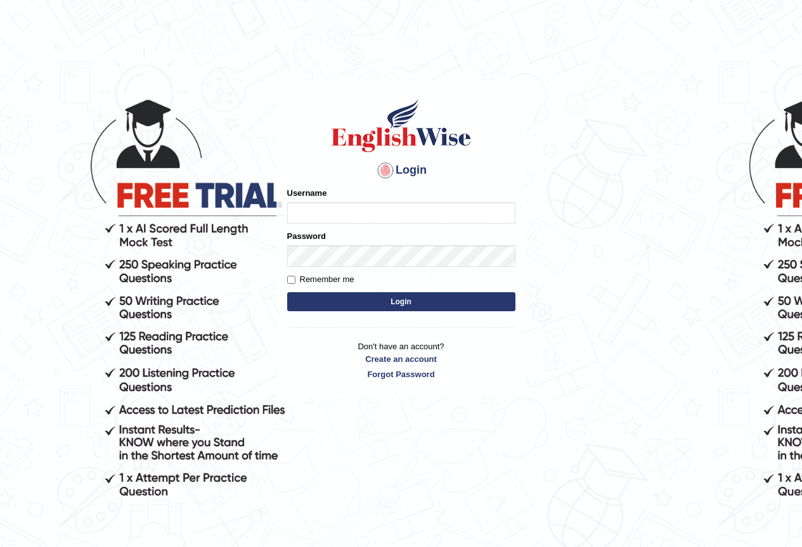
click at [296, 210] on input "Username" at bounding box center [401, 213] width 228 height 22
type input "z"
type input "Zahraelahi_parramatta"
click at [291, 215] on input "Username" at bounding box center [401, 213] width 228 height 22
type input "Zahraelahi_parramatta"
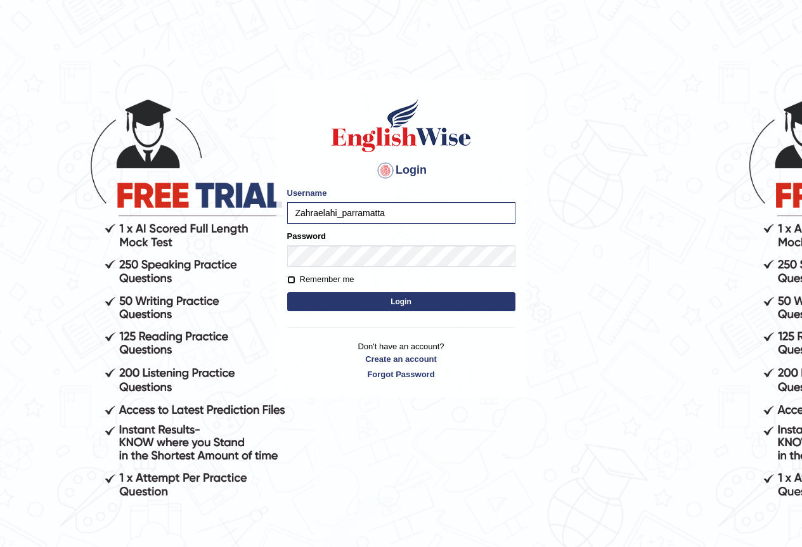
click at [292, 280] on input "Remember me" at bounding box center [291, 280] width 8 height 8
checkbox input "true"
click at [344, 304] on button "Login" at bounding box center [401, 301] width 228 height 19
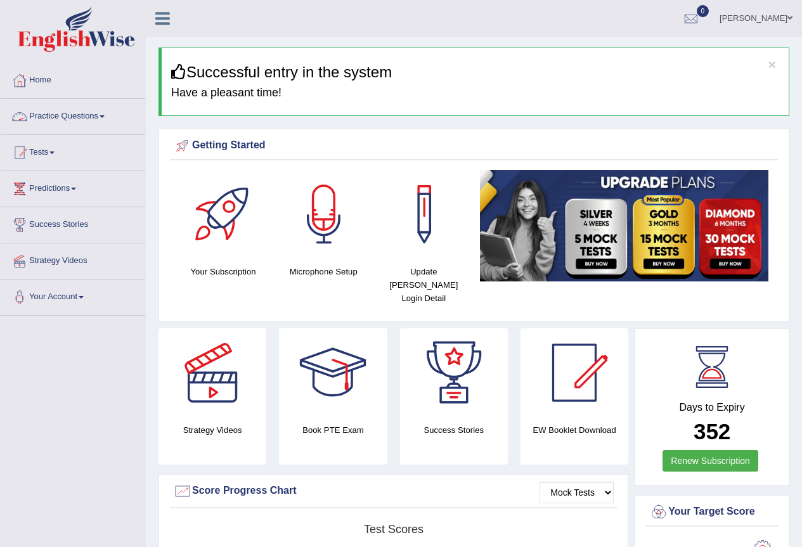
click at [105, 119] on link "Practice Questions" at bounding box center [73, 115] width 145 height 32
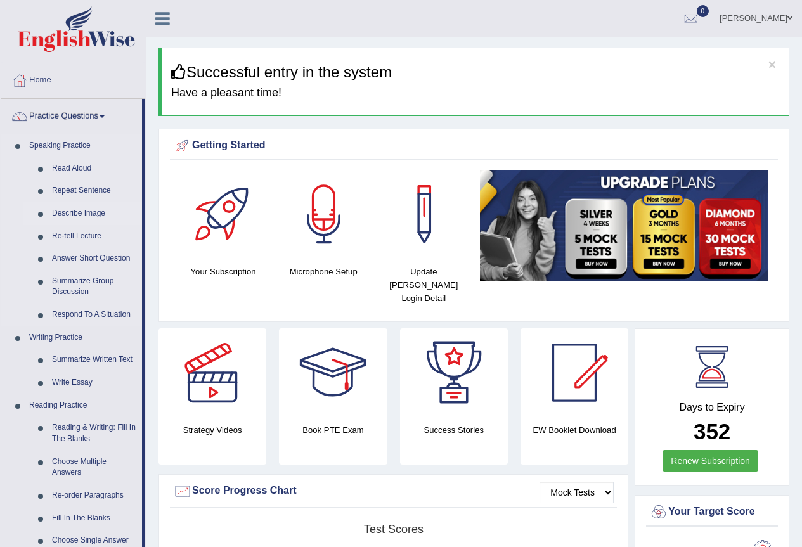
click at [77, 212] on link "Describe Image" at bounding box center [94, 213] width 96 height 23
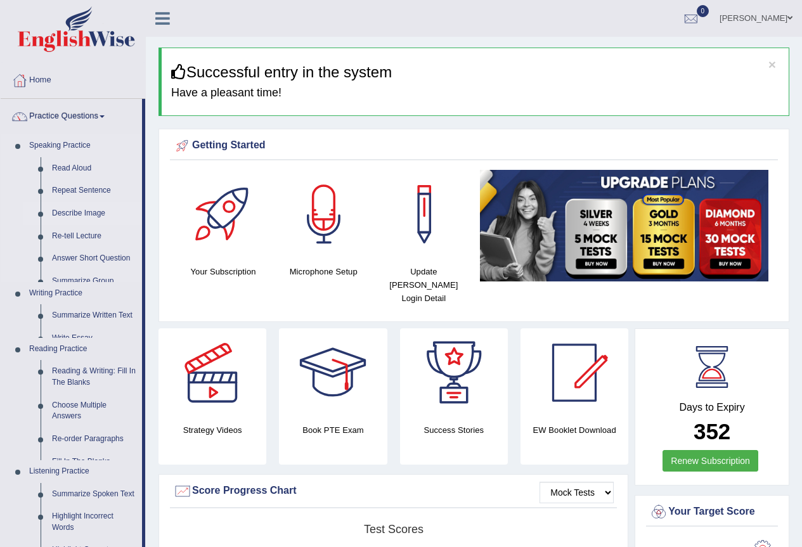
click at [77, 212] on link "Describe Image" at bounding box center [94, 213] width 96 height 23
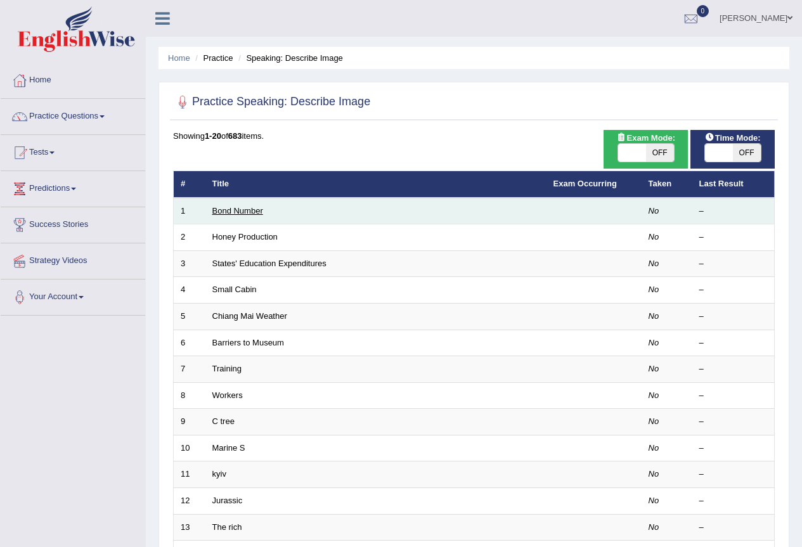
click at [241, 214] on link "Bond Number" at bounding box center [237, 211] width 51 height 10
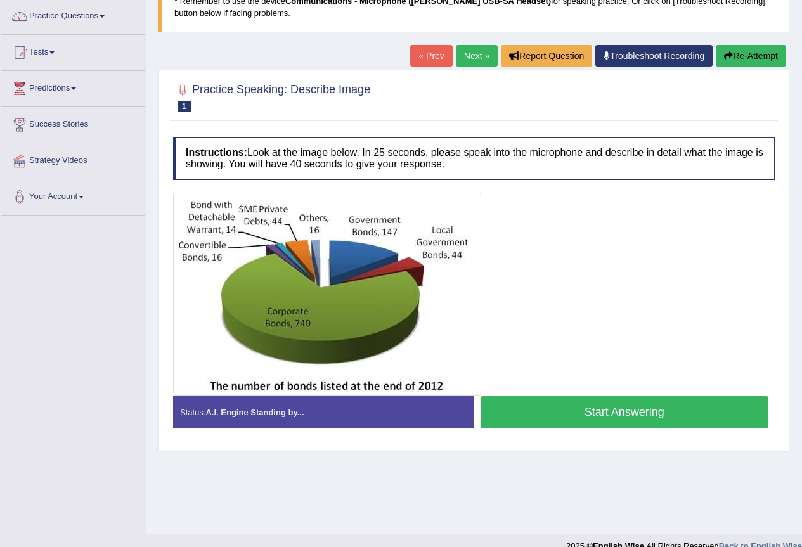
scroll to position [119, 0]
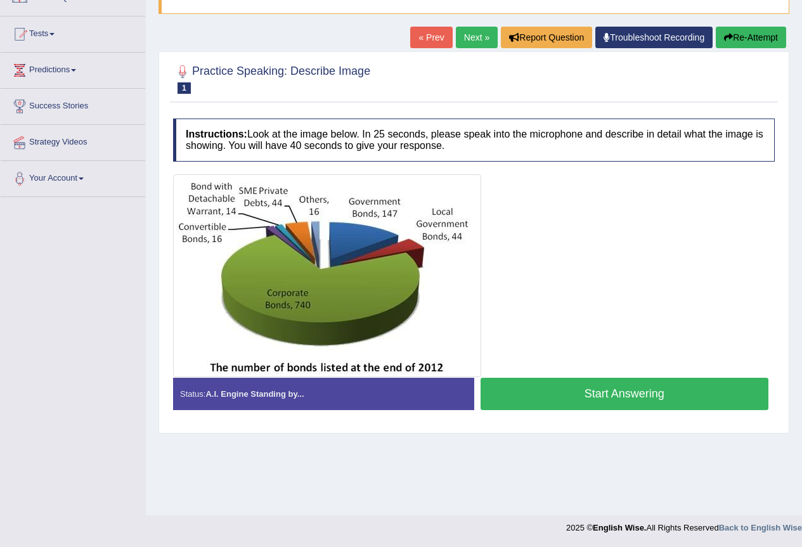
click at [512, 185] on div at bounding box center [474, 275] width 602 height 203
click at [500, 191] on div at bounding box center [474, 275] width 602 height 203
click at [652, 390] on button "Start Answering" at bounding box center [624, 394] width 288 height 32
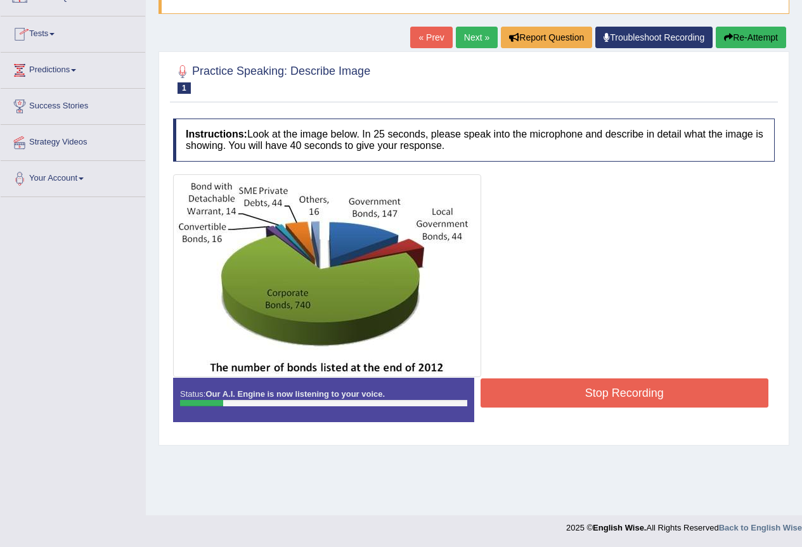
click at [619, 397] on button "Stop Recording" at bounding box center [624, 392] width 288 height 29
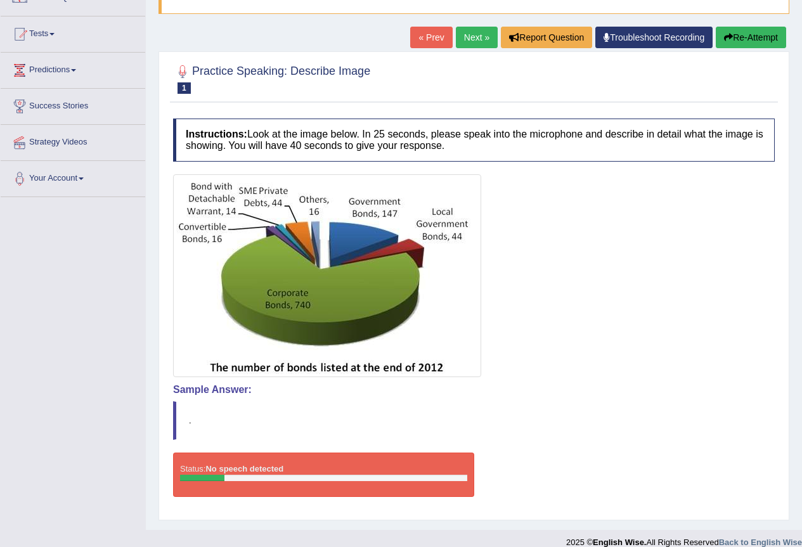
click at [735, 30] on button "Re-Attempt" at bounding box center [751, 38] width 70 height 22
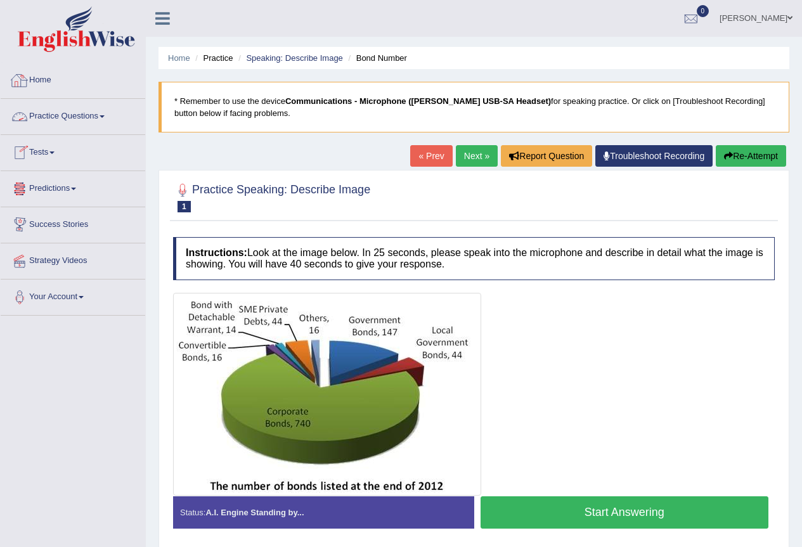
click at [101, 119] on link "Practice Questions" at bounding box center [73, 115] width 145 height 32
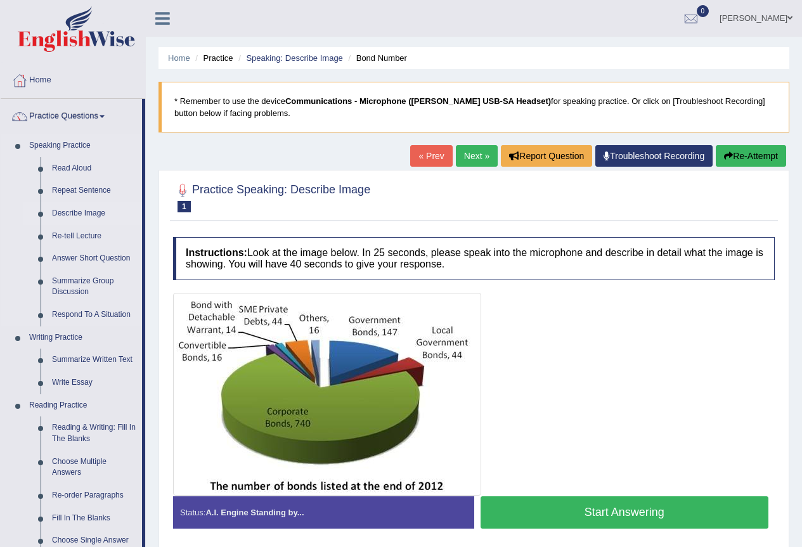
click at [75, 217] on link "Describe Image" at bounding box center [94, 213] width 96 height 23
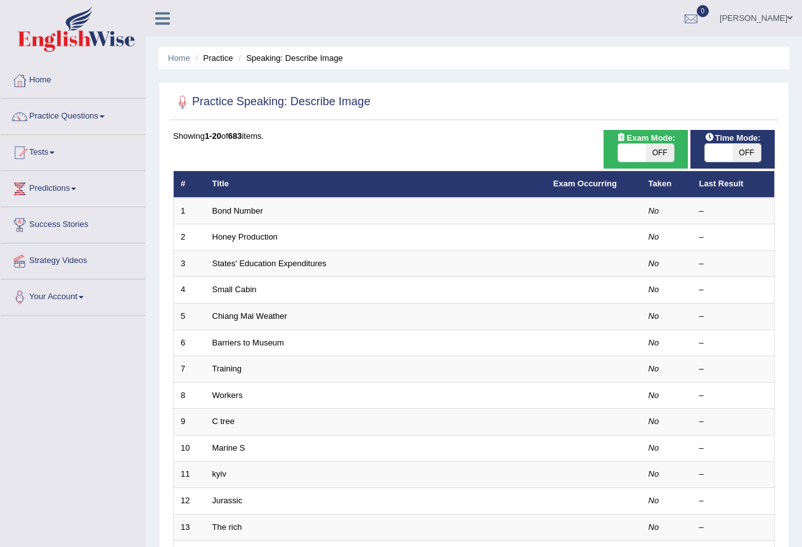
click at [752, 153] on span "OFF" at bounding box center [747, 153] width 28 height 18
checkbox input "true"
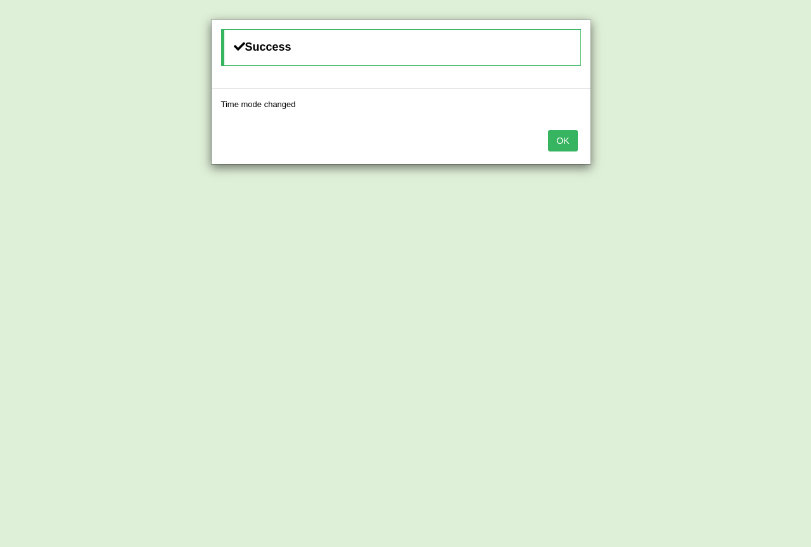
click at [567, 141] on button "OK" at bounding box center [562, 141] width 29 height 22
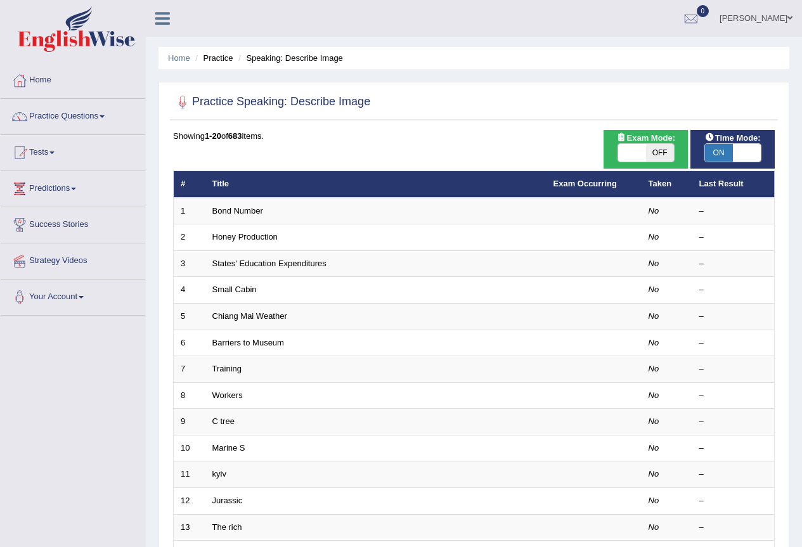
click at [655, 150] on span "OFF" at bounding box center [660, 153] width 28 height 18
checkbox input "true"
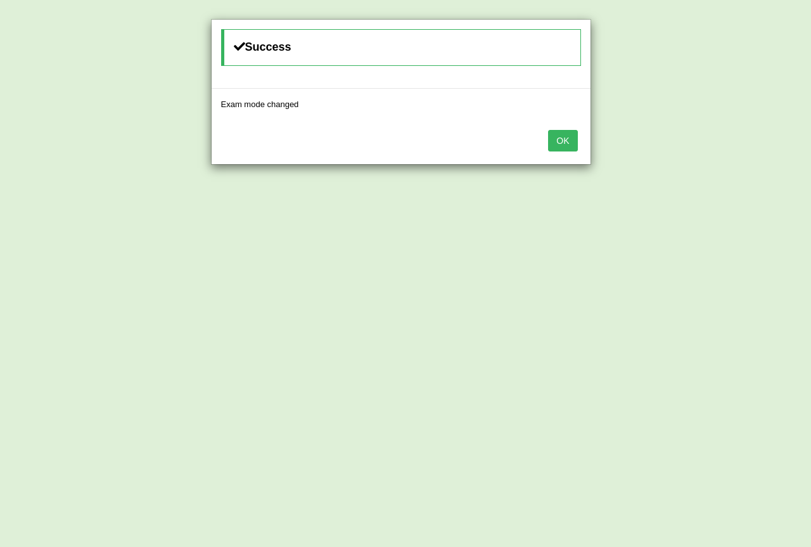
click at [576, 140] on button "OK" at bounding box center [562, 141] width 29 height 22
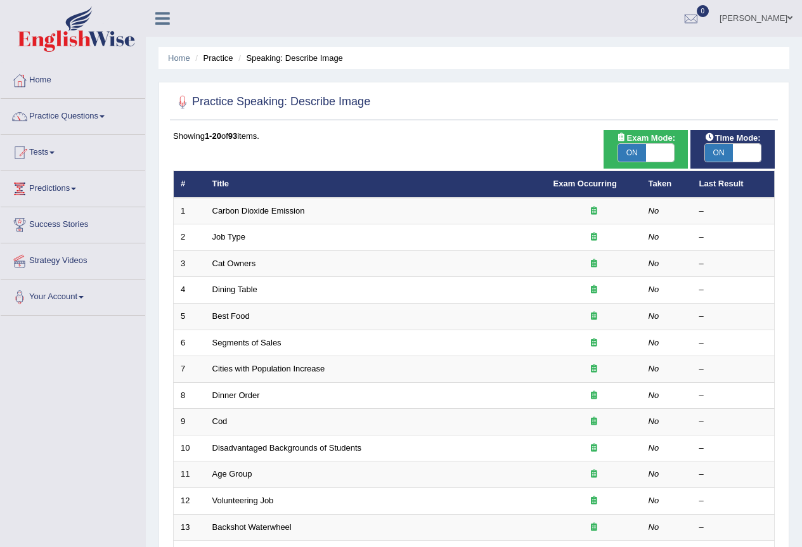
click at [638, 148] on span "ON" at bounding box center [632, 153] width 28 height 18
checkbox input "false"
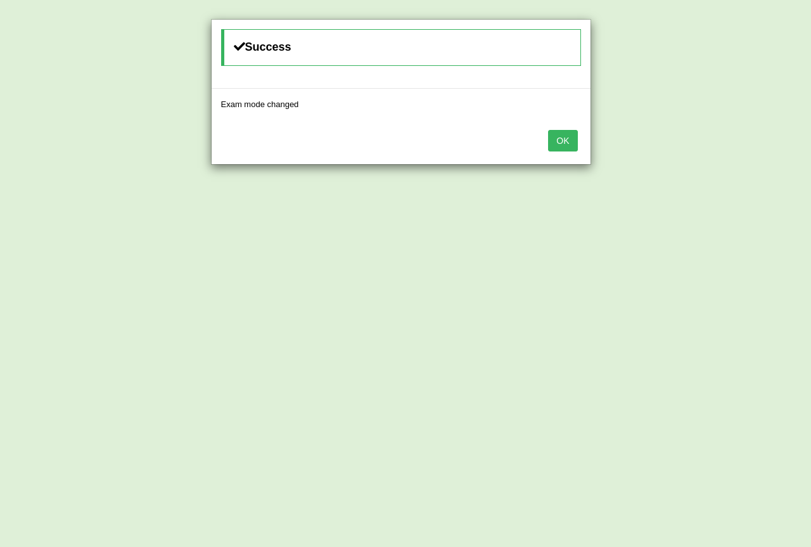
click at [560, 143] on button "OK" at bounding box center [562, 141] width 29 height 22
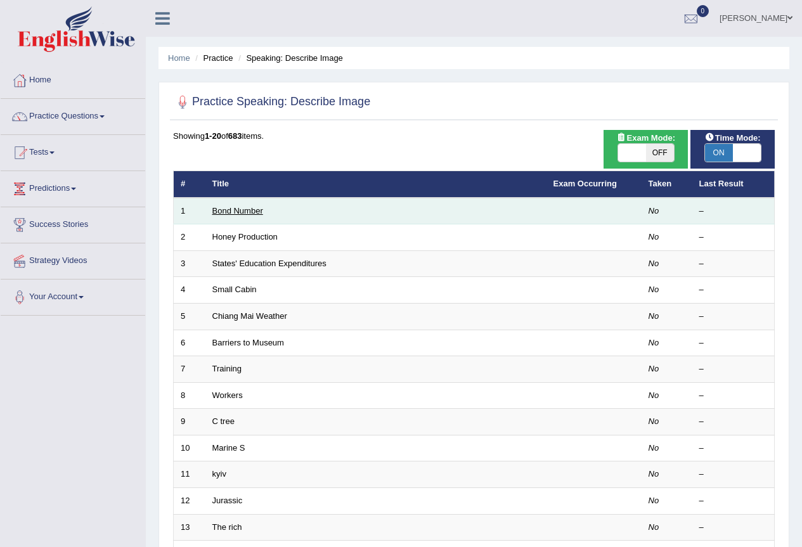
click at [226, 210] on link "Bond Number" at bounding box center [237, 211] width 51 height 10
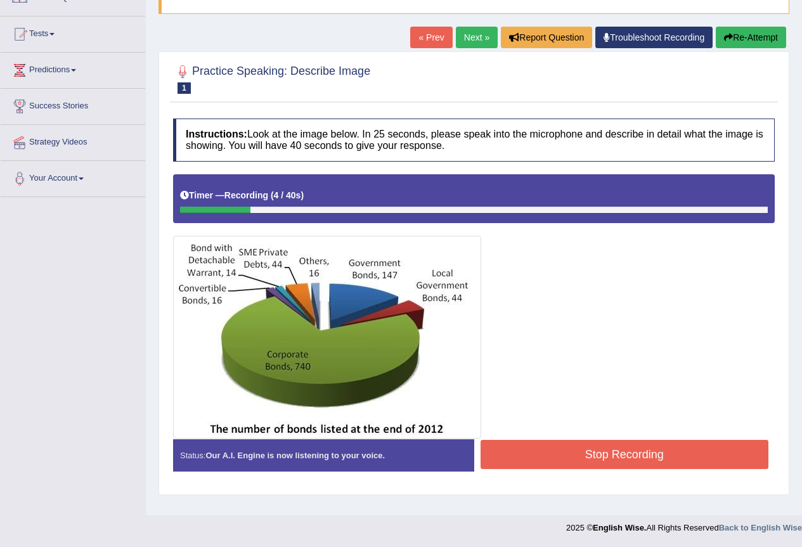
click at [737, 37] on button "Re-Attempt" at bounding box center [751, 38] width 70 height 22
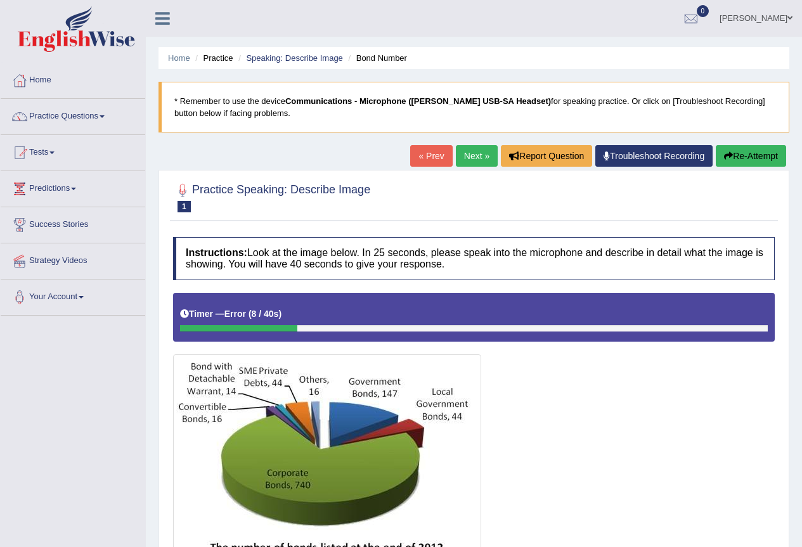
click at [743, 155] on button "Re-Attempt" at bounding box center [751, 156] width 70 height 22
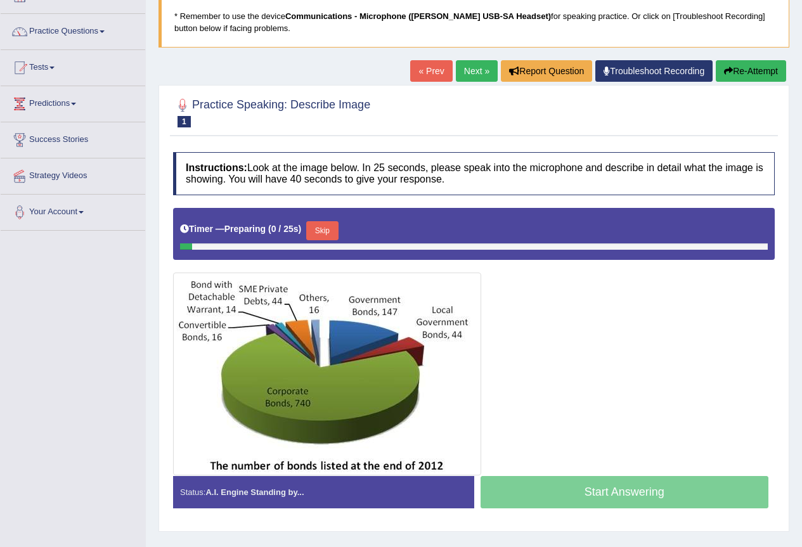
scroll to position [119, 0]
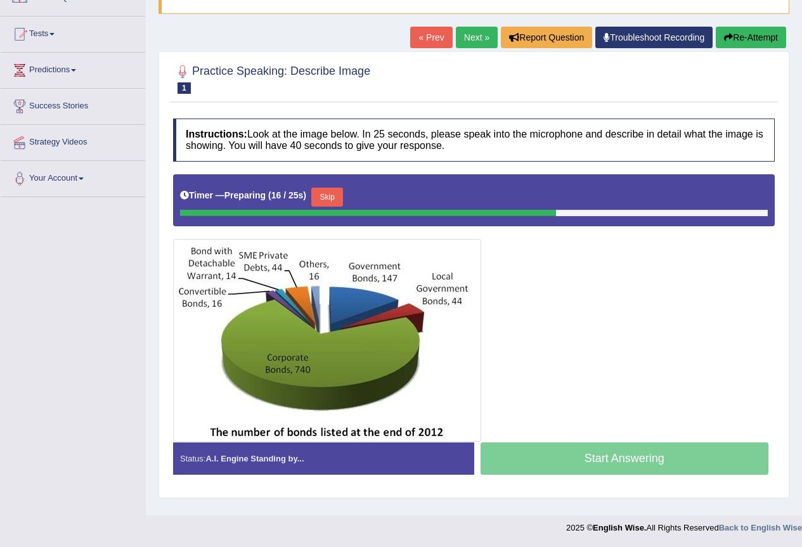
click at [343, 197] on button "Skip" at bounding box center [327, 197] width 32 height 19
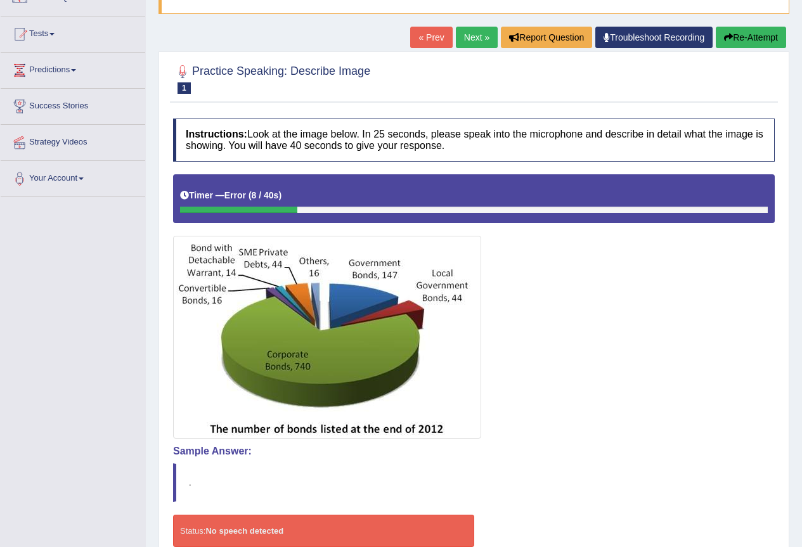
click at [549, 372] on div at bounding box center [474, 306] width 602 height 264
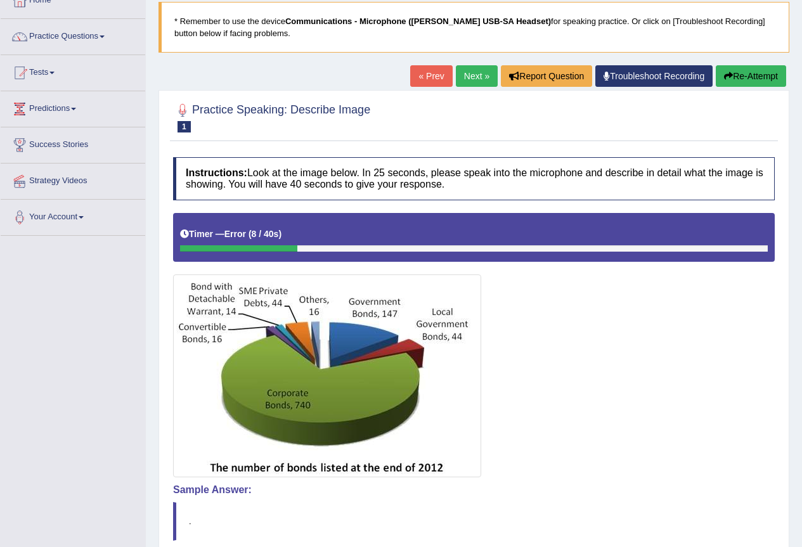
scroll to position [0, 0]
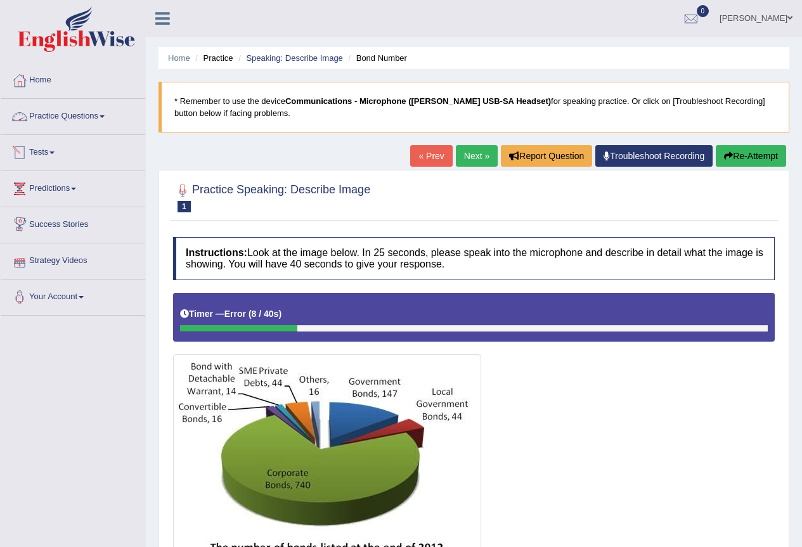
click at [53, 117] on link "Practice Questions" at bounding box center [73, 115] width 145 height 32
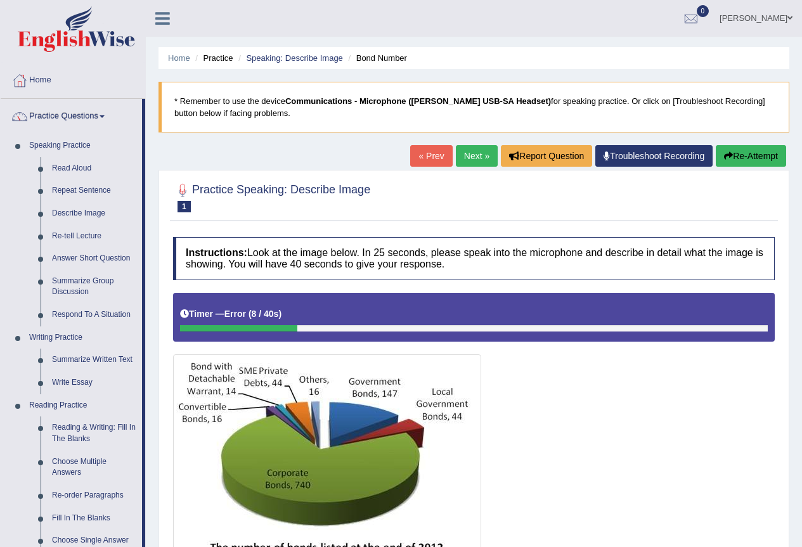
click at [69, 115] on link "Practice Questions" at bounding box center [71, 115] width 141 height 32
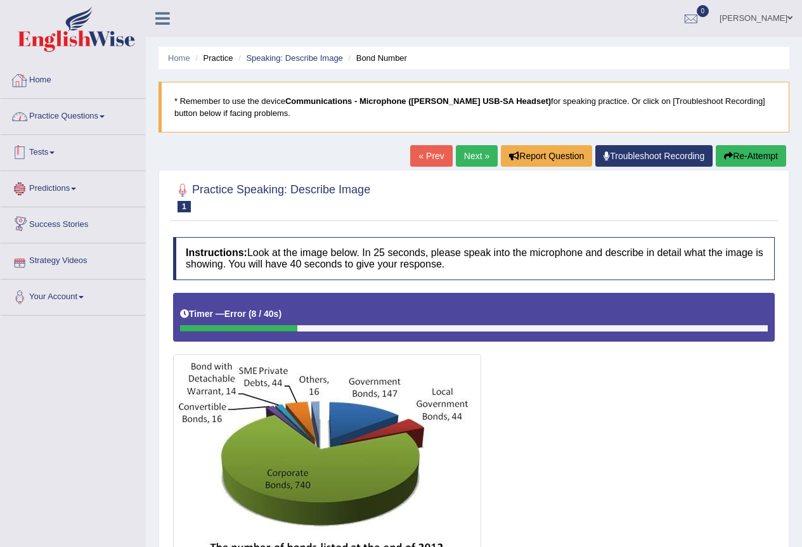
click at [42, 86] on link "Home" at bounding box center [73, 79] width 145 height 32
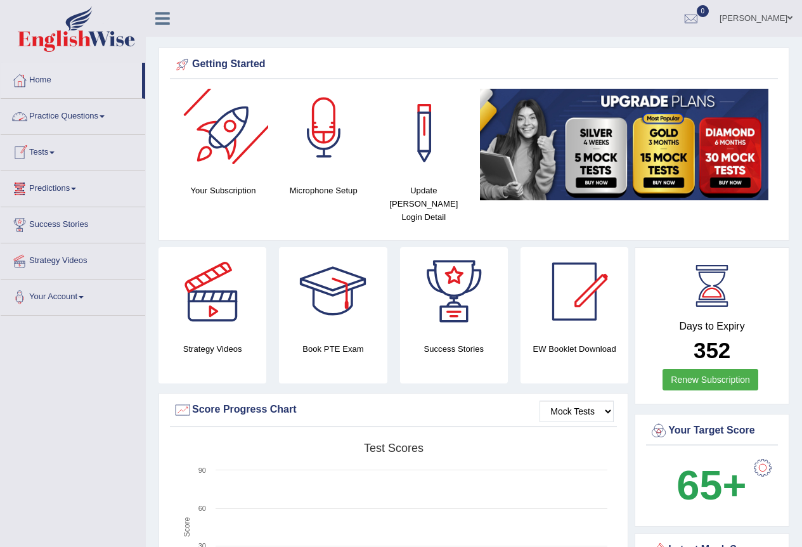
click at [333, 139] on div at bounding box center [324, 133] width 89 height 89
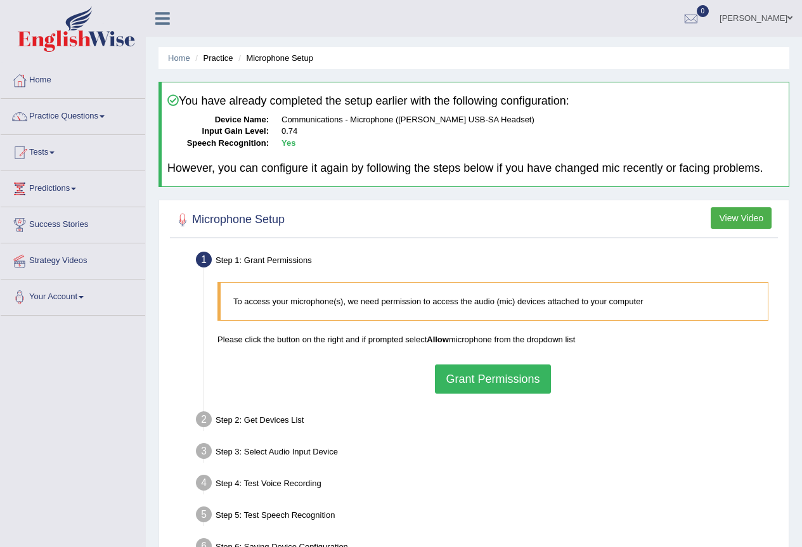
click at [470, 374] on button "Grant Permissions" at bounding box center [492, 378] width 115 height 29
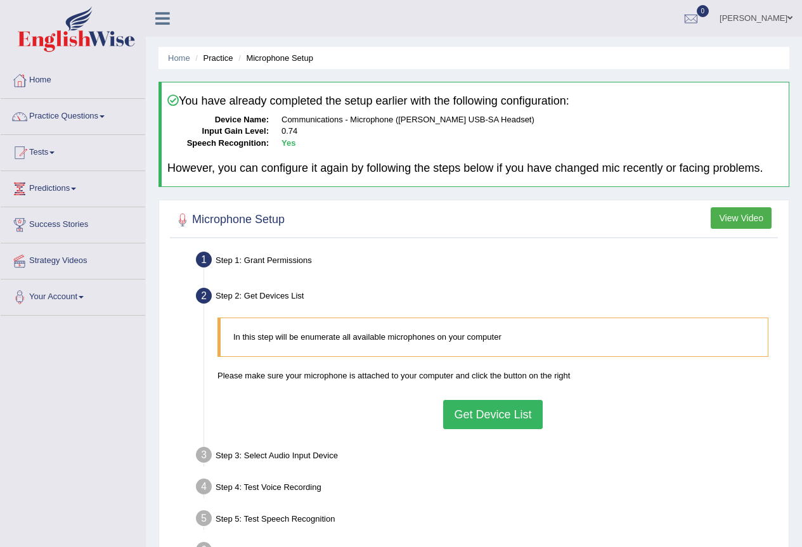
click at [487, 423] on button "Get Device List" at bounding box center [492, 414] width 99 height 29
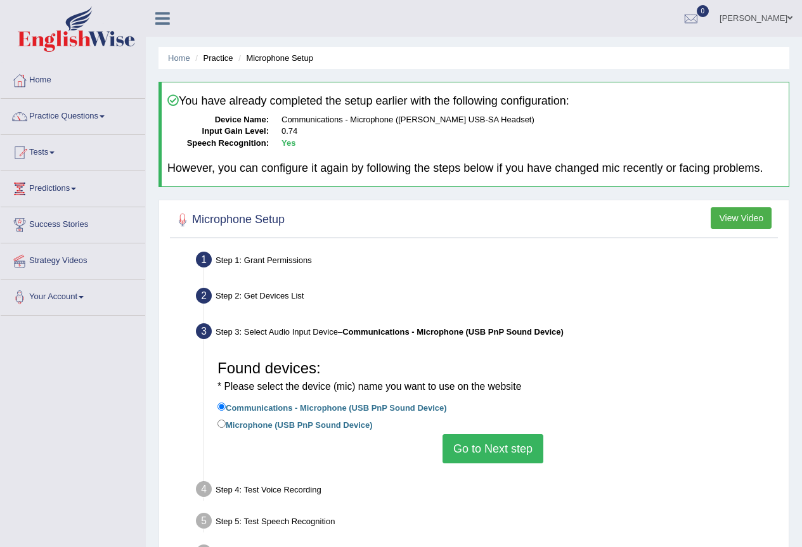
click at [468, 442] on button "Go to Next step" at bounding box center [492, 448] width 101 height 29
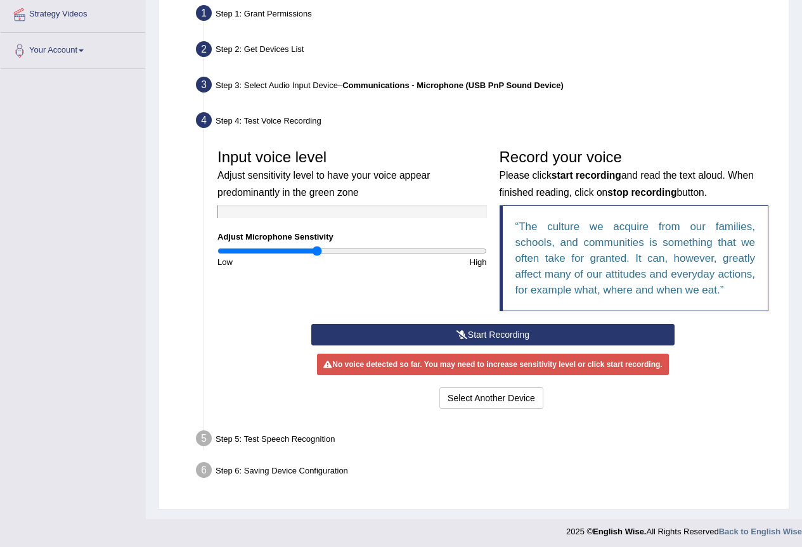
scroll to position [250, 0]
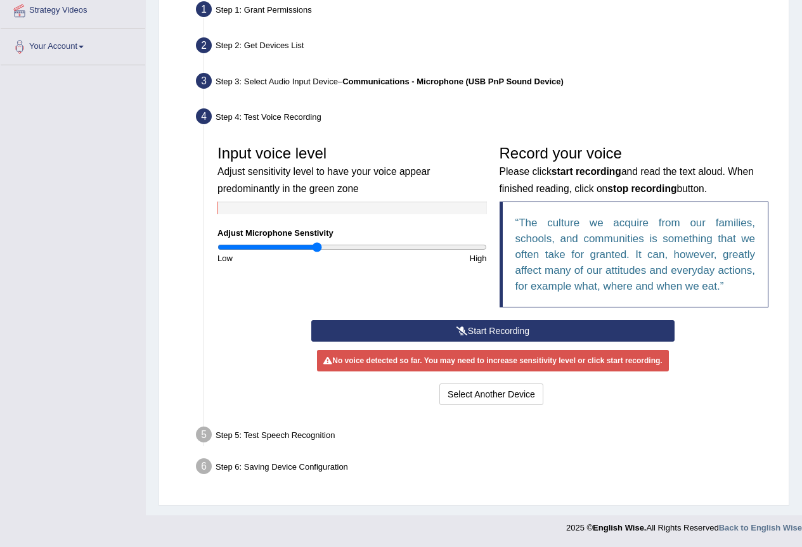
click at [515, 330] on button "Start Recording" at bounding box center [492, 331] width 363 height 22
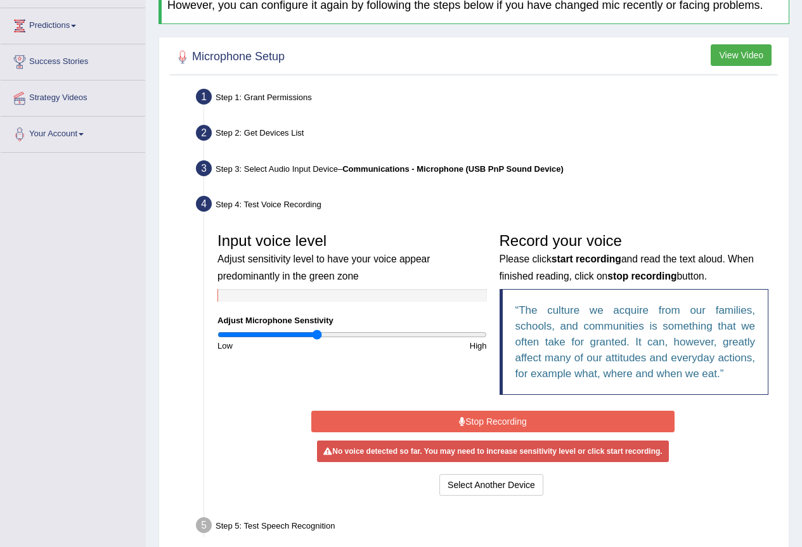
scroll to position [254, 0]
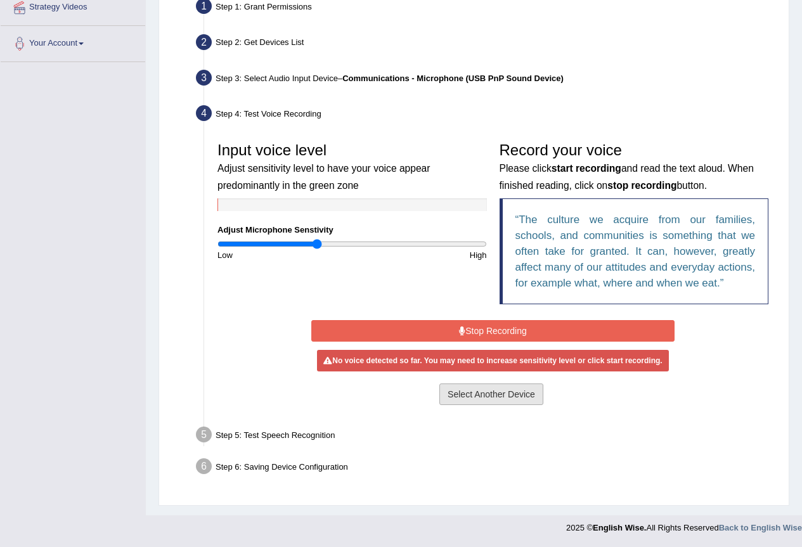
click at [500, 396] on button "Select Another Device" at bounding box center [491, 394] width 104 height 22
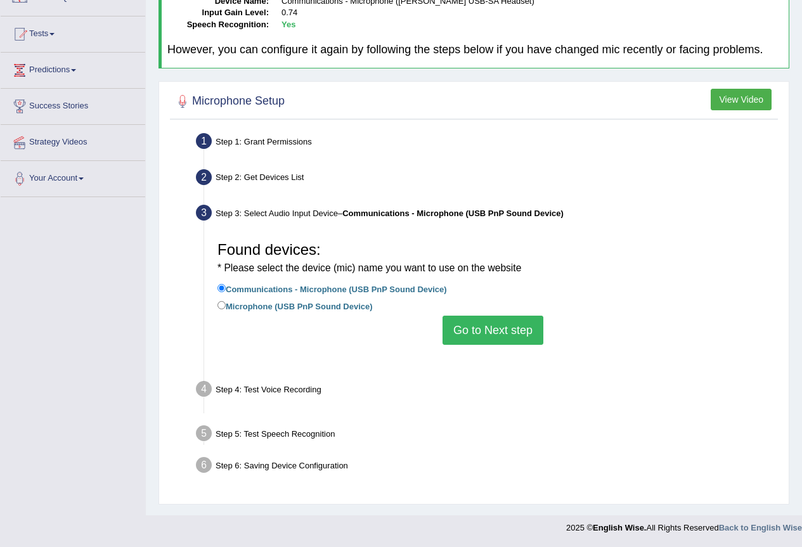
scroll to position [119, 0]
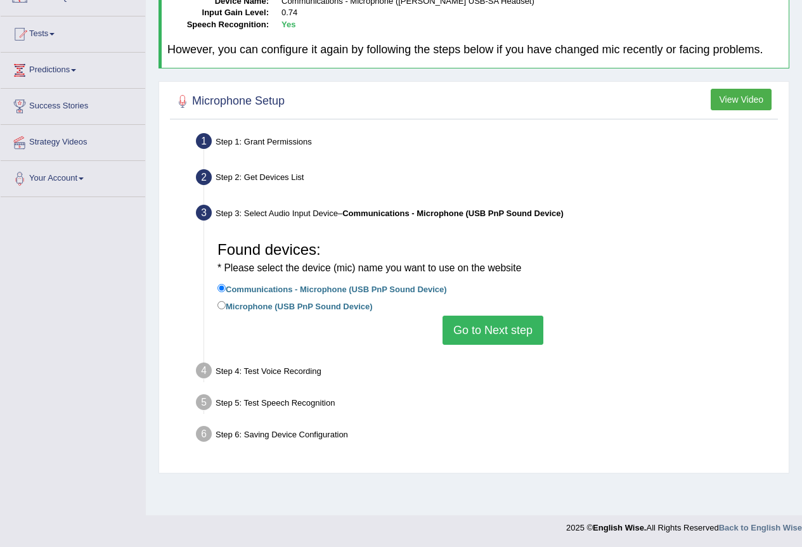
click at [252, 305] on label "Microphone (USB PnP Sound Device)" at bounding box center [294, 306] width 155 height 14
click at [226, 305] on input "Microphone (USB PnP Sound Device)" at bounding box center [221, 305] width 8 height 8
radio input "true"
click at [490, 335] on button "Go to Next step" at bounding box center [492, 330] width 101 height 29
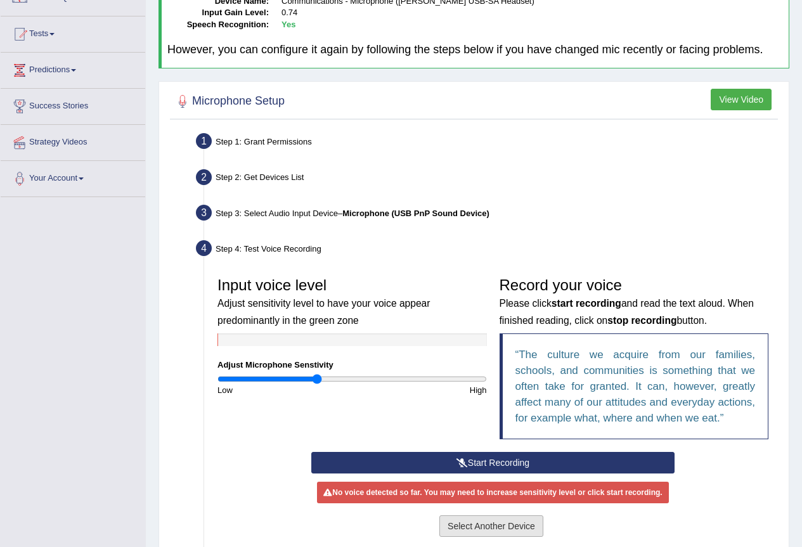
click at [505, 531] on button "Select Another Device" at bounding box center [491, 526] width 104 height 22
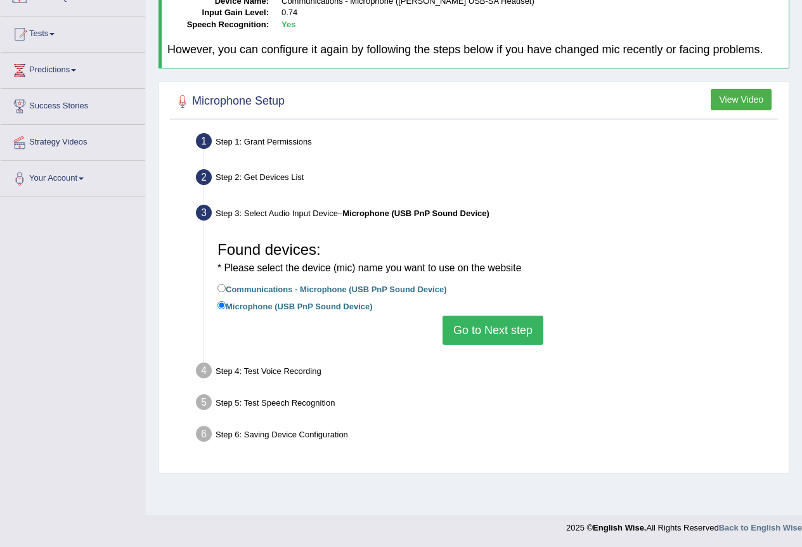
click at [254, 287] on label "Communications - Microphone (USB PnP Sound Device)" at bounding box center [331, 288] width 229 height 14
click at [226, 287] on input "Communications - Microphone (USB PnP Sound Device)" at bounding box center [221, 288] width 8 height 8
radio input "true"
click at [482, 325] on button "Go to Next step" at bounding box center [492, 330] width 101 height 29
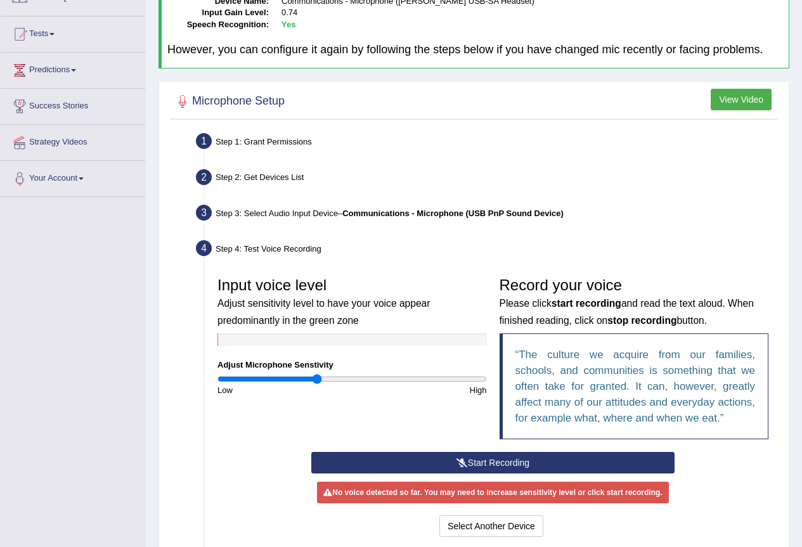
click at [563, 367] on q "The culture we acquire from our families, schools, and communities is something…" at bounding box center [635, 386] width 240 height 75
click at [492, 461] on button "Start Recording" at bounding box center [492, 463] width 363 height 22
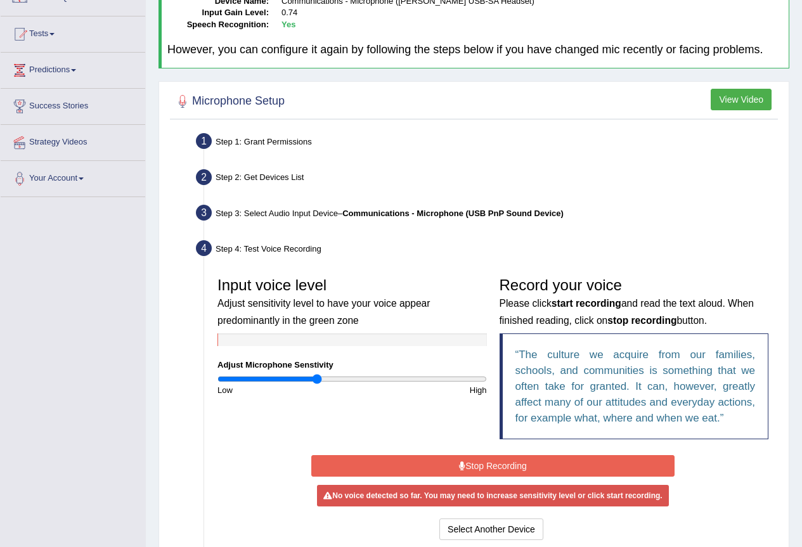
click at [433, 498] on div "No voice detected so far. You may need to increase sensitivity level or click s…" at bounding box center [492, 496] width 351 height 22
click at [304, 377] on input "range" at bounding box center [351, 379] width 269 height 10
click at [326, 380] on input "range" at bounding box center [351, 379] width 269 height 10
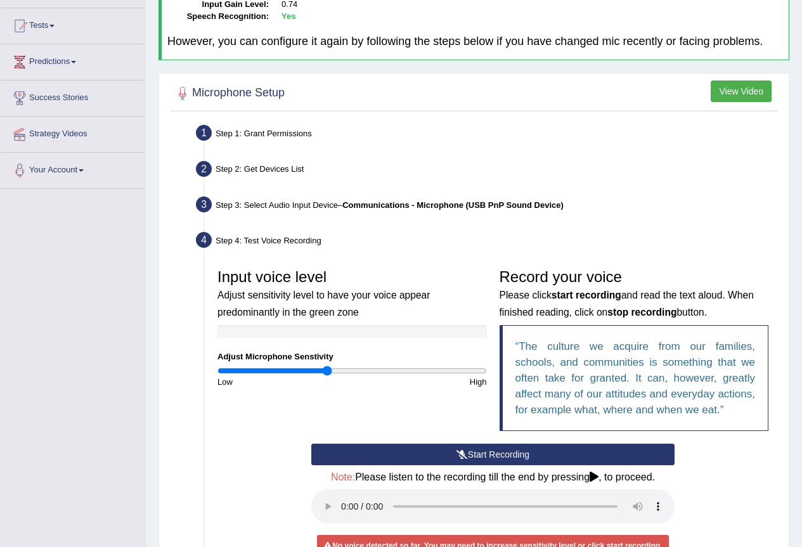
scroll to position [312, 0]
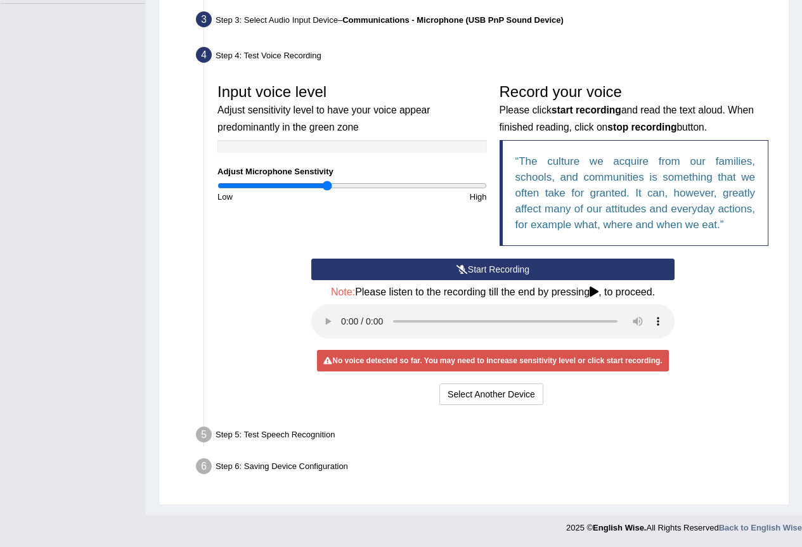
click at [468, 276] on button "Start Recording" at bounding box center [492, 270] width 363 height 22
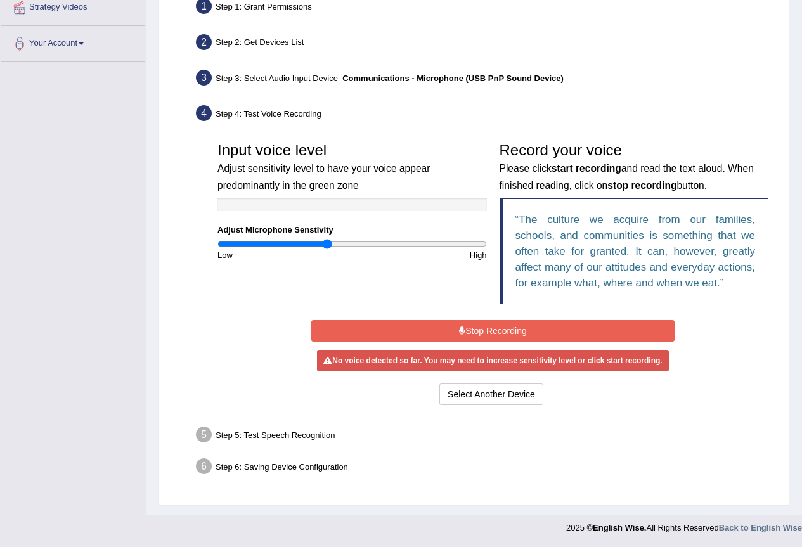
scroll to position [254, 0]
click at [477, 359] on div "No voice detected so far. You may need to increase sensitivity level or click s…" at bounding box center [492, 361] width 351 height 22
click at [471, 330] on button "Stop Recording" at bounding box center [492, 331] width 363 height 22
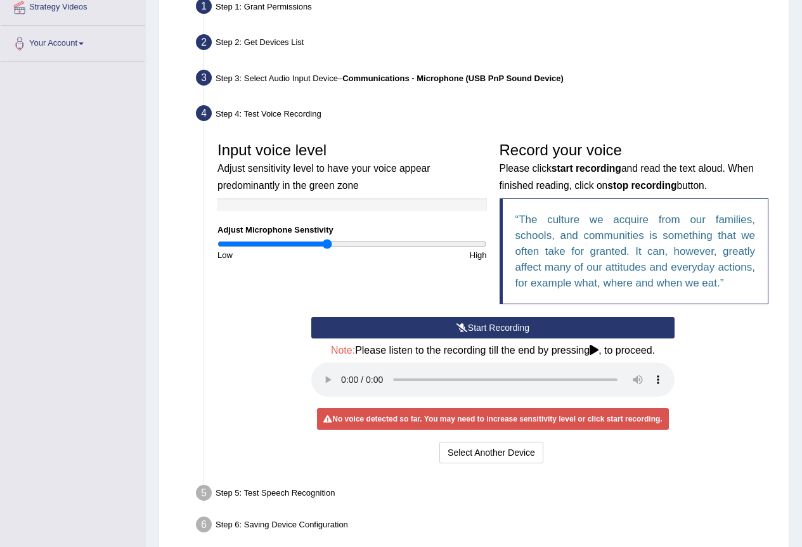
click at [408, 328] on button "Start Recording" at bounding box center [492, 328] width 363 height 22
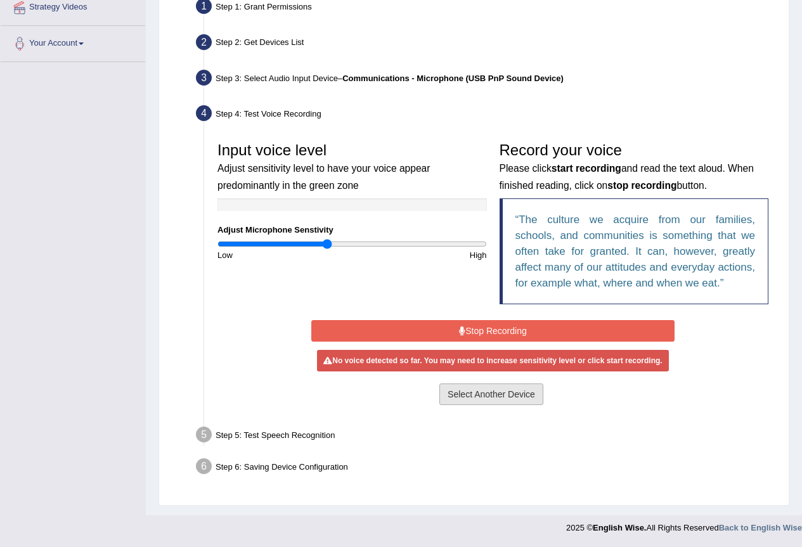
click at [513, 393] on button "Select Another Device" at bounding box center [491, 394] width 104 height 22
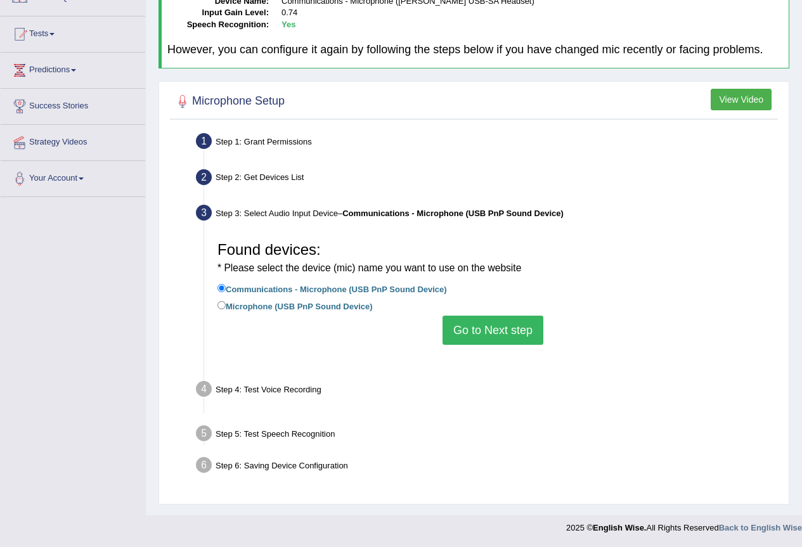
scroll to position [119, 0]
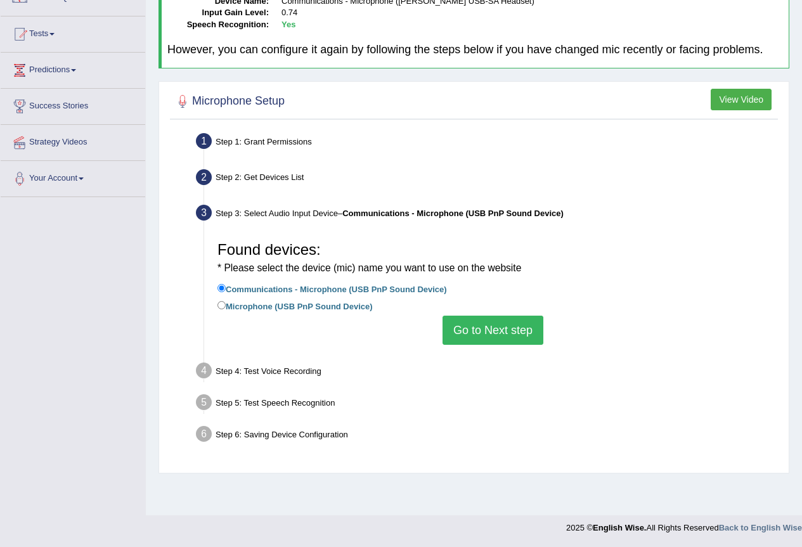
click at [496, 337] on button "Go to Next step" at bounding box center [492, 330] width 101 height 29
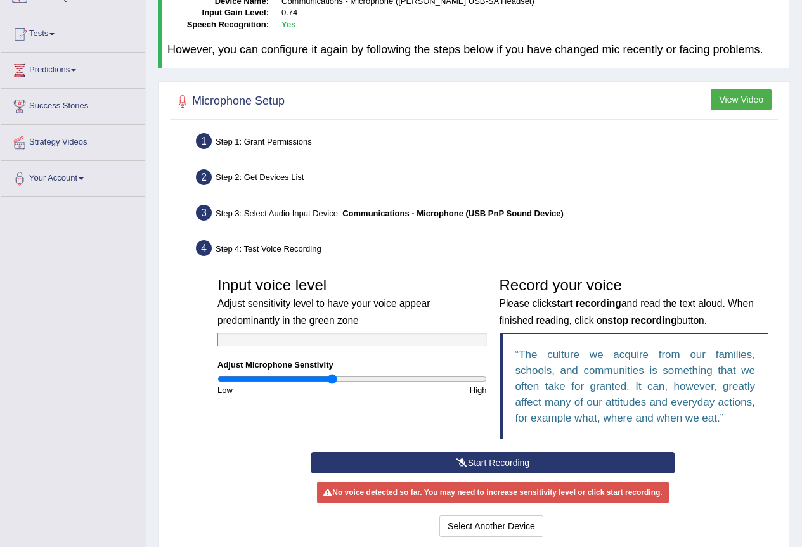
click at [333, 379] on input "range" at bounding box center [351, 379] width 269 height 10
type input "0.82"
click at [327, 382] on input "range" at bounding box center [351, 379] width 269 height 10
click at [259, 326] on h3 "Input voice level Adjust sensitivity level to have your voice appear predominan…" at bounding box center [351, 302] width 269 height 50
click at [256, 345] on div at bounding box center [351, 339] width 269 height 13
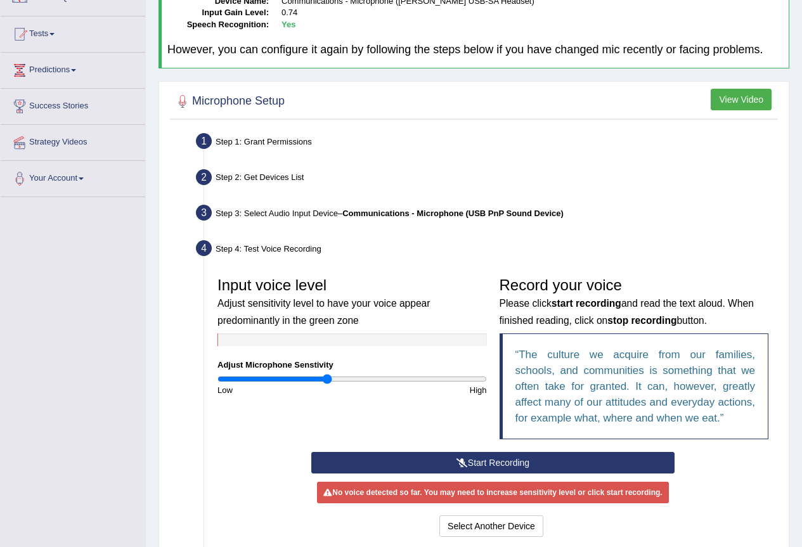
click at [262, 342] on div at bounding box center [351, 339] width 269 height 13
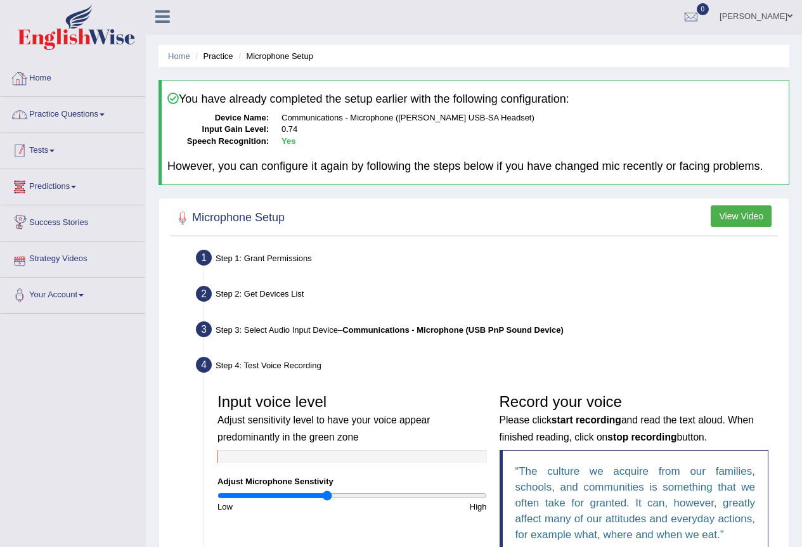
scroll to position [0, 0]
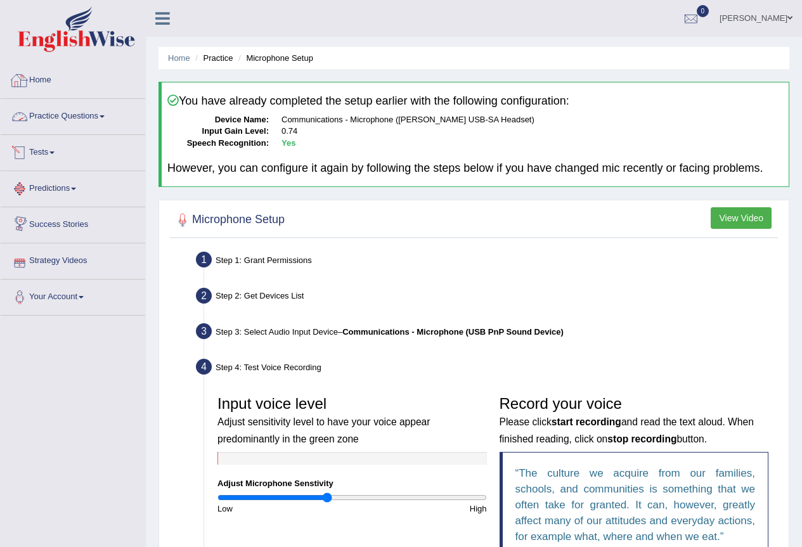
click at [73, 115] on link "Practice Questions" at bounding box center [73, 115] width 145 height 32
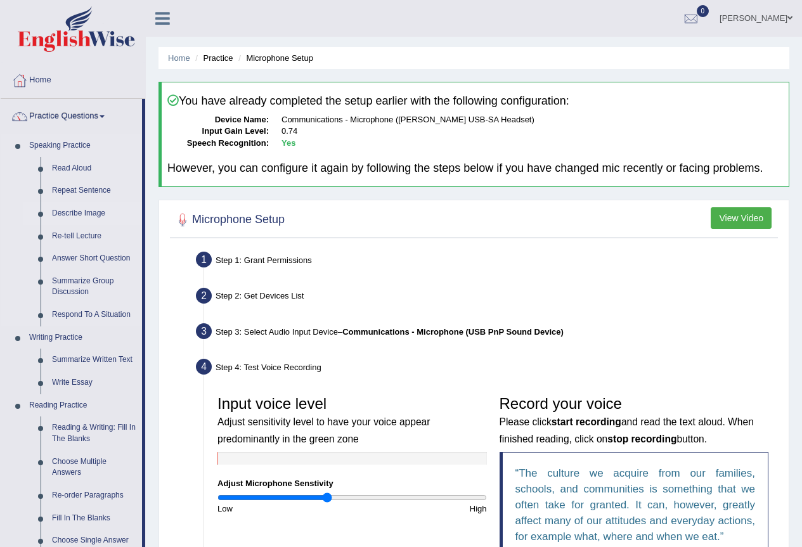
click at [91, 216] on link "Describe Image" at bounding box center [94, 213] width 96 height 23
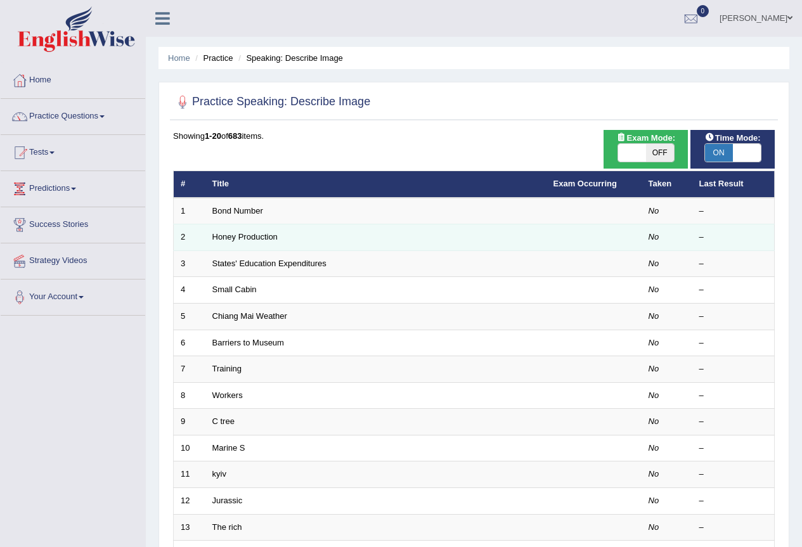
click at [228, 207] on link "Bond Number" at bounding box center [237, 211] width 51 height 10
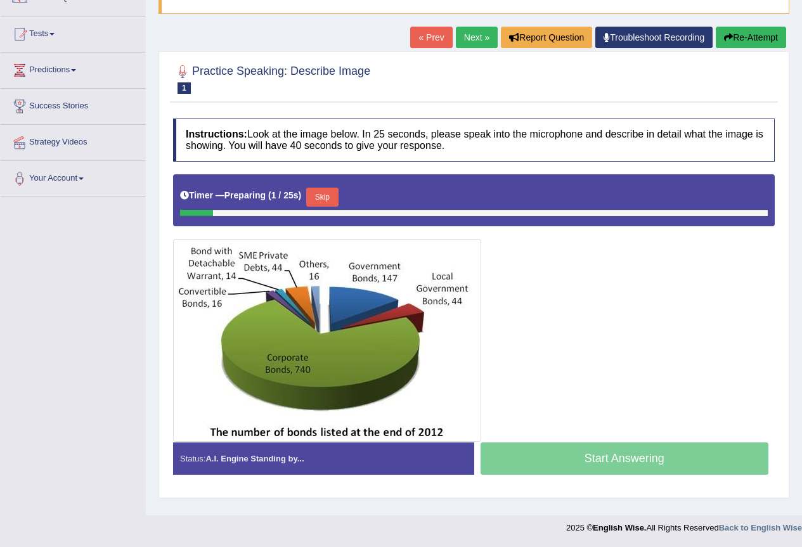
click at [332, 199] on button "Skip" at bounding box center [322, 197] width 32 height 19
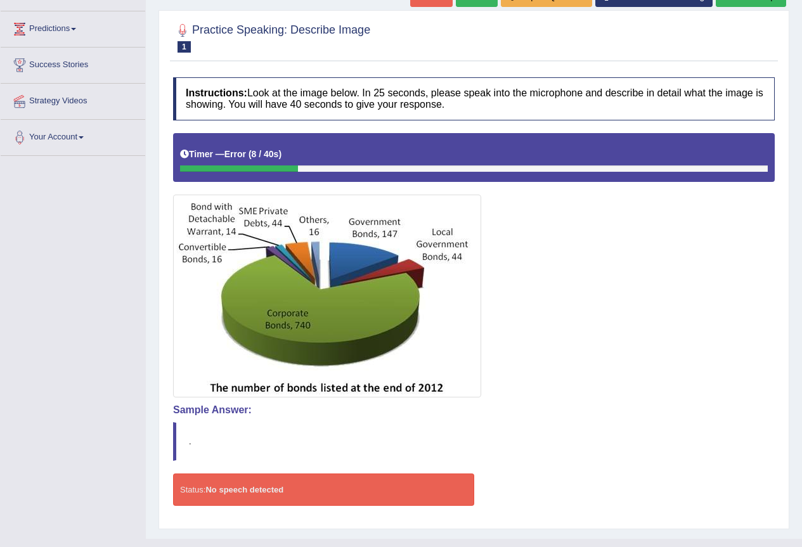
scroll to position [183, 0]
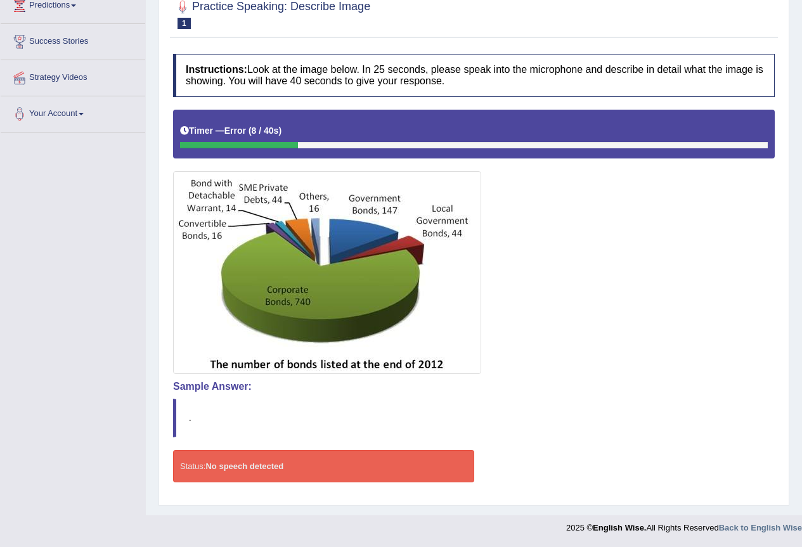
click at [237, 468] on strong "No speech detected" at bounding box center [244, 466] width 78 height 10
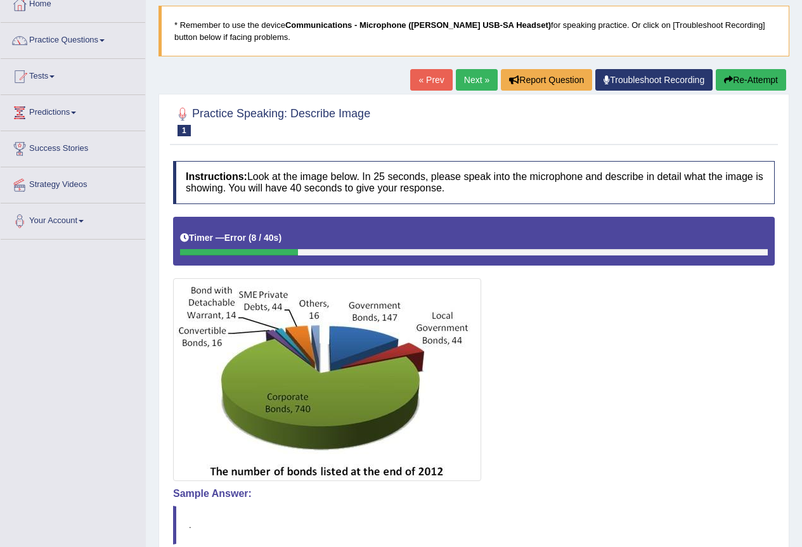
scroll to position [0, 0]
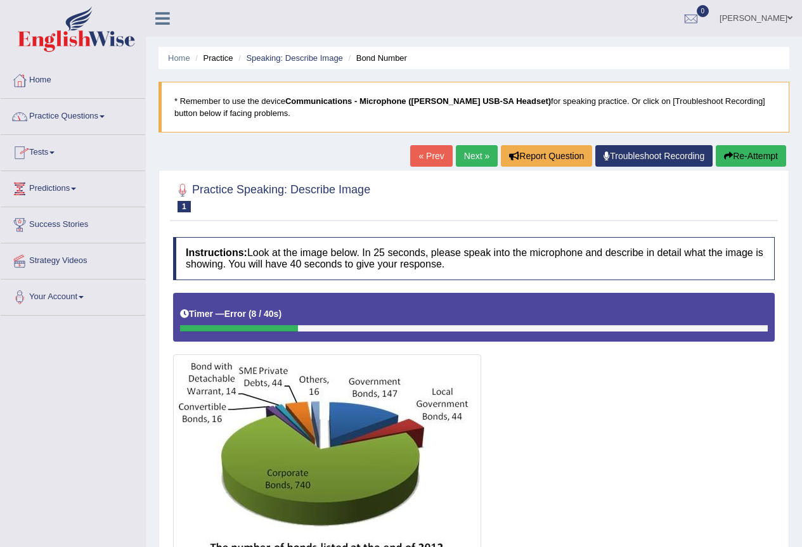
click at [781, 18] on link "[PERSON_NAME]" at bounding box center [756, 16] width 92 height 33
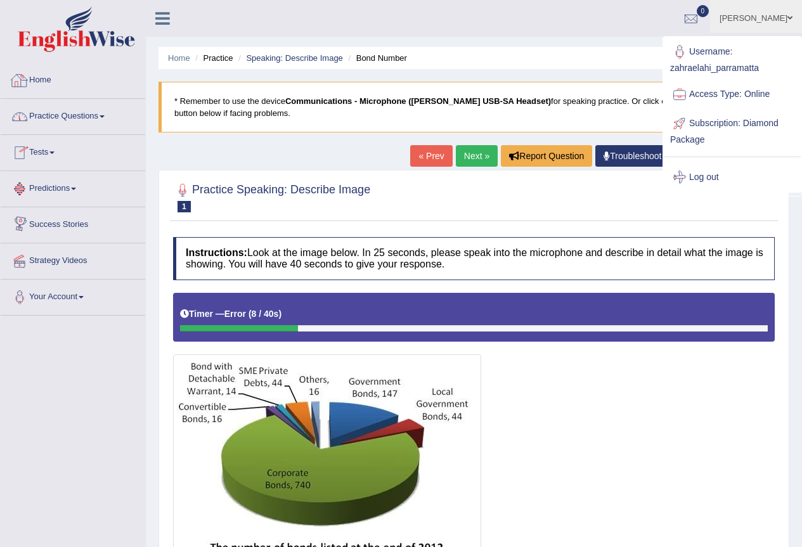
click at [53, 80] on link "Home" at bounding box center [73, 79] width 145 height 32
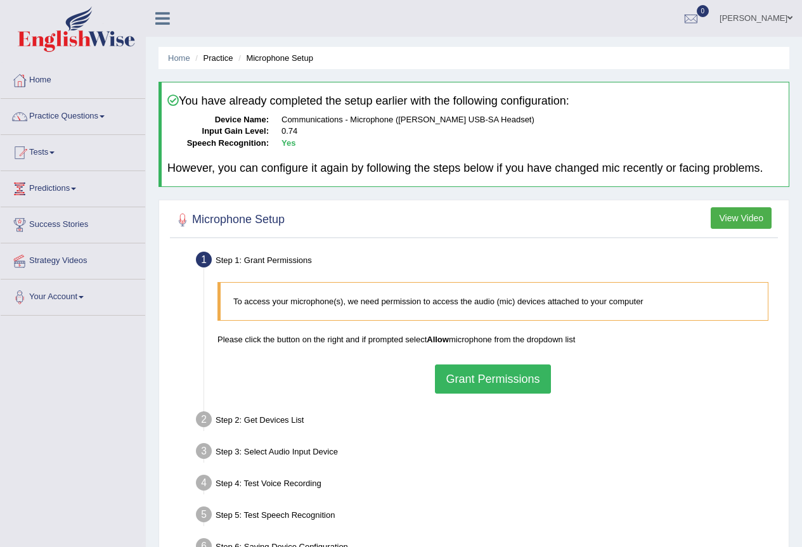
click at [526, 387] on button "Grant Permissions" at bounding box center [492, 378] width 115 height 29
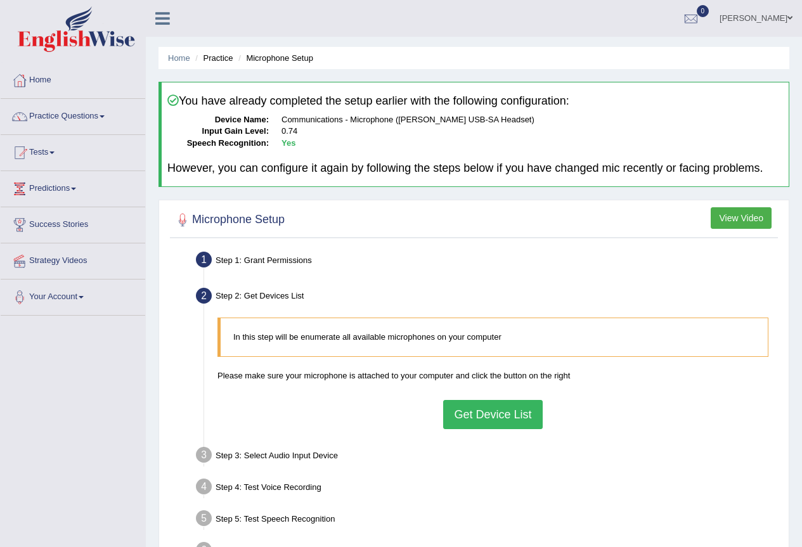
click at [501, 413] on button "Get Device List" at bounding box center [492, 414] width 99 height 29
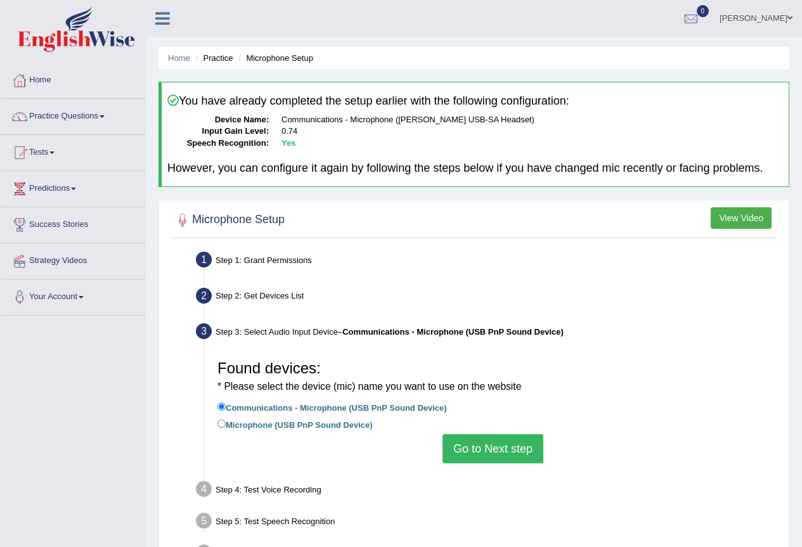
click at [508, 451] on button "Go to Next step" at bounding box center [492, 448] width 101 height 29
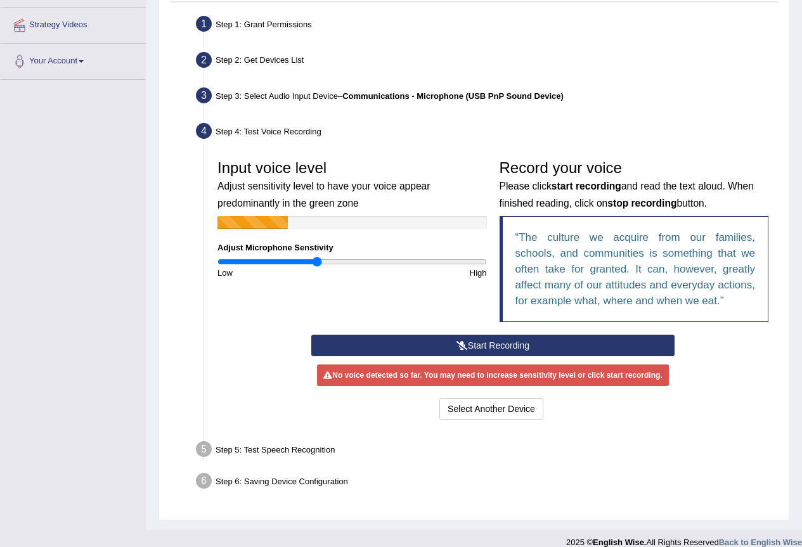
scroll to position [250, 0]
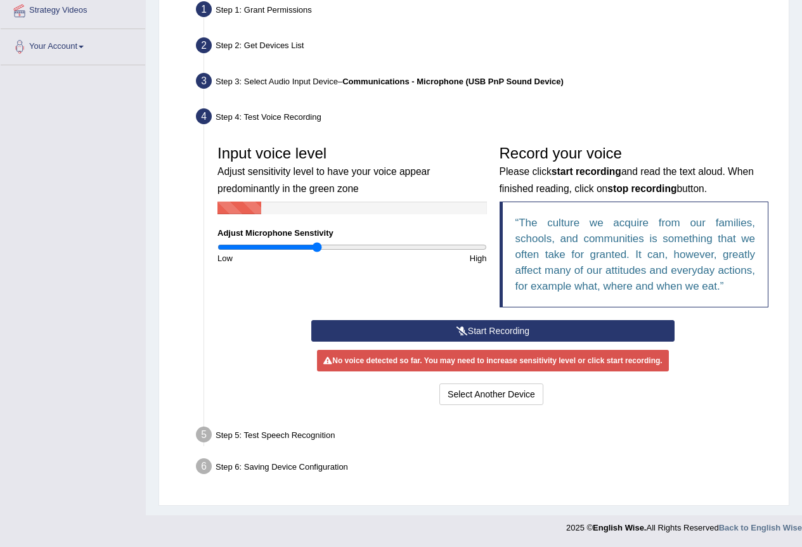
click at [467, 328] on button "Start Recording" at bounding box center [492, 331] width 363 height 22
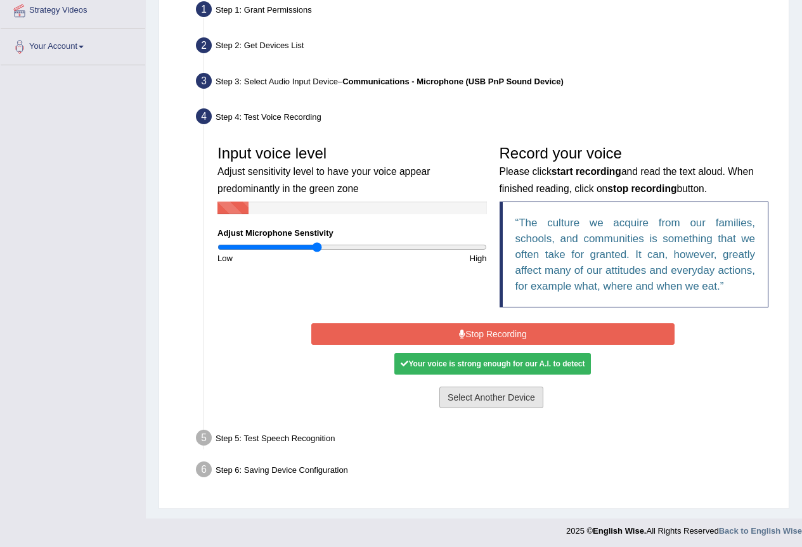
click at [509, 403] on button "Select Another Device" at bounding box center [491, 398] width 104 height 22
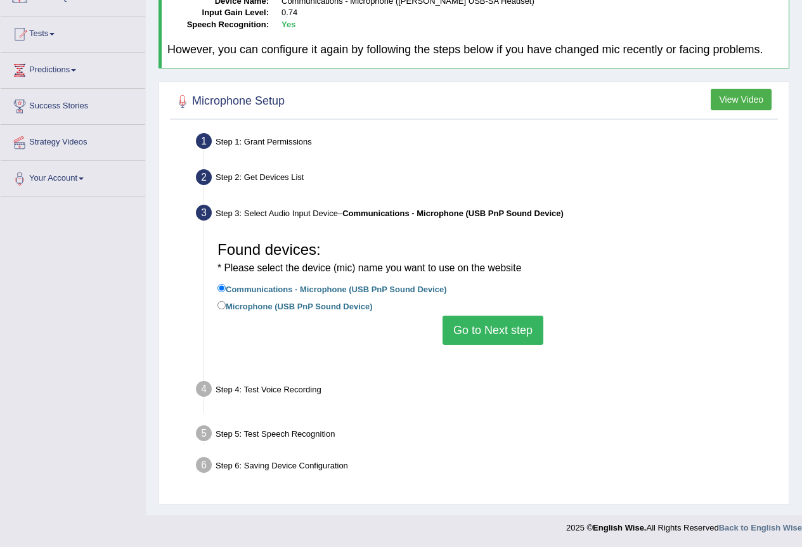
scroll to position [119, 0]
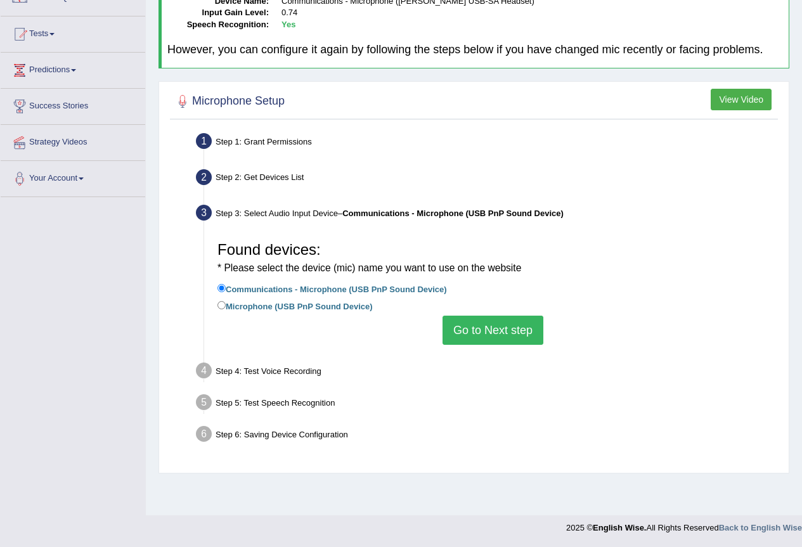
click at [474, 333] on button "Go to Next step" at bounding box center [492, 330] width 101 height 29
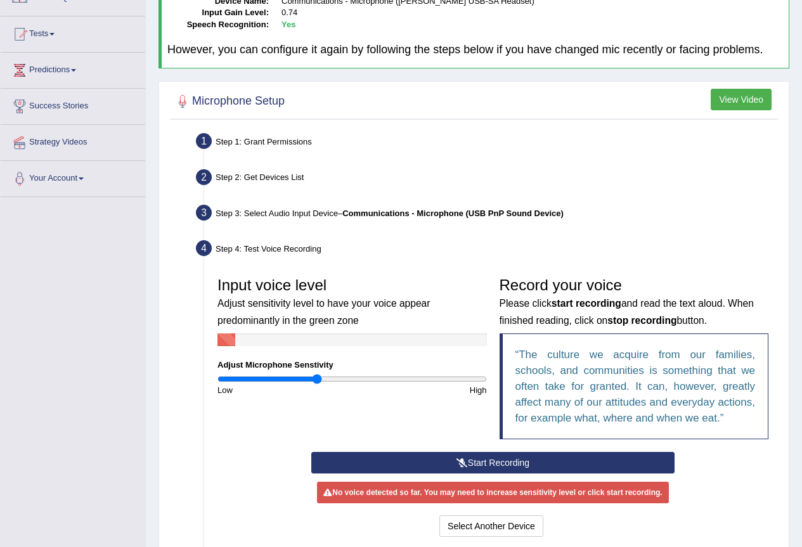
click at [487, 458] on button "Start Recording" at bounding box center [492, 463] width 363 height 22
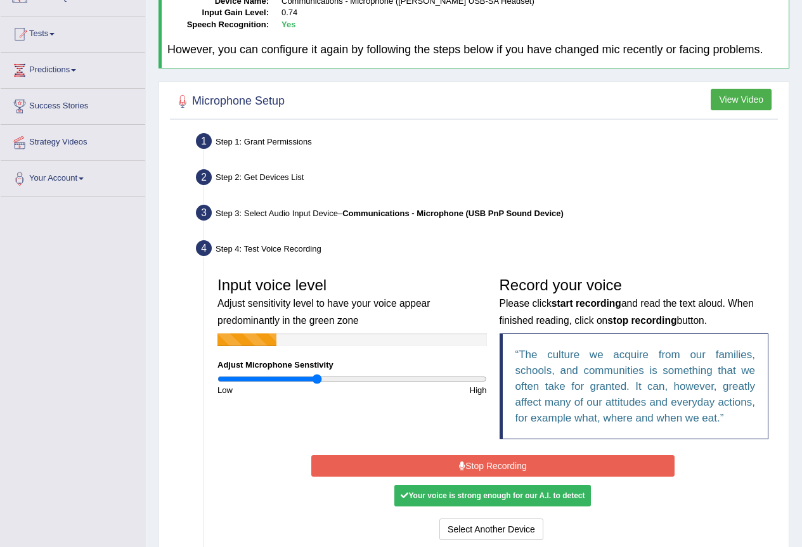
click at [501, 469] on button "Stop Recording" at bounding box center [492, 466] width 363 height 22
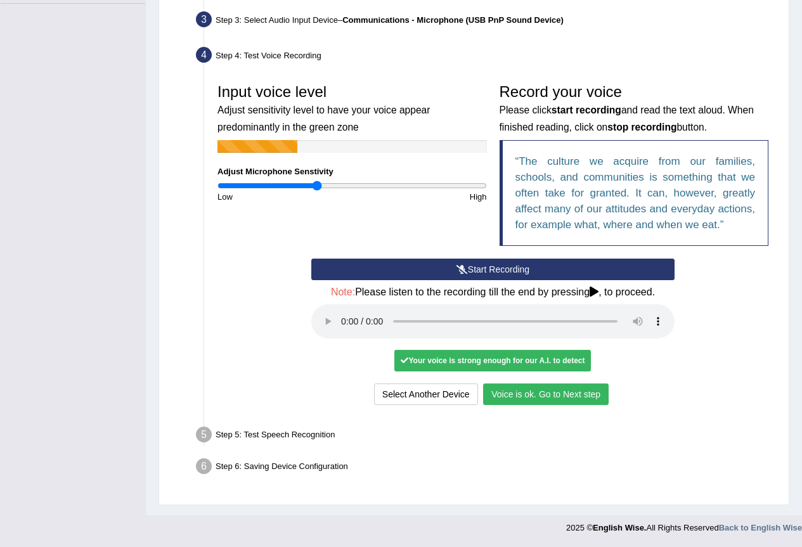
click at [532, 396] on button "Voice is ok. Go to Next step" at bounding box center [546, 394] width 126 height 22
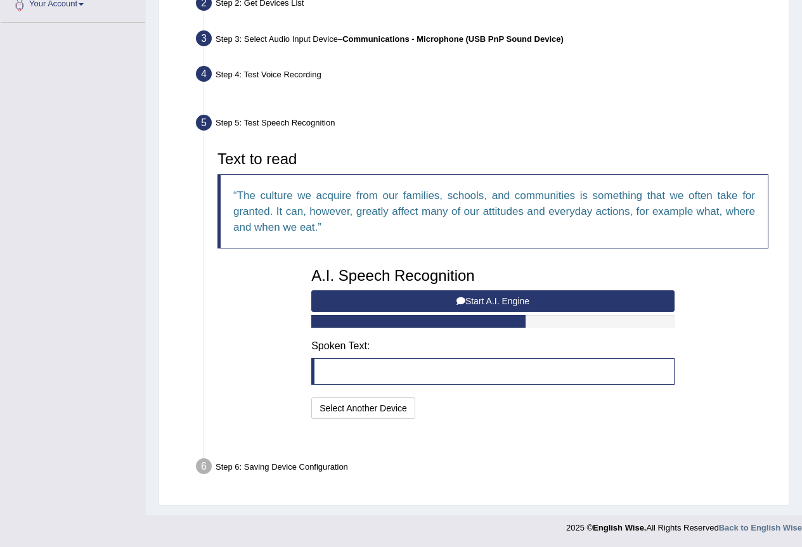
scroll to position [262, 0]
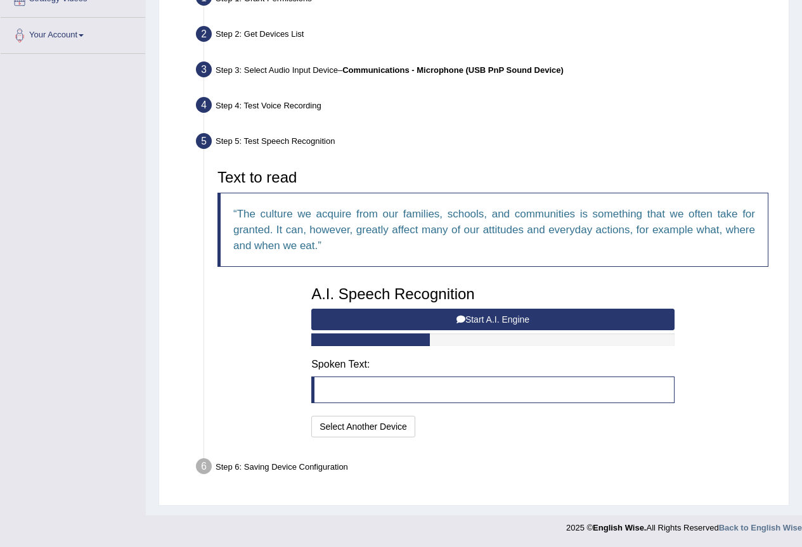
click at [428, 319] on button "Start A.I. Engine" at bounding box center [492, 320] width 363 height 22
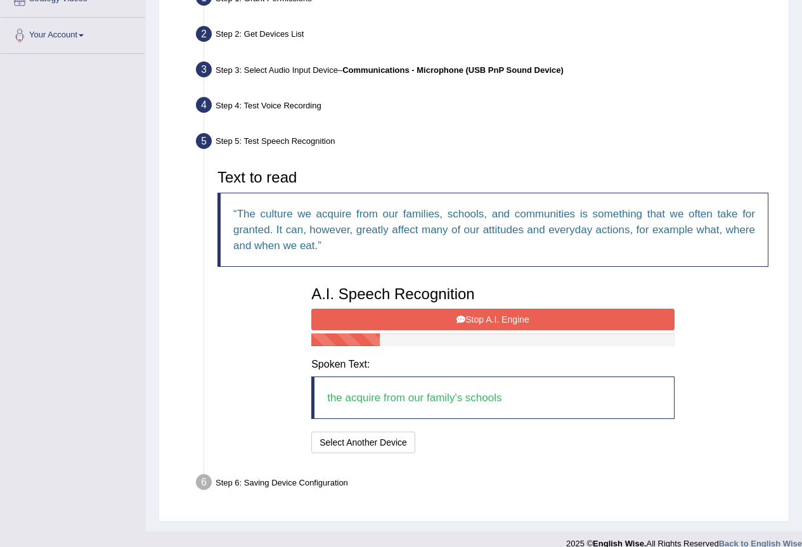
click at [454, 318] on button "Stop A.I. Engine" at bounding box center [492, 320] width 363 height 22
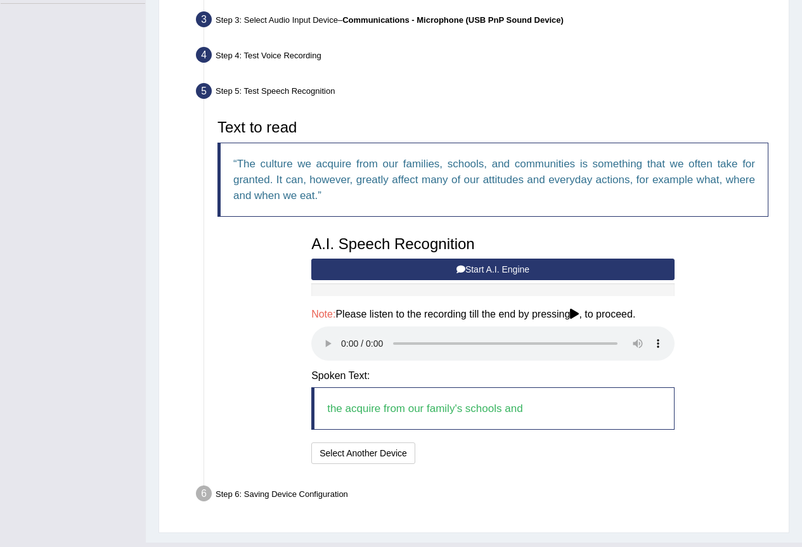
scroll to position [339, 0]
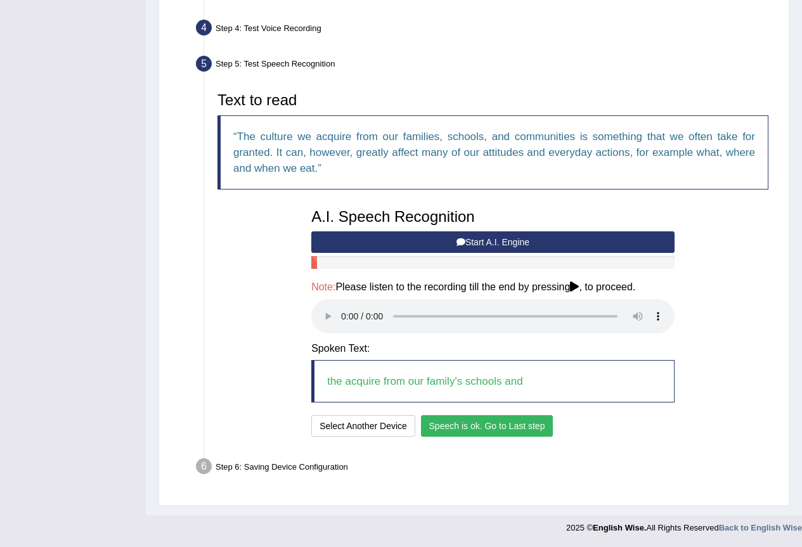
click at [495, 422] on button "Speech is ok. Go to Last step" at bounding box center [487, 426] width 132 height 22
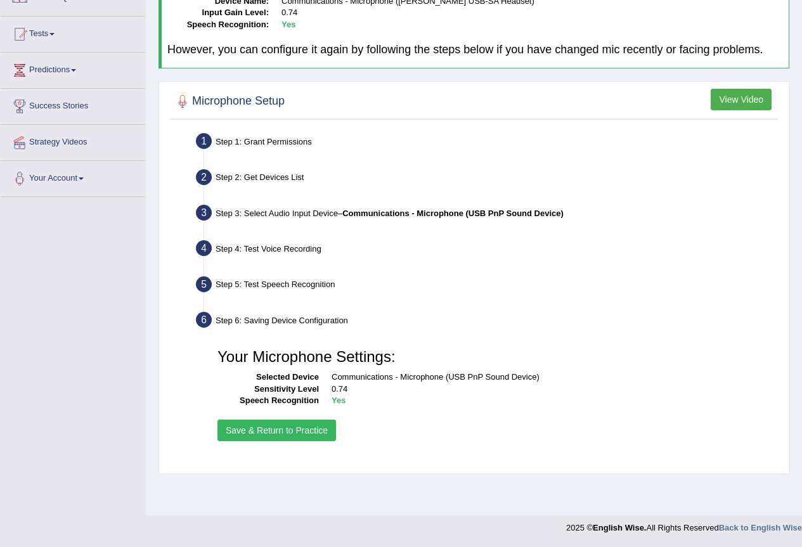
scroll to position [119, 0]
click at [308, 442] on div "Your Microphone Settings: Selected Device Communications - Microphone (USB PnP …" at bounding box center [493, 393] width 564 height 115
click at [304, 434] on button "Save & Return to Practice" at bounding box center [276, 431] width 119 height 22
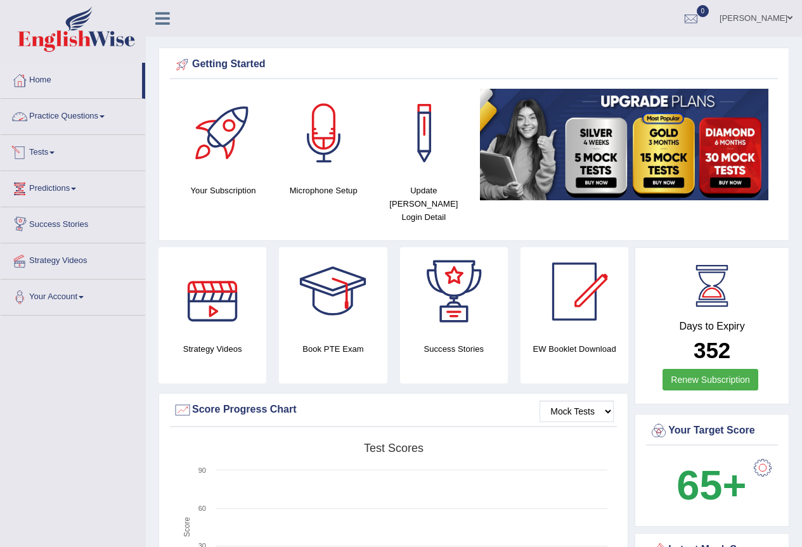
click at [92, 115] on link "Practice Questions" at bounding box center [73, 115] width 145 height 32
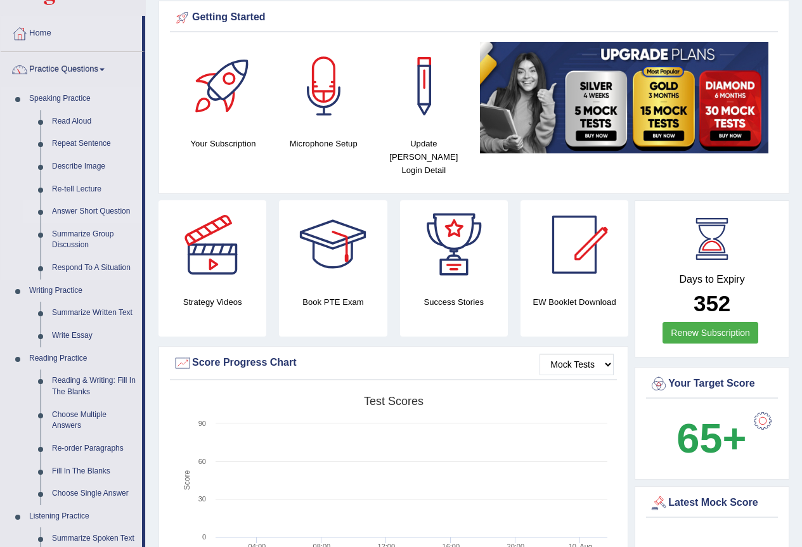
scroll to position [84, 0]
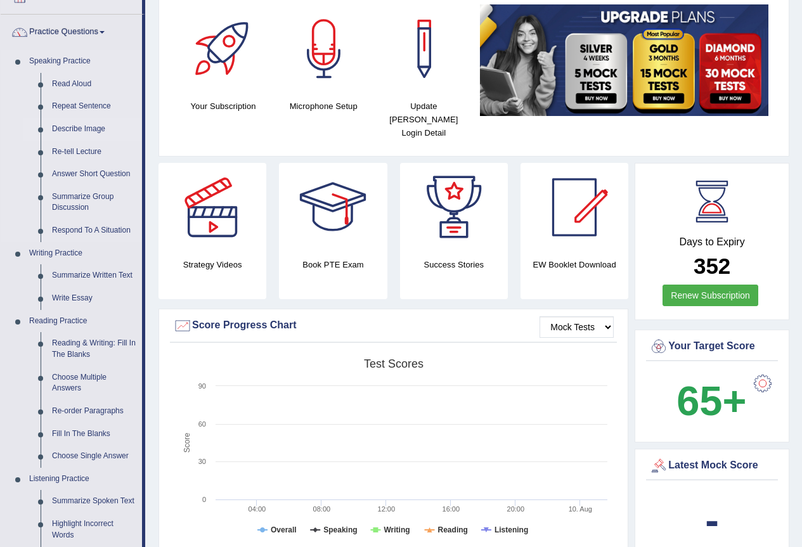
click at [62, 131] on link "Describe Image" at bounding box center [94, 129] width 96 height 23
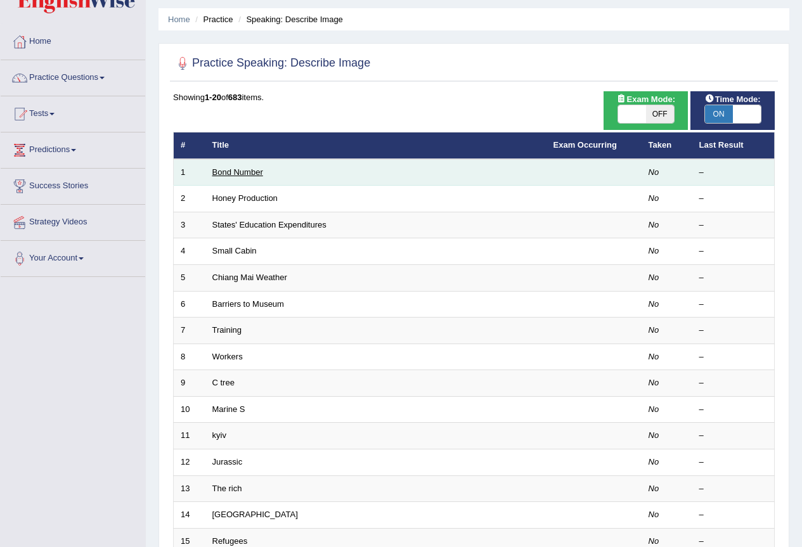
click at [252, 175] on link "Bond Number" at bounding box center [237, 172] width 51 height 10
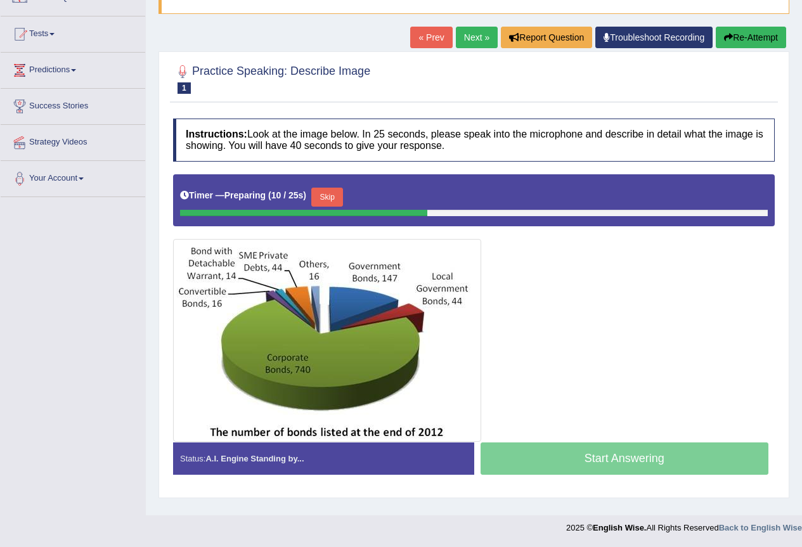
click at [325, 200] on button "Skip" at bounding box center [327, 197] width 32 height 19
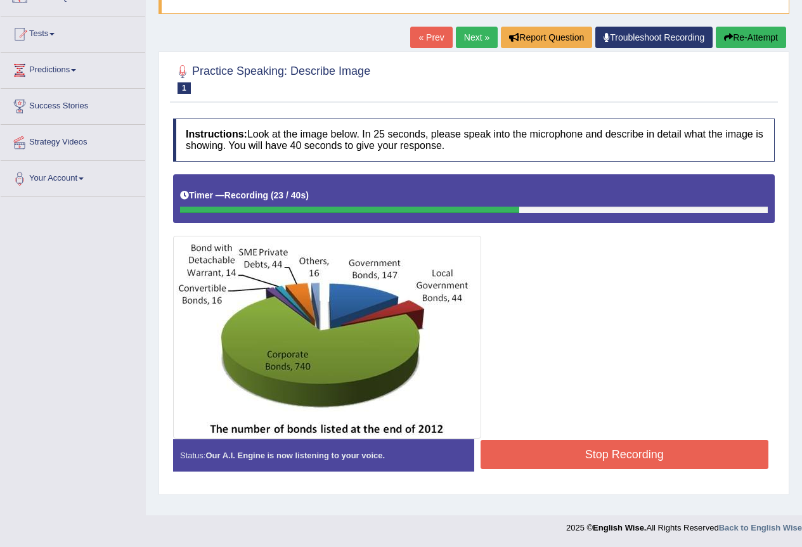
click at [609, 439] on div "Start Answering" at bounding box center [624, 439] width 301 height 1
click at [612, 457] on button "Stop Recording" at bounding box center [624, 454] width 288 height 29
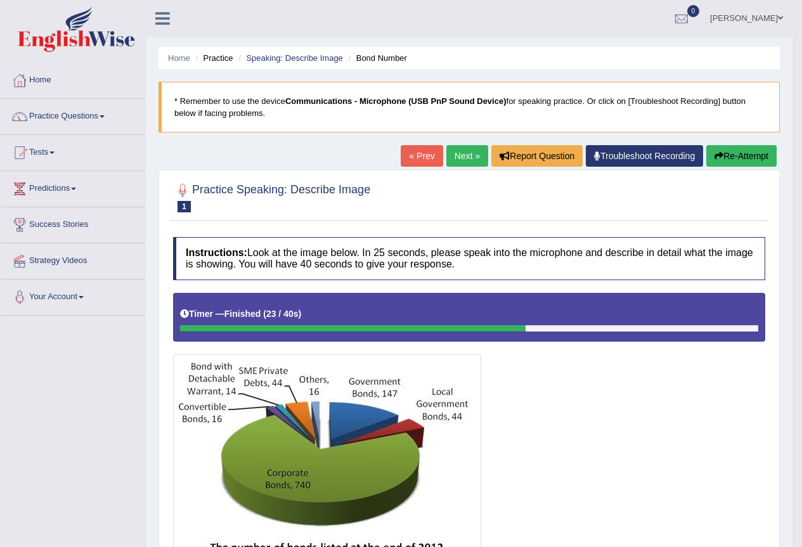
click at [753, 153] on button "Re-Attempt" at bounding box center [741, 156] width 70 height 22
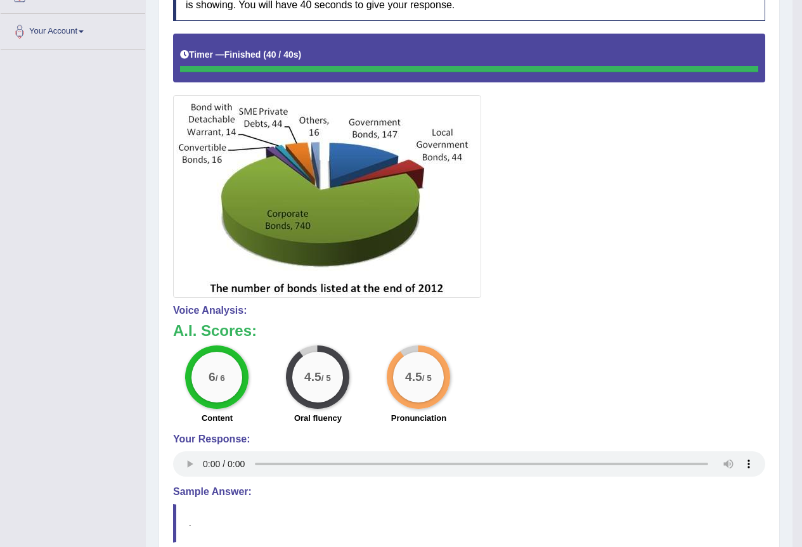
scroll to position [33, 0]
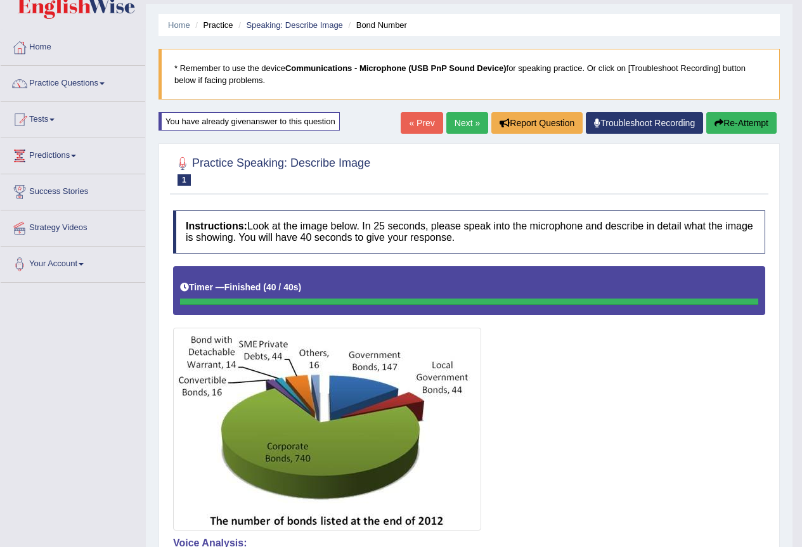
click at [467, 121] on link "Next »" at bounding box center [467, 123] width 42 height 22
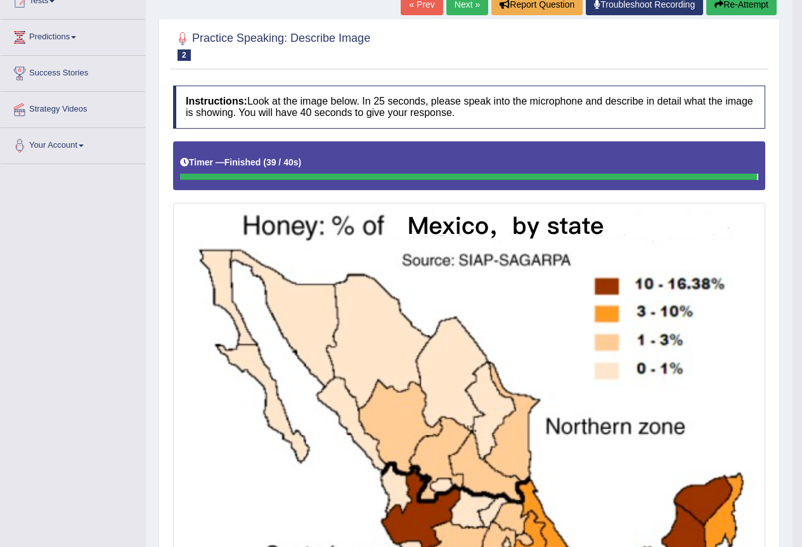
scroll to position [17, 0]
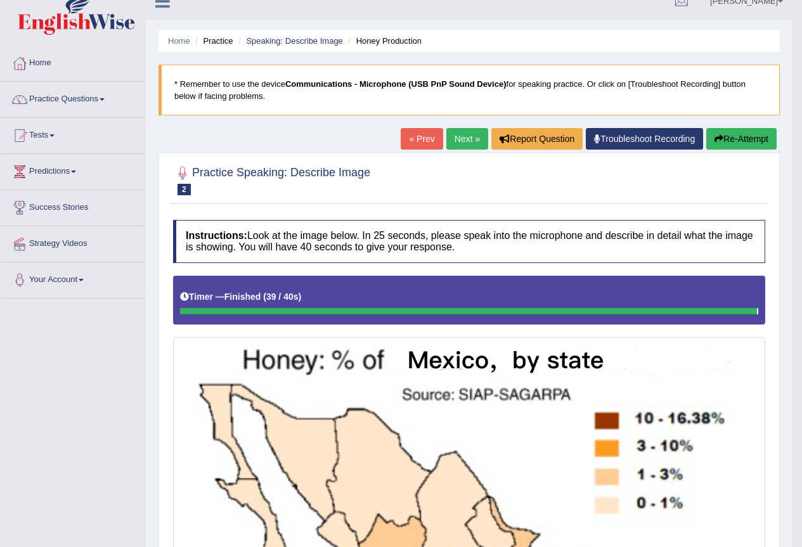
click at [750, 123] on div "Home Practice Speaking: Describe Image Honey Production * Remember to use the d…" at bounding box center [469, 545] width 647 height 1124
click at [742, 143] on button "Re-Attempt" at bounding box center [741, 139] width 70 height 22
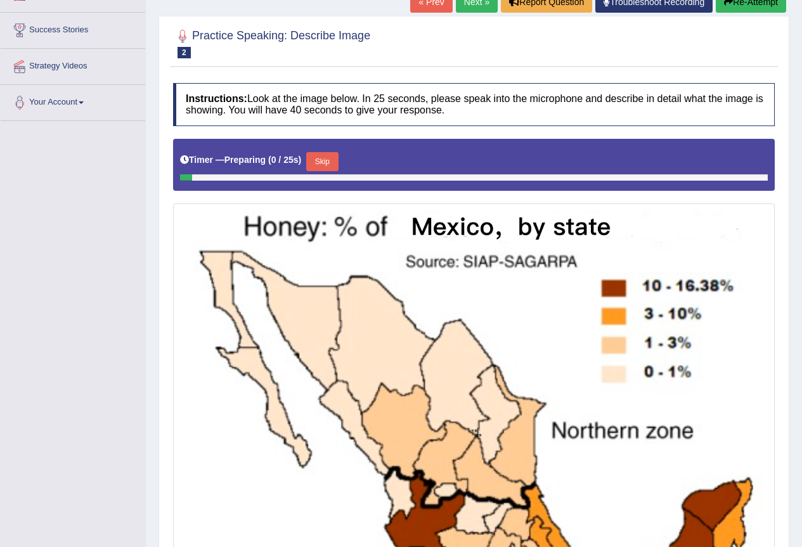
scroll to position [203, 0]
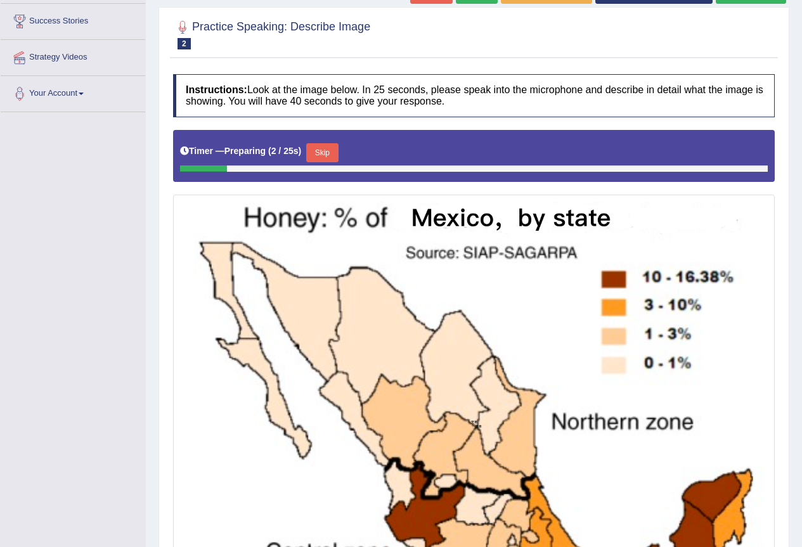
click at [323, 148] on button "Skip" at bounding box center [322, 152] width 32 height 19
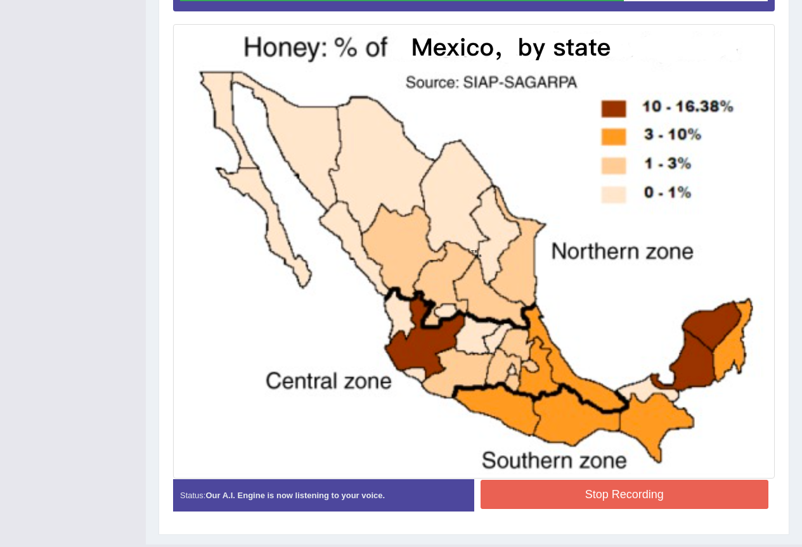
scroll to position [366, 0]
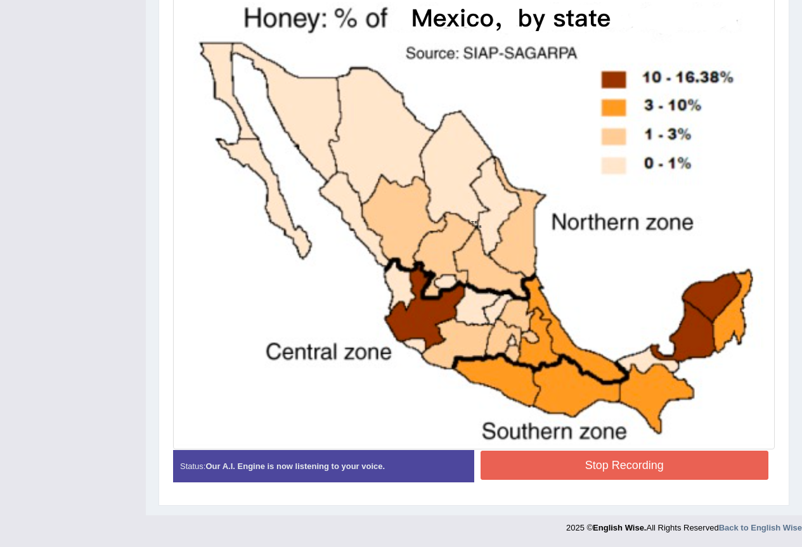
click at [617, 465] on button "Stop Recording" at bounding box center [624, 465] width 288 height 29
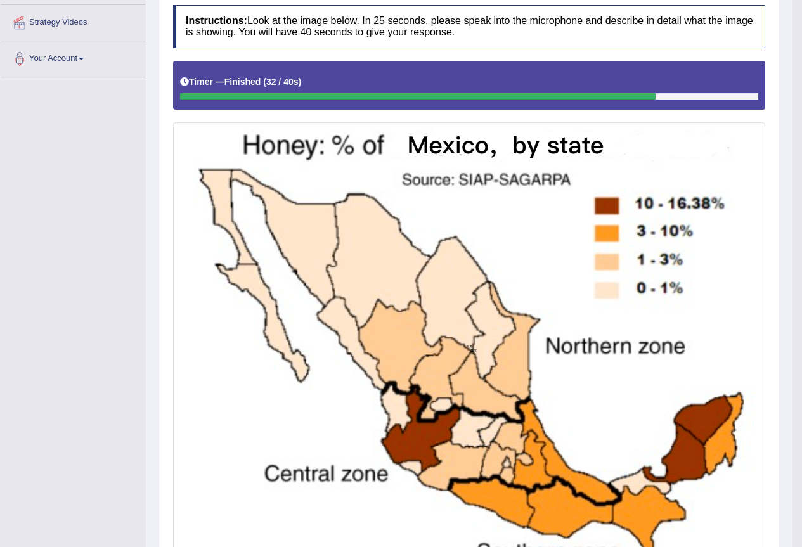
scroll to position [24, 0]
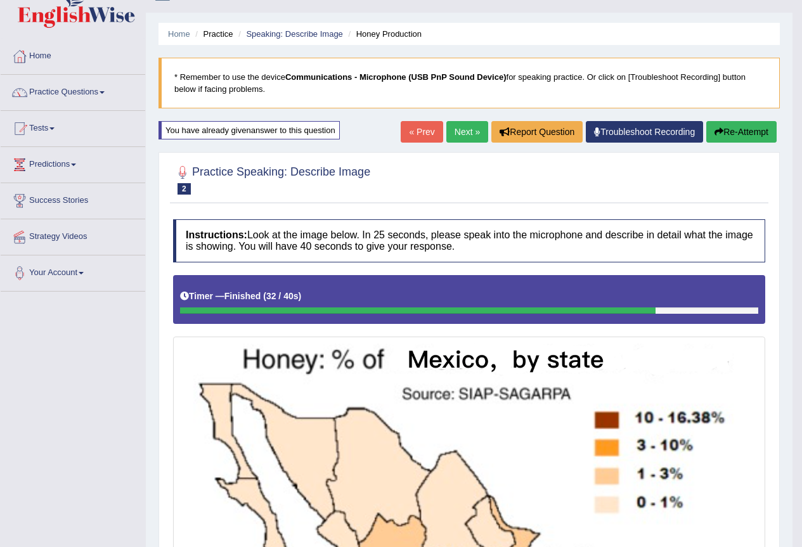
click at [747, 130] on button "Re-Attempt" at bounding box center [741, 132] width 70 height 22
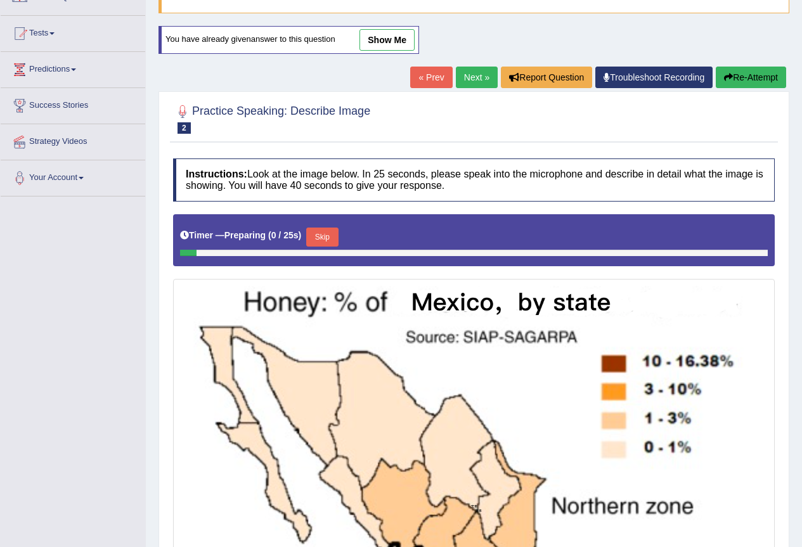
click at [323, 241] on button "Skip" at bounding box center [322, 237] width 32 height 19
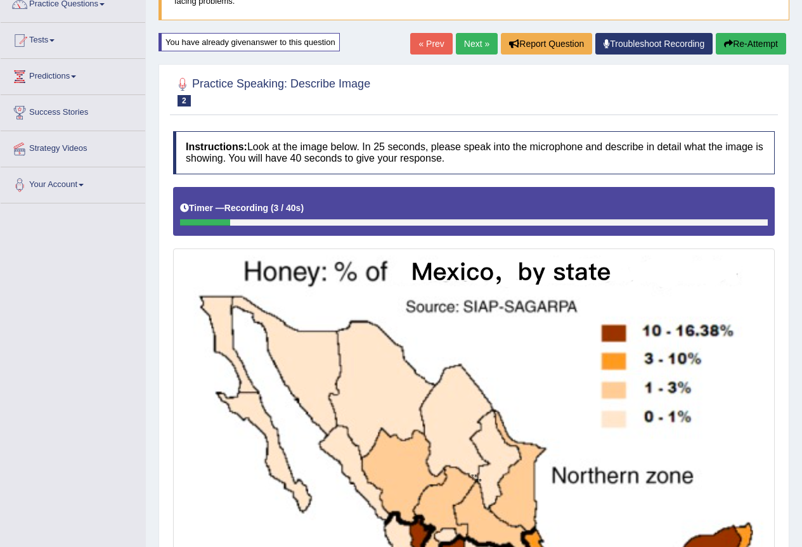
scroll to position [366, 0]
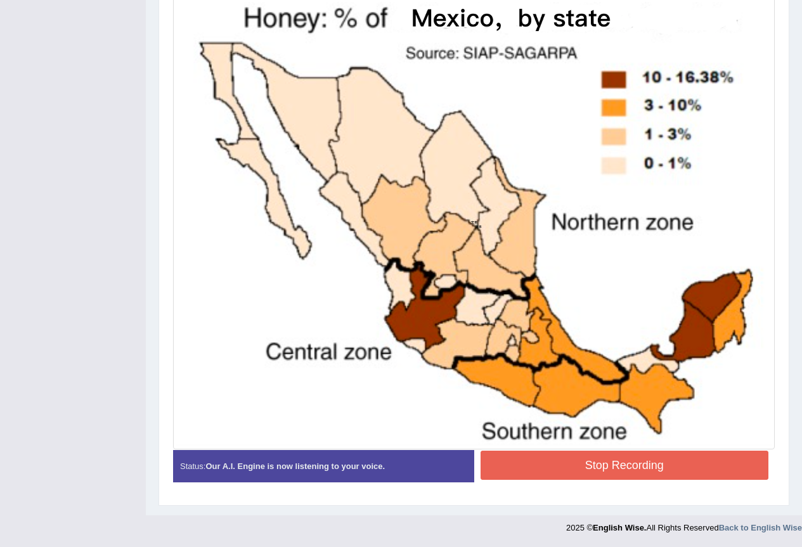
click at [612, 459] on button "Stop Recording" at bounding box center [624, 465] width 288 height 29
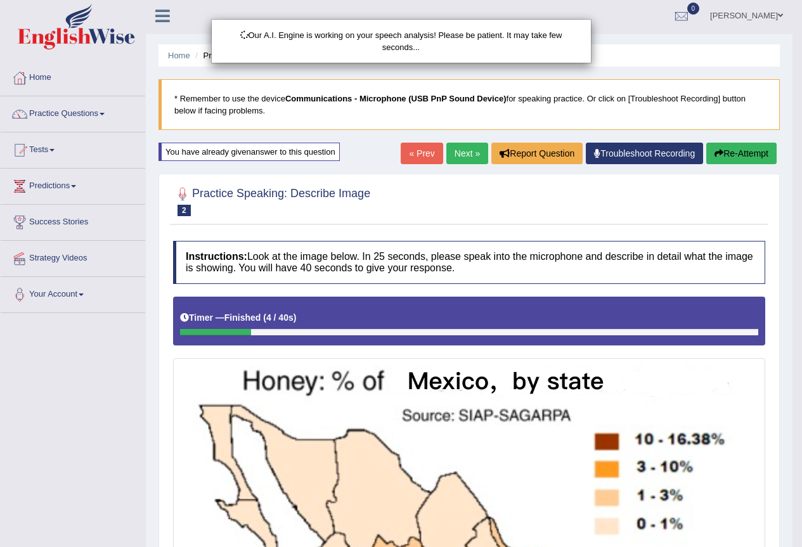
scroll to position [0, 0]
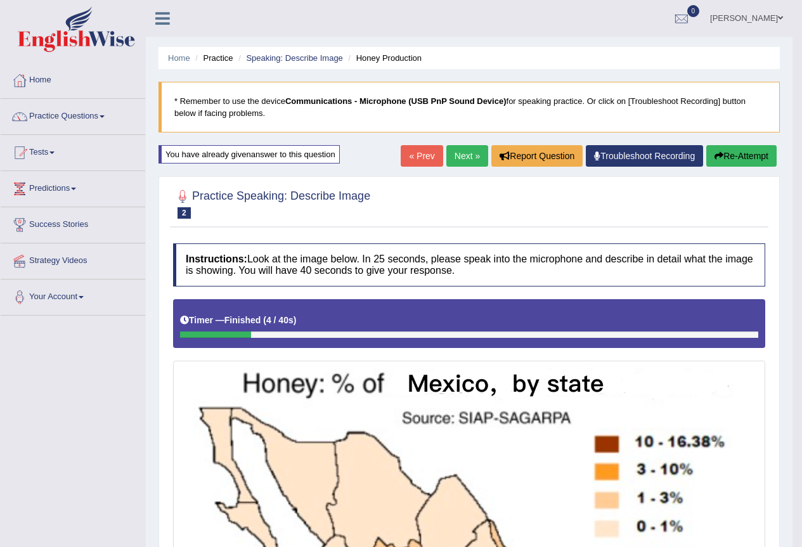
click at [733, 148] on button "Re-Attempt" at bounding box center [741, 156] width 70 height 22
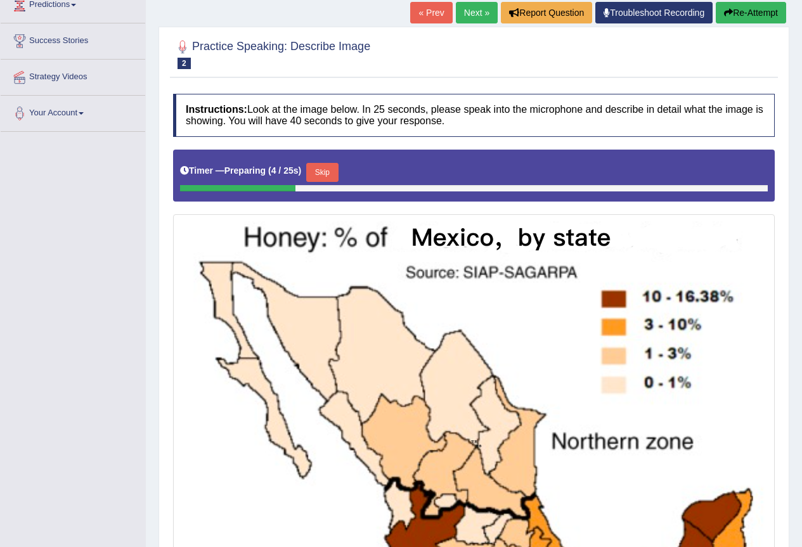
scroll to position [150, 0]
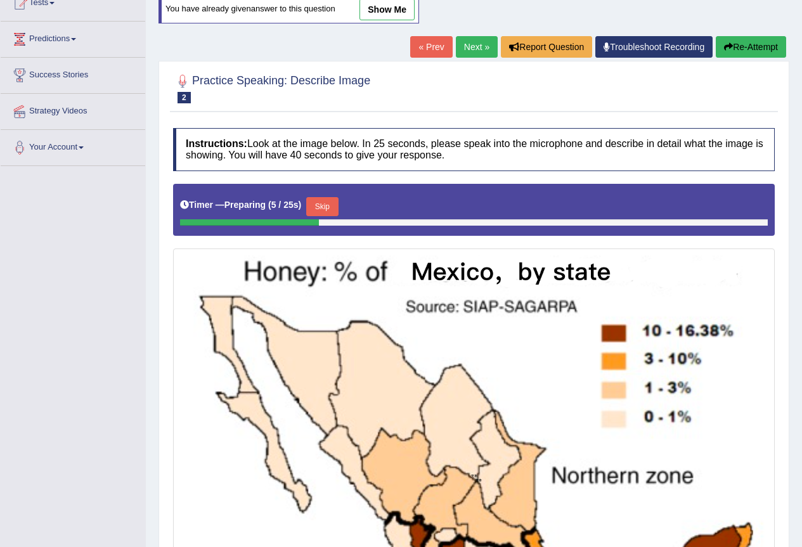
click at [336, 208] on button "Skip" at bounding box center [322, 206] width 32 height 19
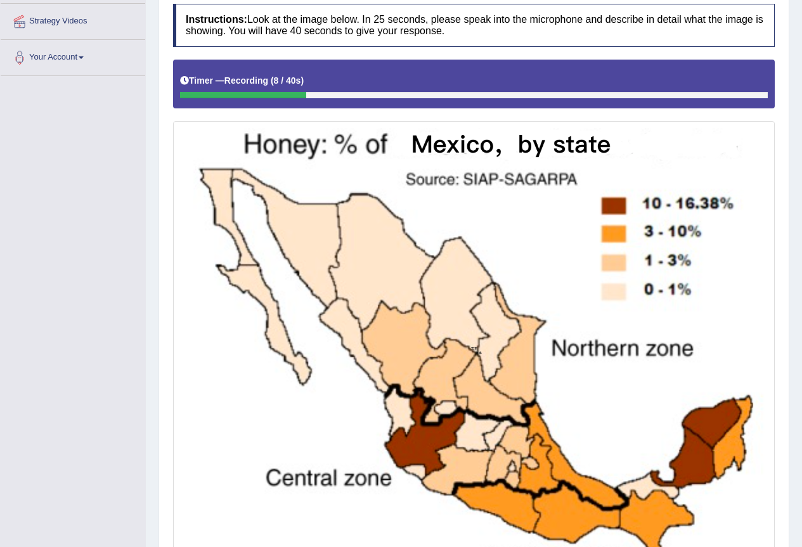
scroll to position [366, 0]
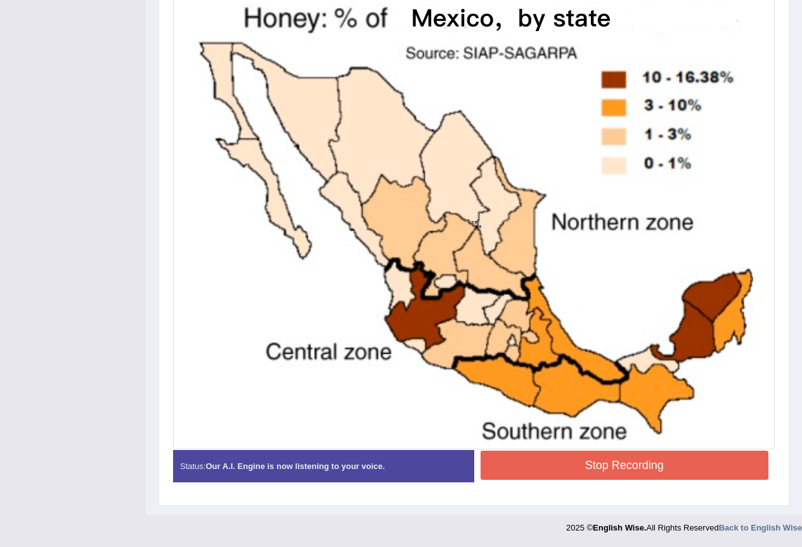
click at [657, 465] on button "Stop Recording" at bounding box center [624, 465] width 288 height 29
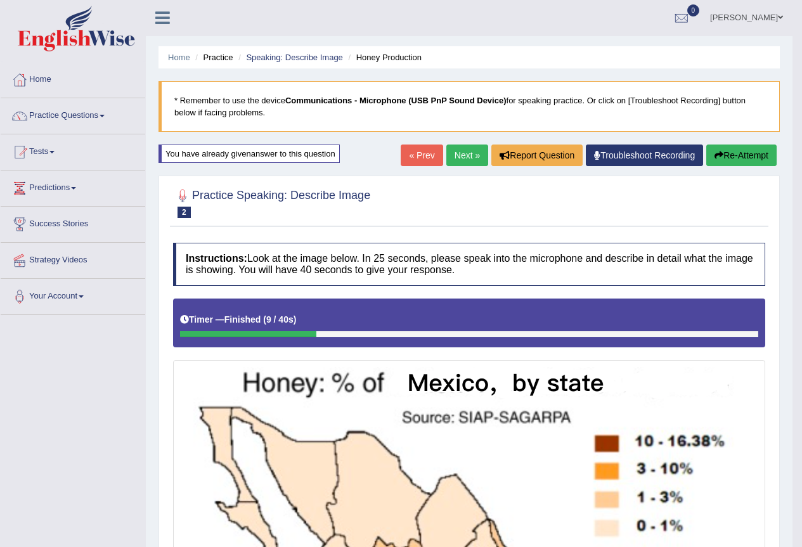
scroll to position [0, 0]
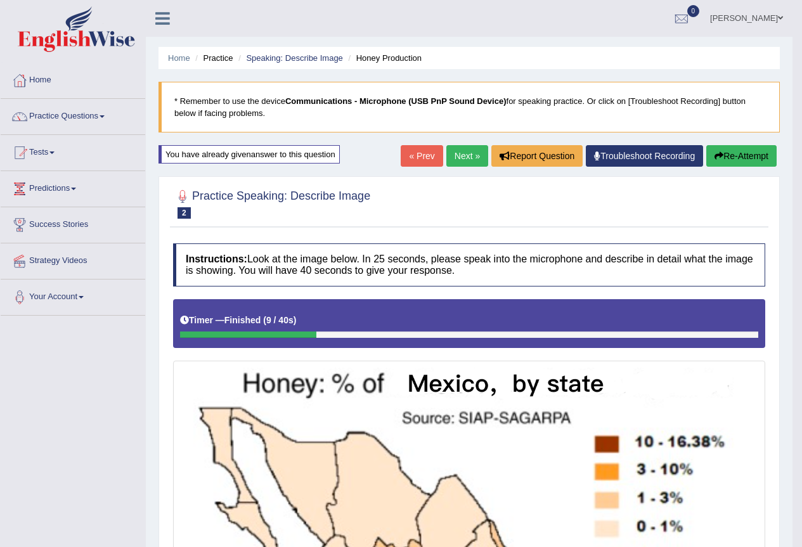
click at [735, 162] on button "Re-Attempt" at bounding box center [741, 156] width 70 height 22
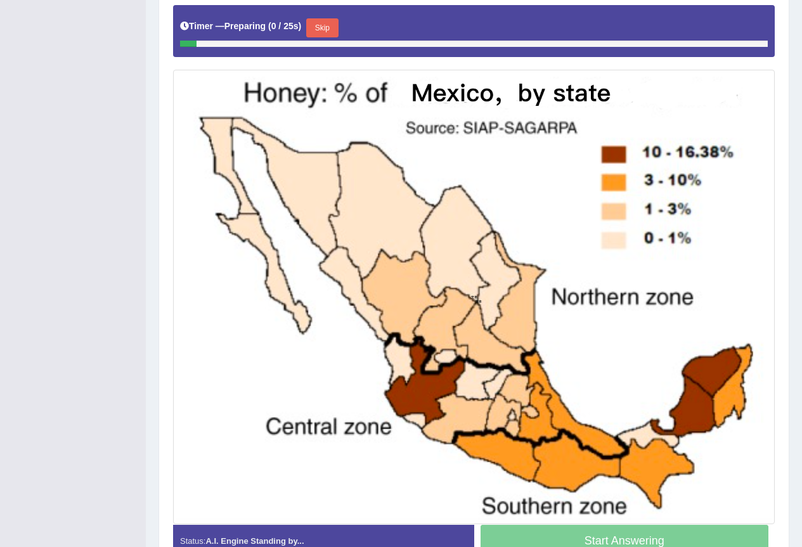
scroll to position [403, 0]
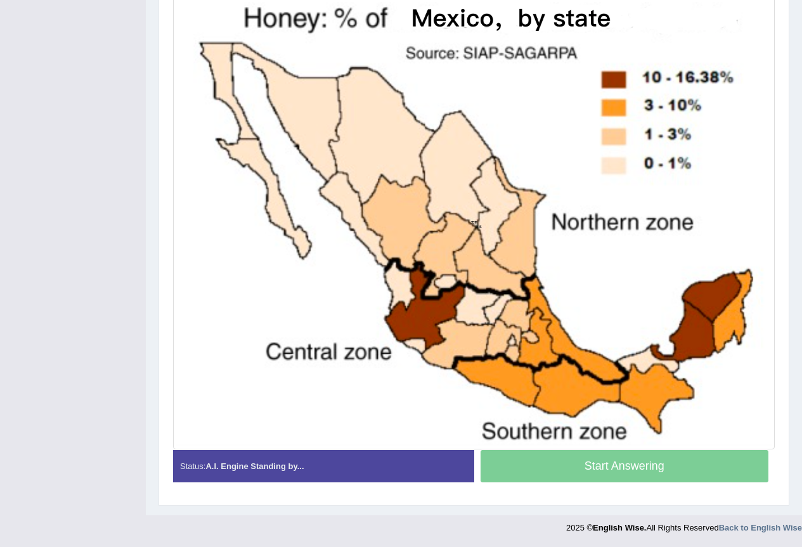
click at [671, 466] on div "Start Answering" at bounding box center [624, 467] width 301 height 35
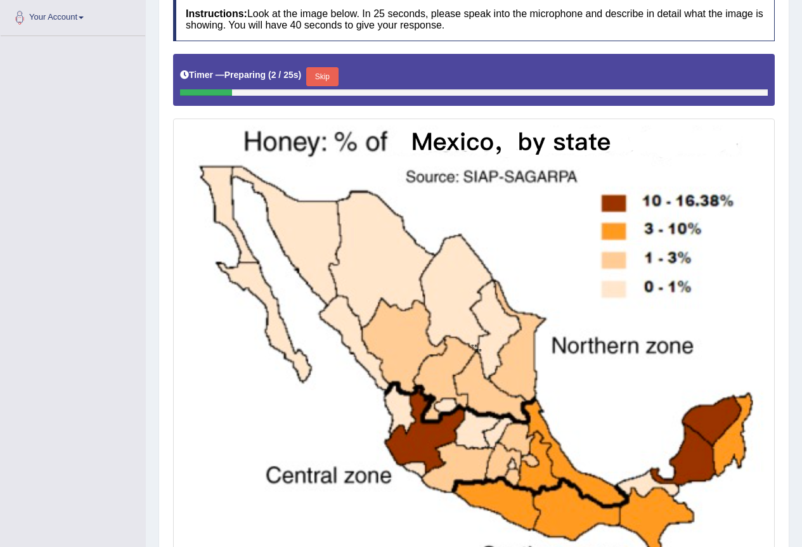
scroll to position [150, 0]
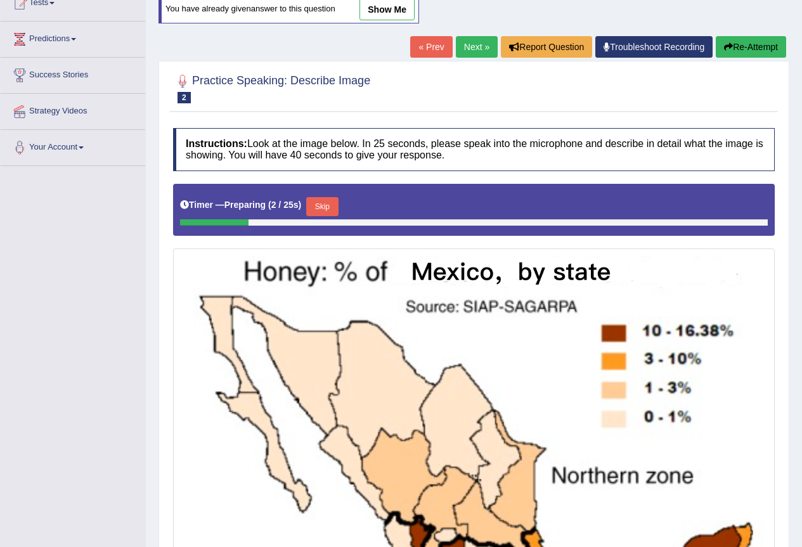
click at [328, 207] on button "Skip" at bounding box center [322, 206] width 32 height 19
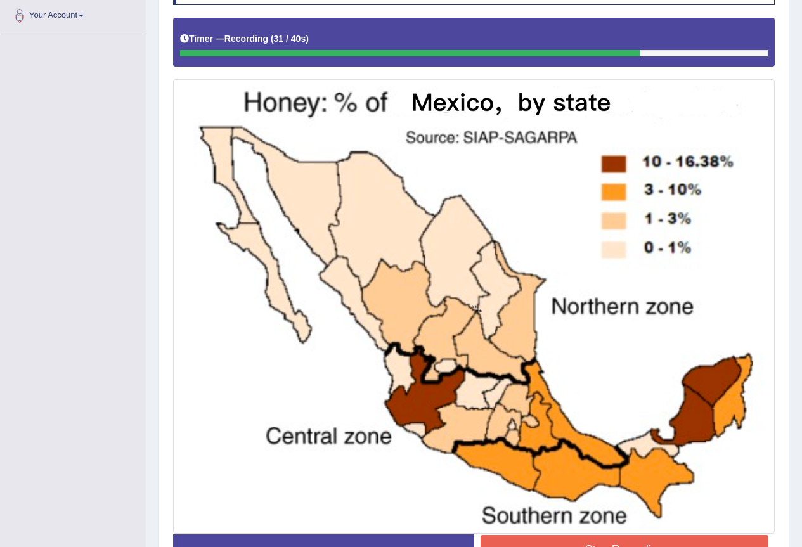
scroll to position [366, 0]
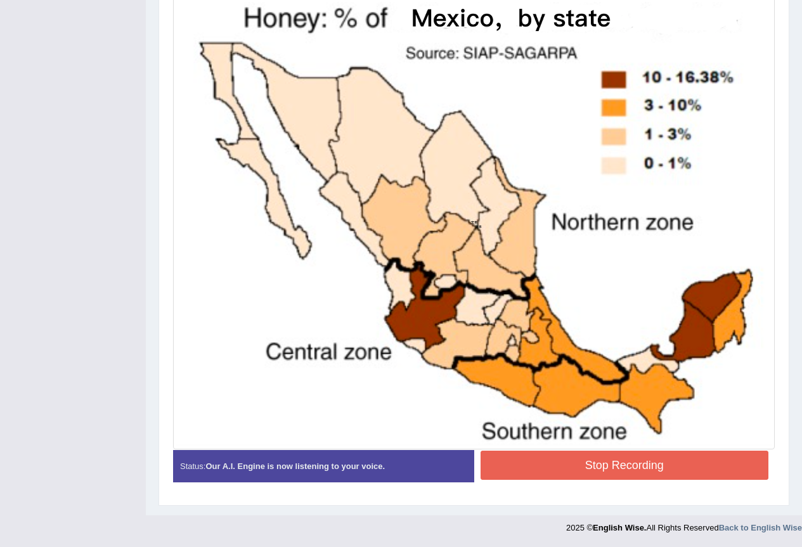
click at [580, 469] on button "Stop Recording" at bounding box center [624, 465] width 288 height 29
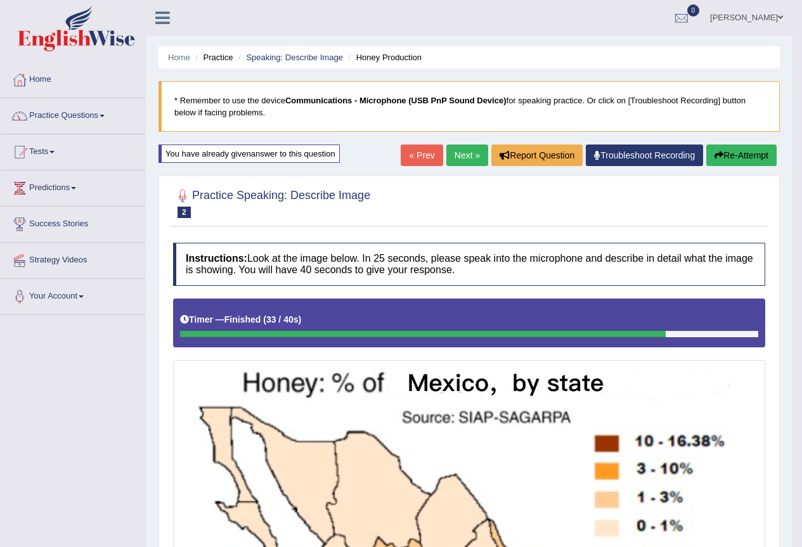
scroll to position [0, 0]
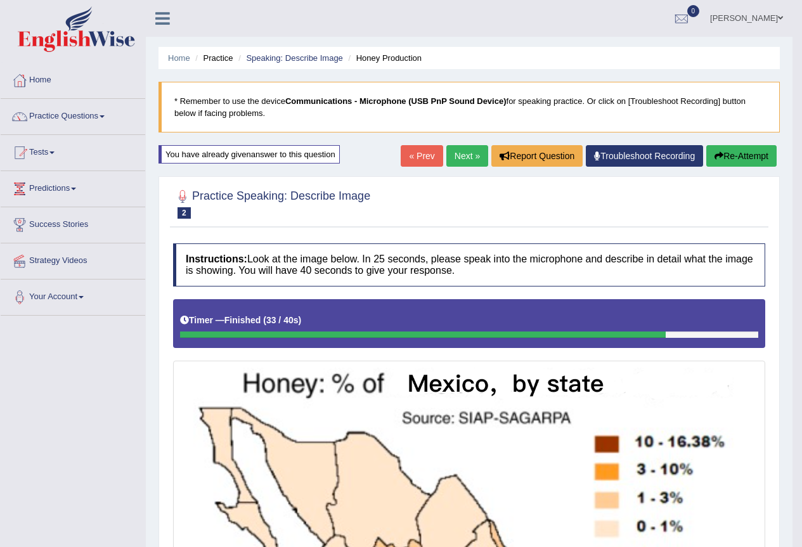
click at [459, 156] on link "Next »" at bounding box center [467, 156] width 42 height 22
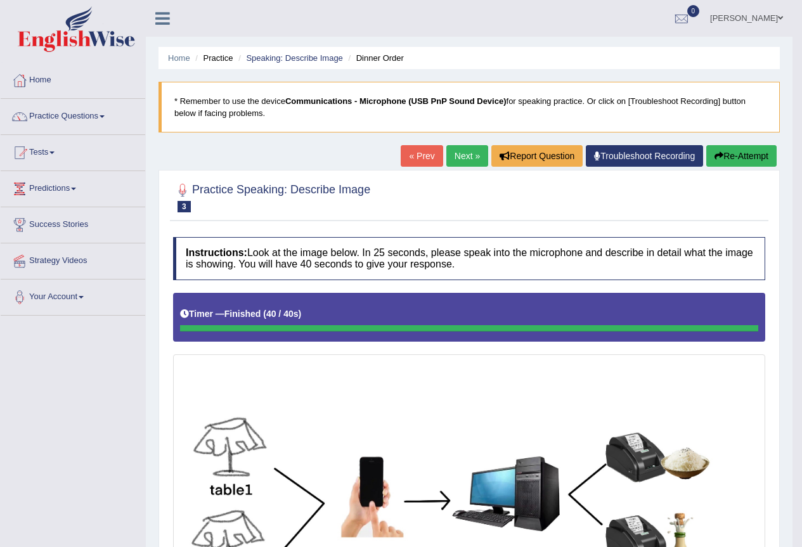
click at [739, 156] on button "Re-Attempt" at bounding box center [741, 156] width 70 height 22
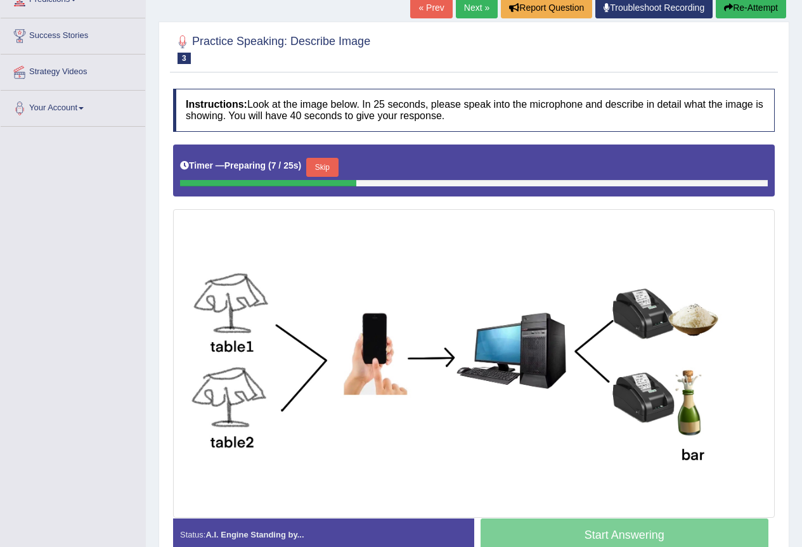
scroll to position [258, 0]
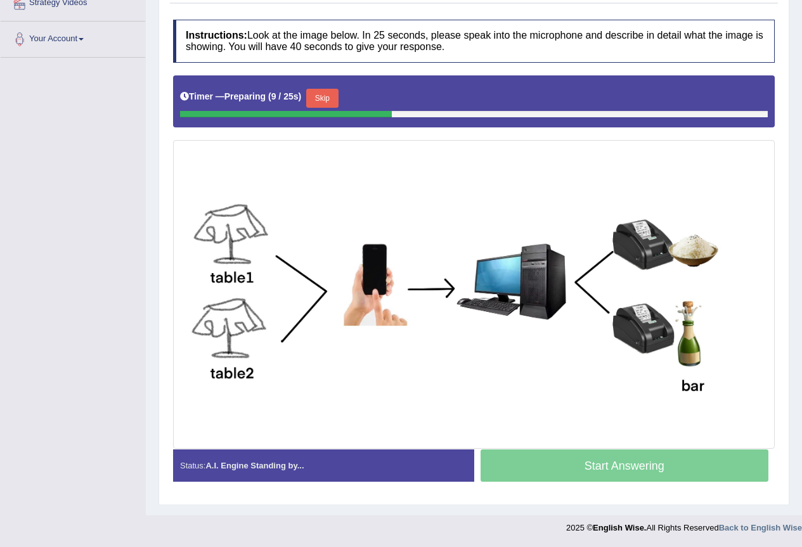
click at [306, 84] on div "Timer — Preparing ( 9 / 25s ) Skip" at bounding box center [474, 101] width 602 height 52
click at [338, 102] on button "Skip" at bounding box center [322, 98] width 32 height 19
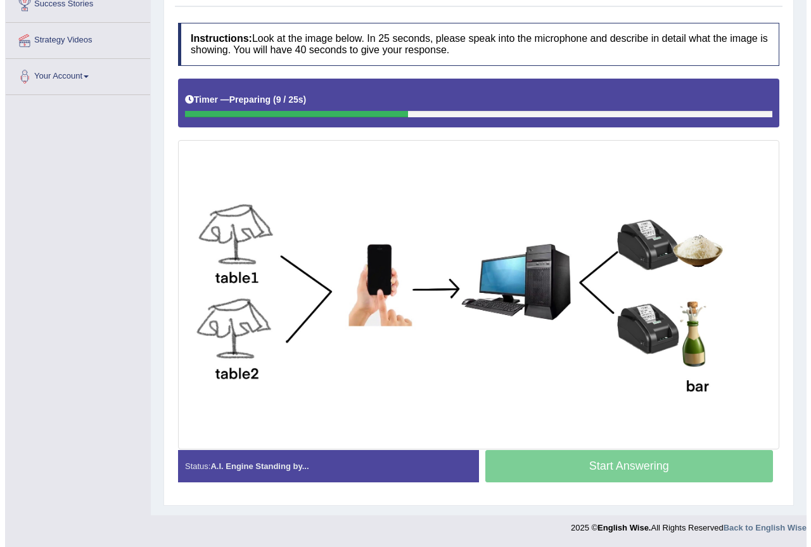
scroll to position [221, 0]
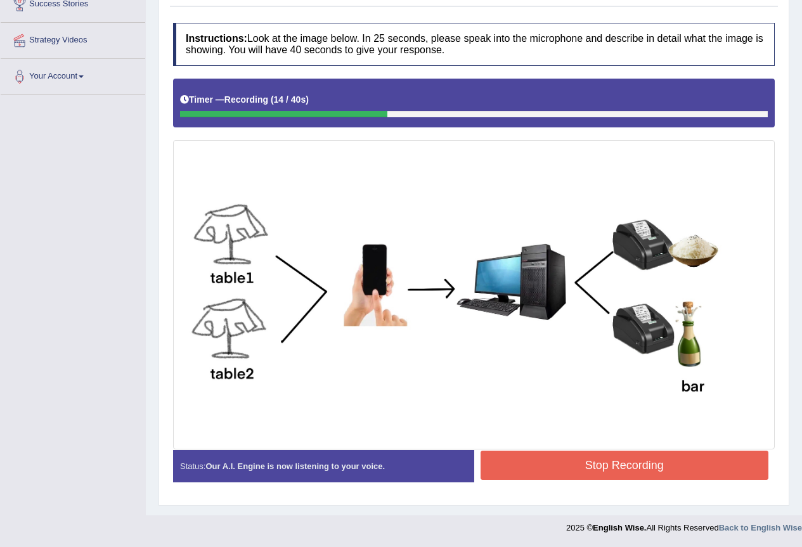
click at [711, 479] on button "Stop Recording" at bounding box center [624, 465] width 288 height 29
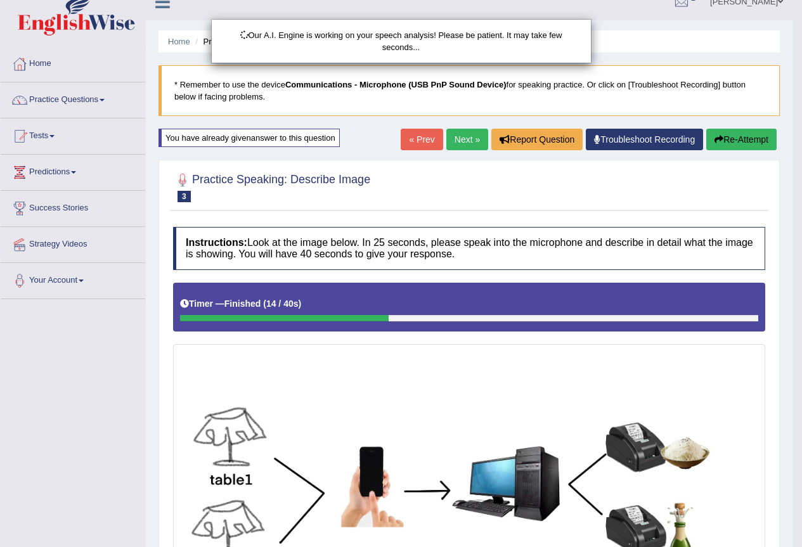
scroll to position [0, 0]
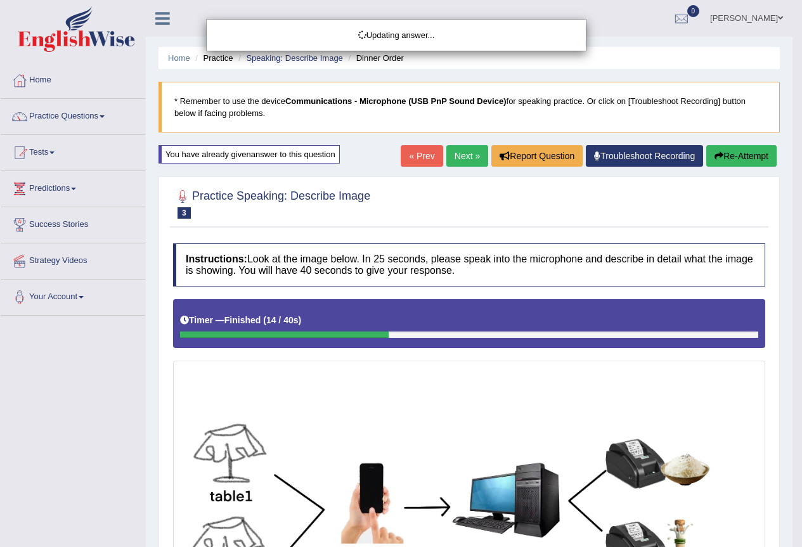
click at [734, 151] on button "Re-Attempt" at bounding box center [741, 156] width 70 height 22
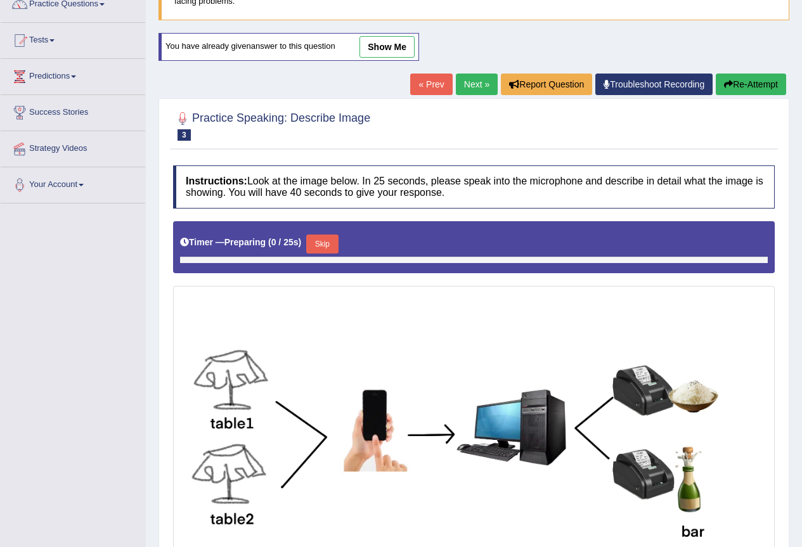
scroll to position [119, 0]
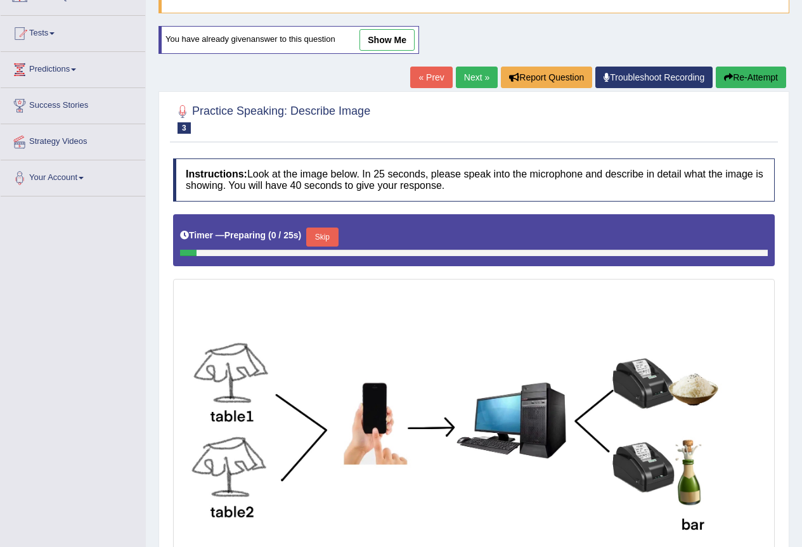
click at [324, 241] on button "Skip" at bounding box center [322, 237] width 32 height 19
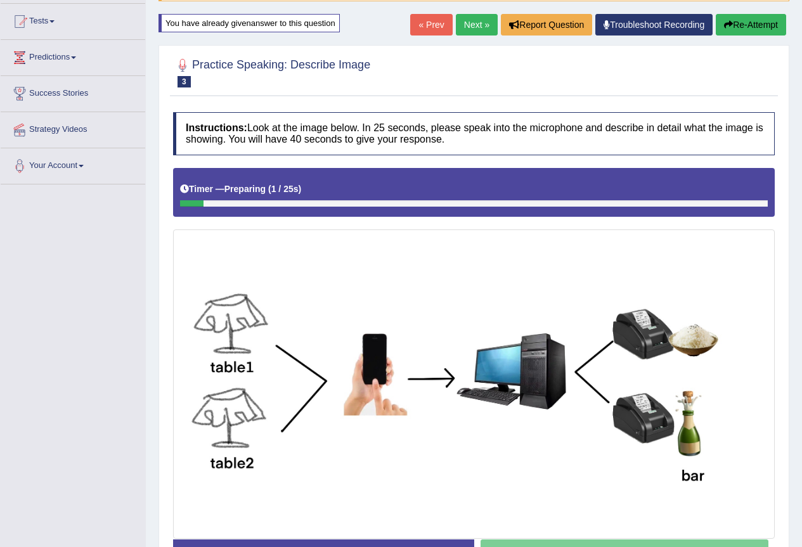
scroll to position [221, 0]
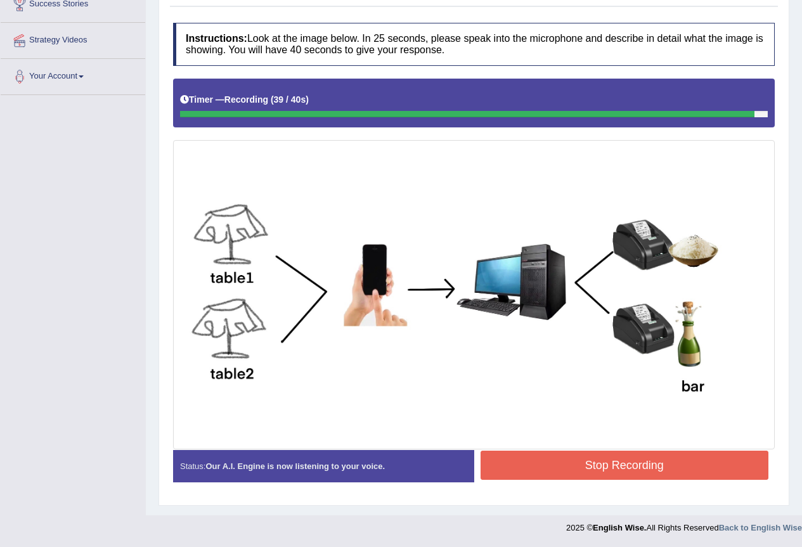
click at [609, 467] on button "Stop Recording" at bounding box center [624, 465] width 288 height 29
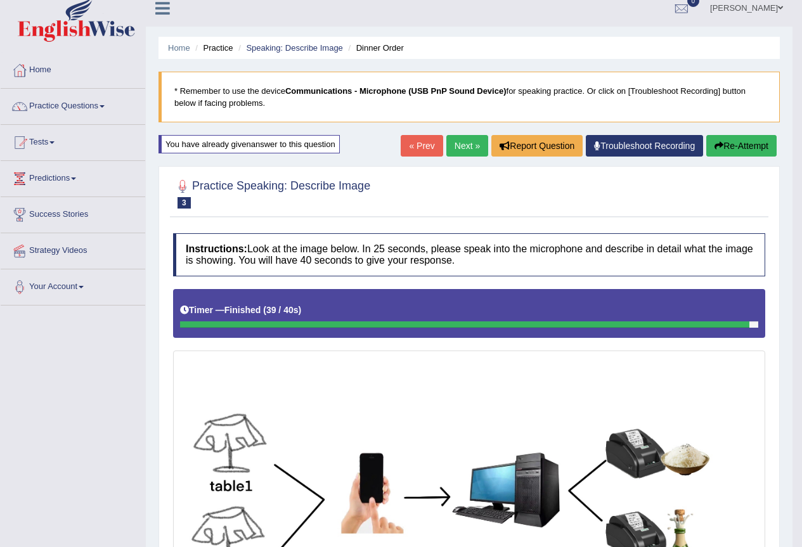
scroll to position [0, 0]
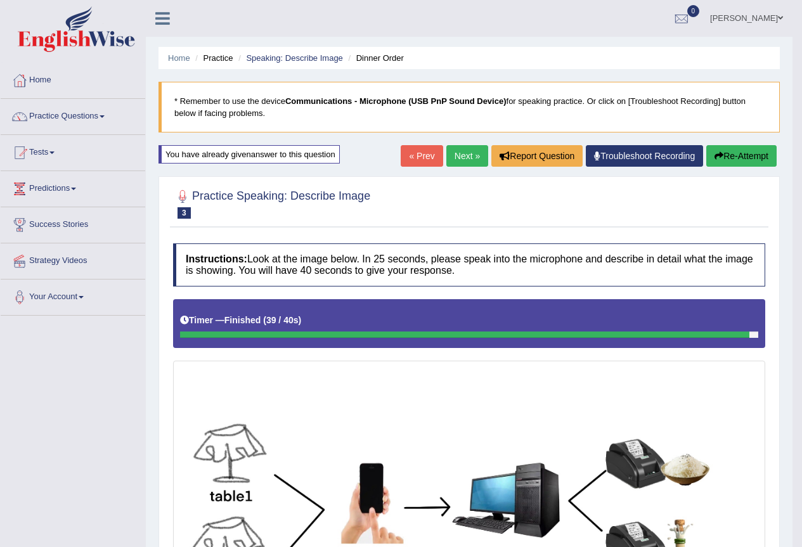
click at [755, 158] on button "Re-Attempt" at bounding box center [741, 156] width 70 height 22
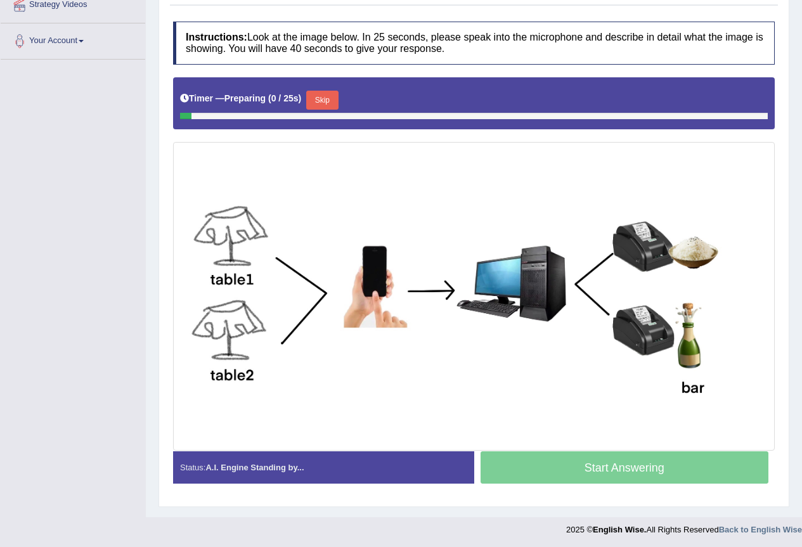
scroll to position [258, 0]
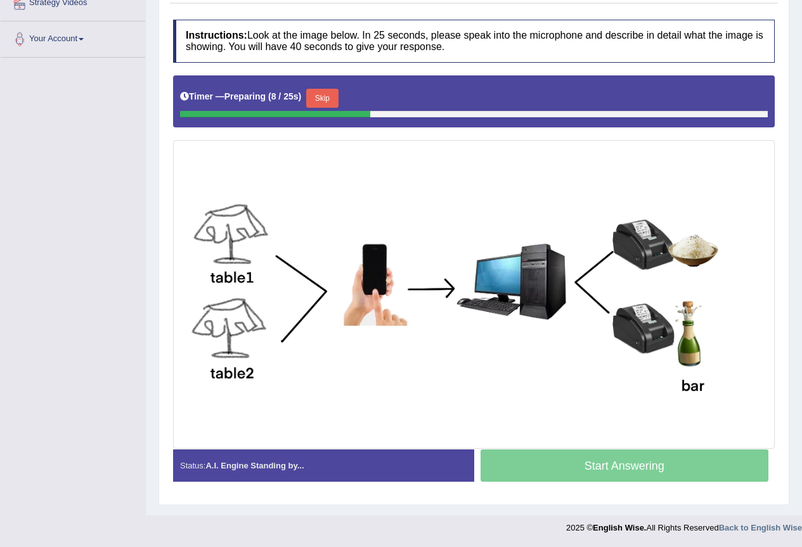
click at [320, 93] on button "Skip" at bounding box center [322, 98] width 32 height 19
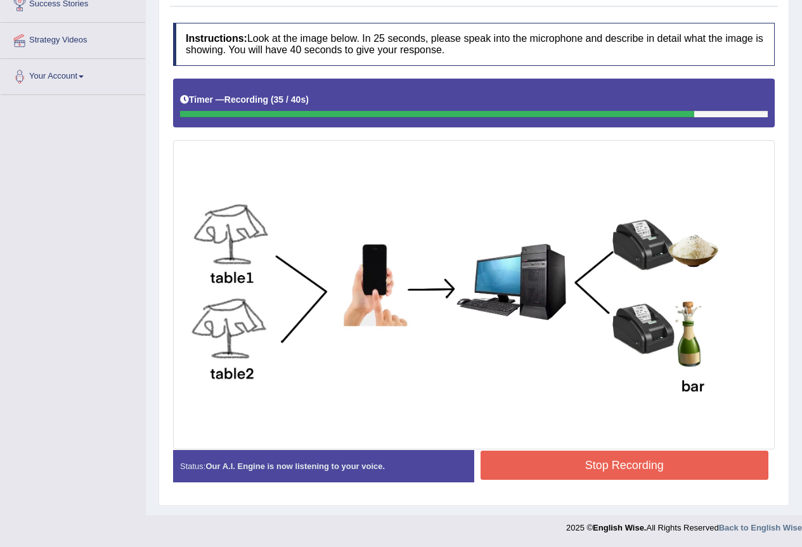
click at [663, 467] on button "Stop Recording" at bounding box center [624, 465] width 288 height 29
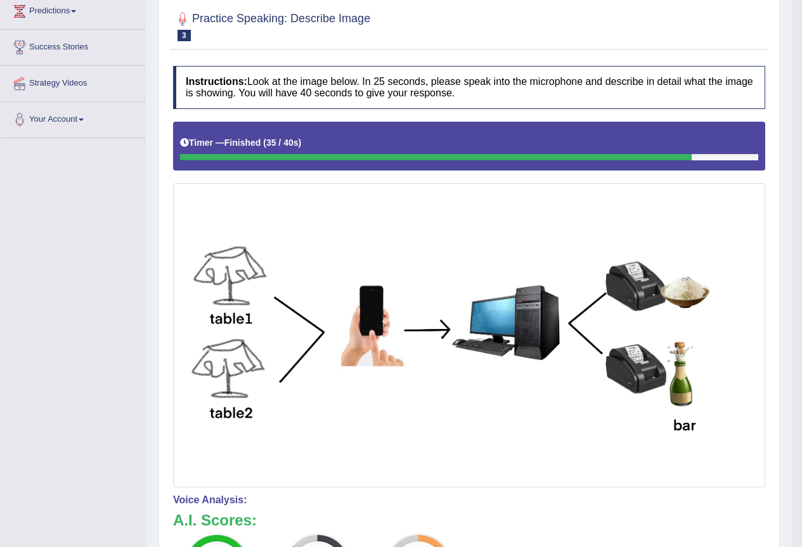
scroll to position [0, 0]
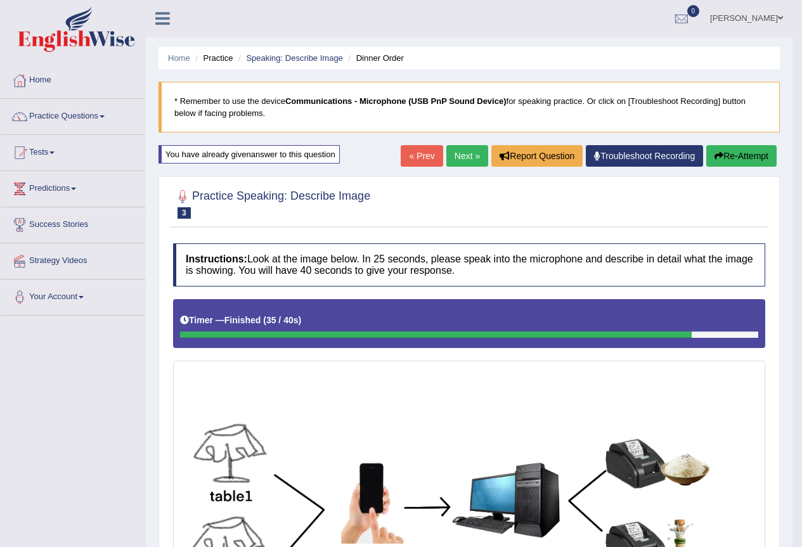
click at [451, 164] on link "Next »" at bounding box center [467, 156] width 42 height 22
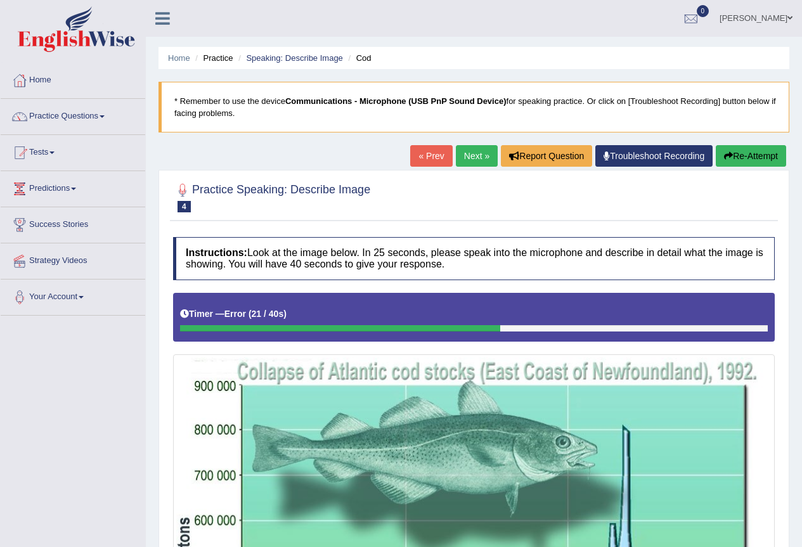
click at [729, 157] on icon "button" at bounding box center [728, 155] width 9 height 9
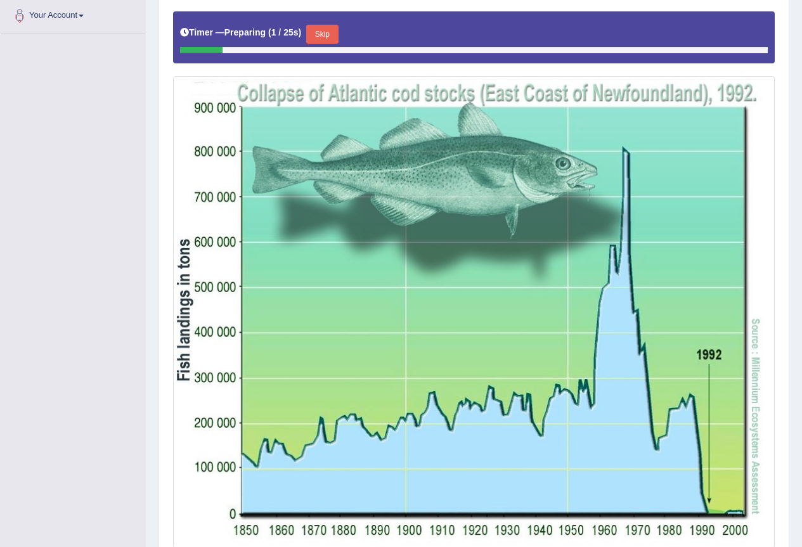
scroll to position [211, 0]
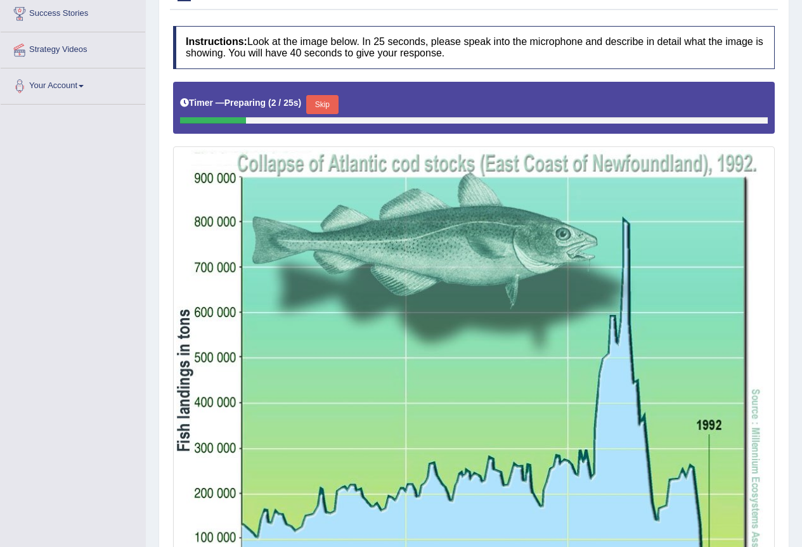
click at [329, 109] on button "Skip" at bounding box center [322, 104] width 32 height 19
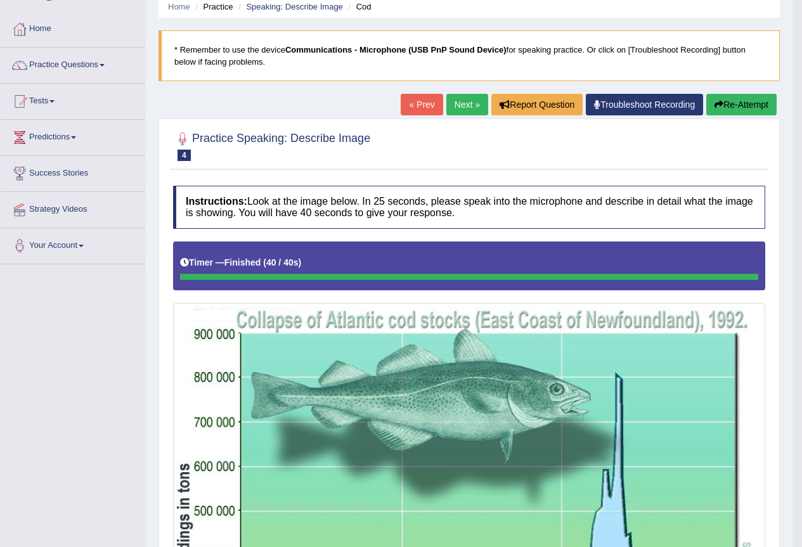
scroll to position [0, 0]
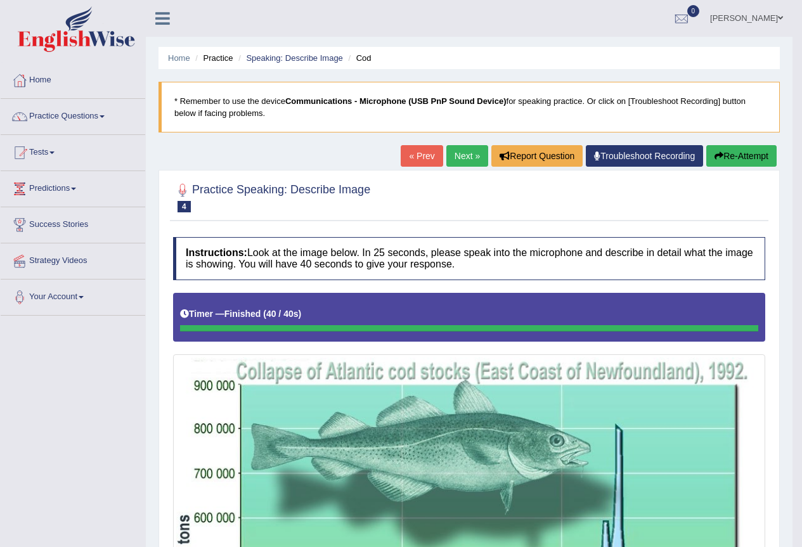
click at [747, 157] on button "Re-Attempt" at bounding box center [741, 156] width 70 height 22
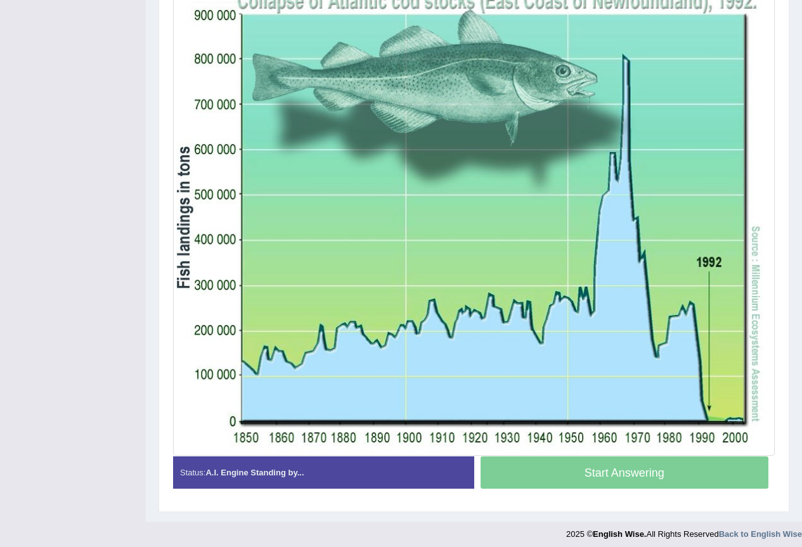
scroll to position [421, 0]
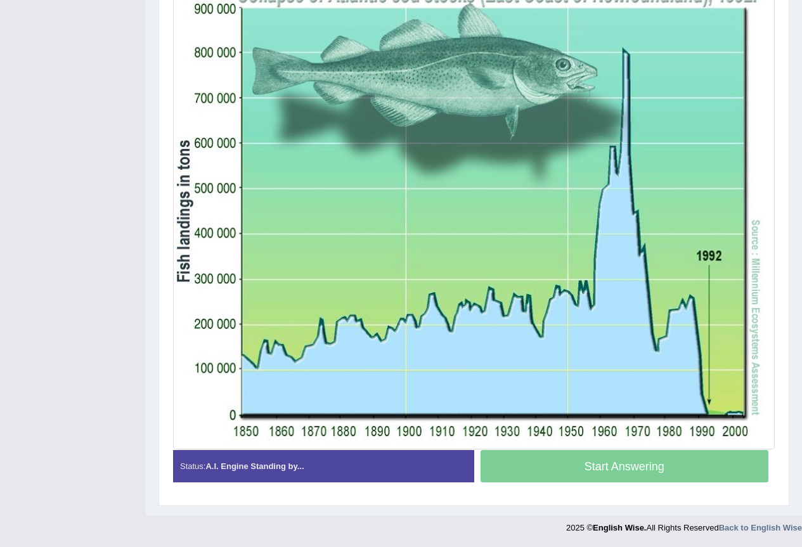
click at [630, 463] on div "Start Answering" at bounding box center [624, 467] width 301 height 35
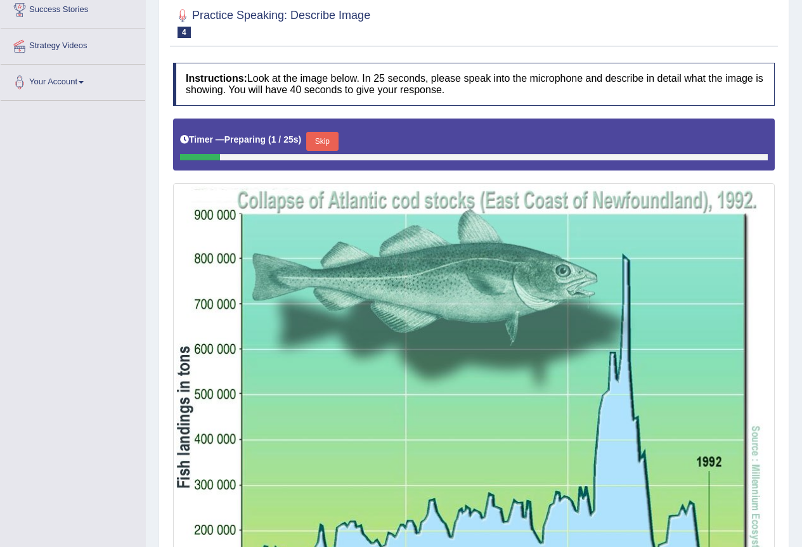
scroll to position [0, 0]
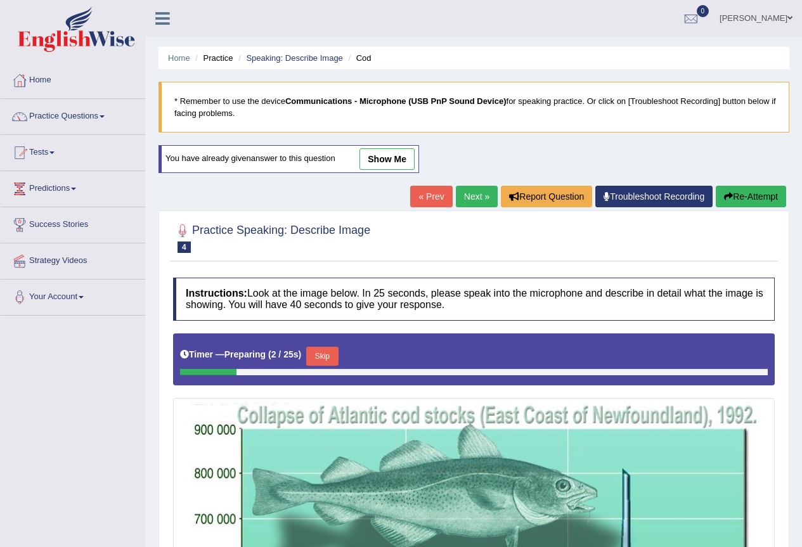
click at [333, 351] on button "Skip" at bounding box center [322, 356] width 32 height 19
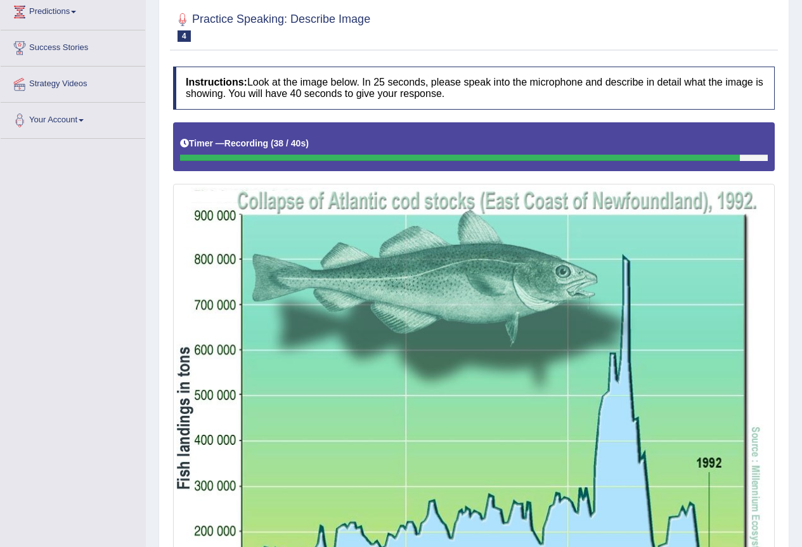
scroll to position [384, 0]
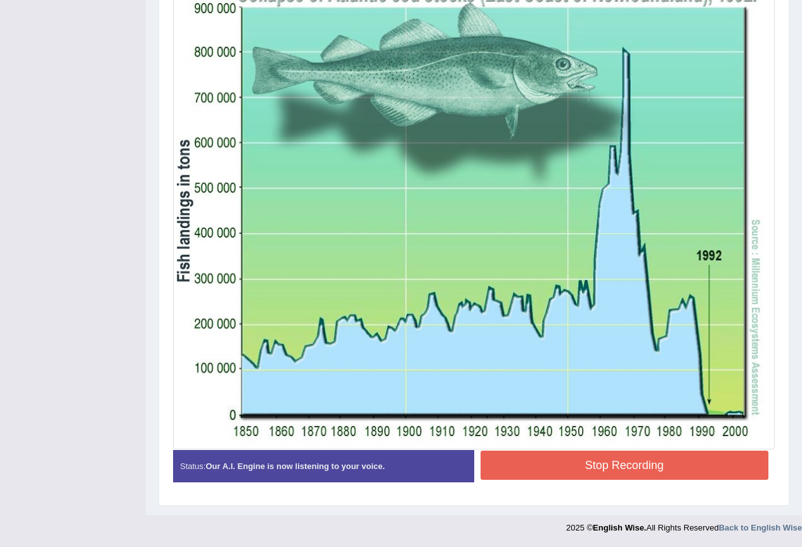
click at [628, 456] on button "Stop Recording" at bounding box center [624, 465] width 288 height 29
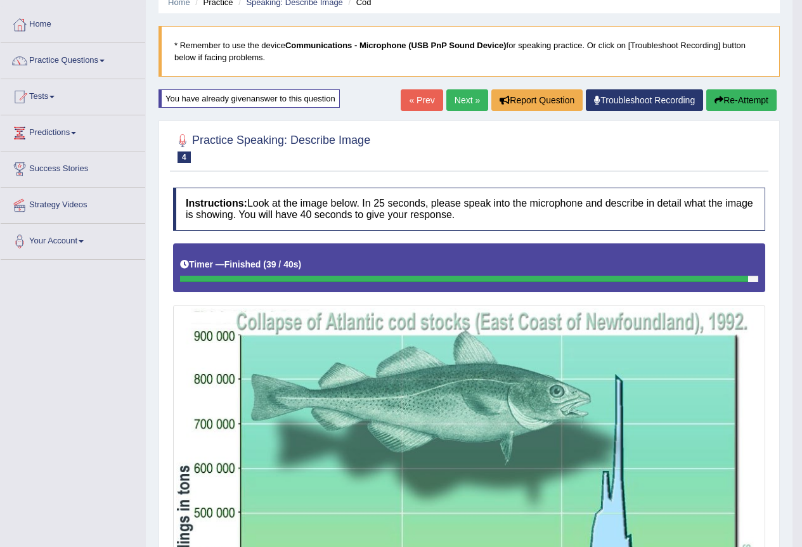
scroll to position [84, 0]
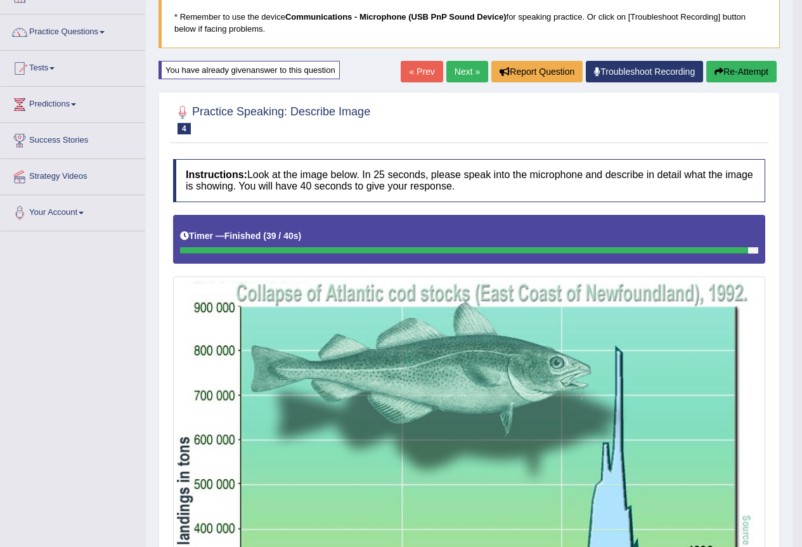
click at [103, 32] on link "Practice Questions" at bounding box center [73, 31] width 145 height 32
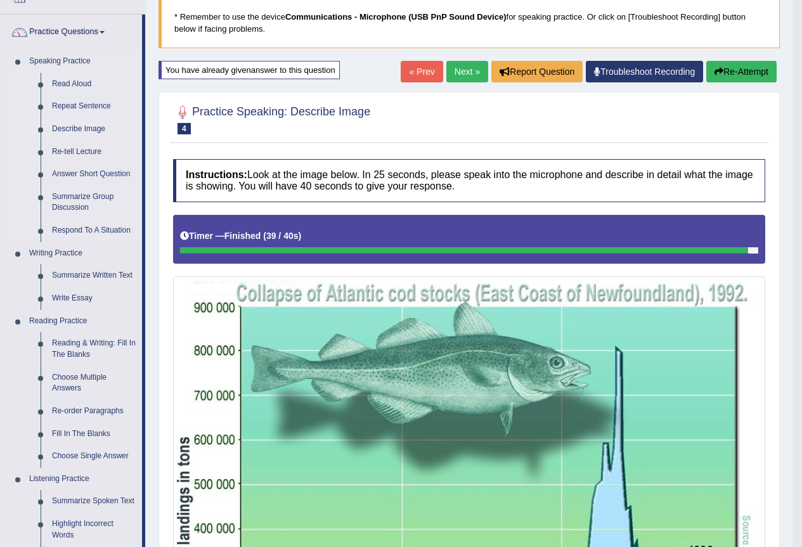
click at [84, 128] on link "Describe Image" at bounding box center [94, 129] width 96 height 23
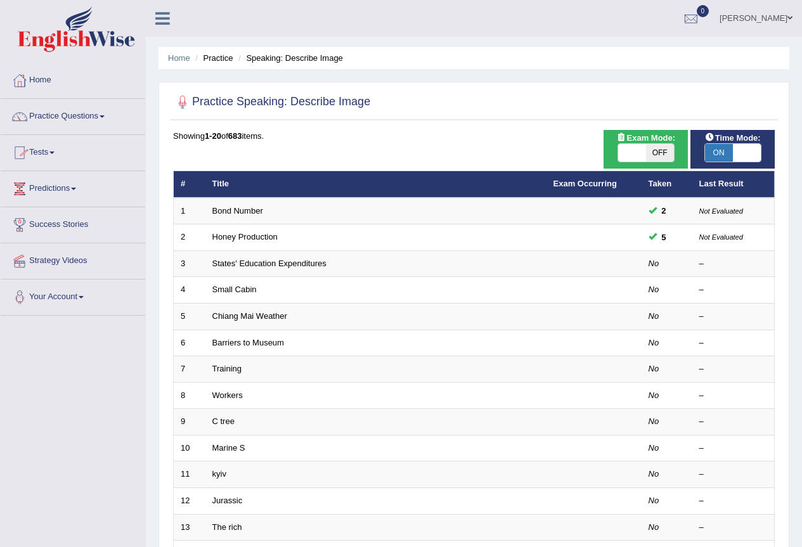
scroll to position [84, 0]
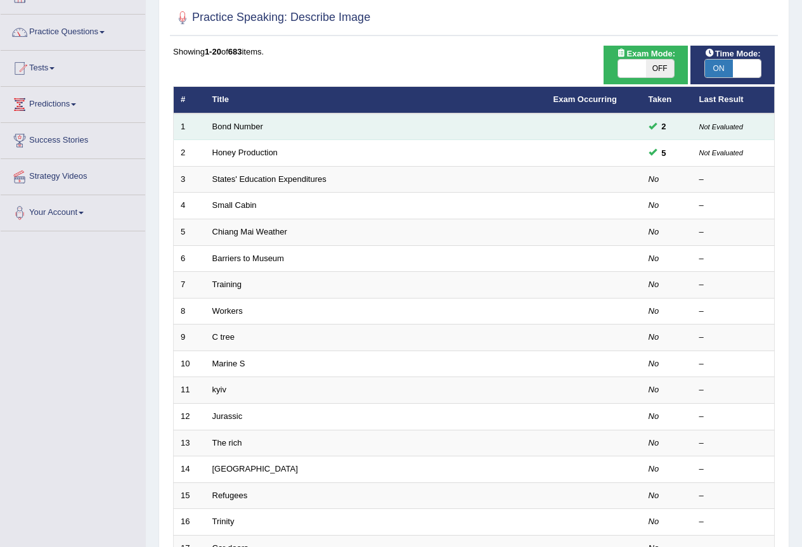
click at [266, 127] on td "Bond Number" at bounding box center [375, 126] width 341 height 27
click at [247, 129] on link "Bond Number" at bounding box center [237, 127] width 51 height 10
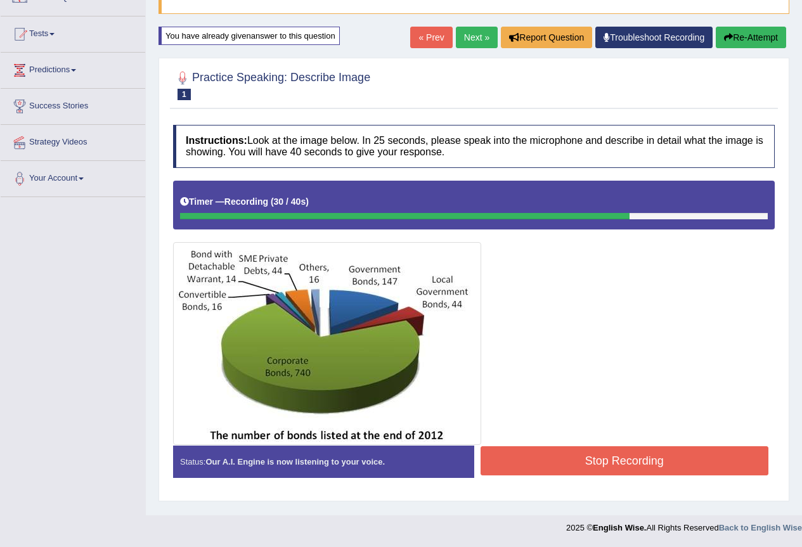
scroll to position [34, 0]
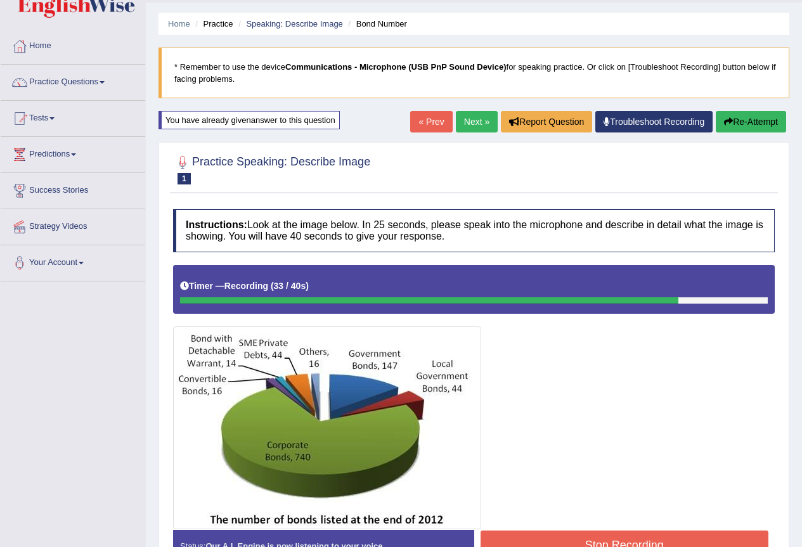
click at [665, 541] on button "Stop Recording" at bounding box center [624, 545] width 288 height 29
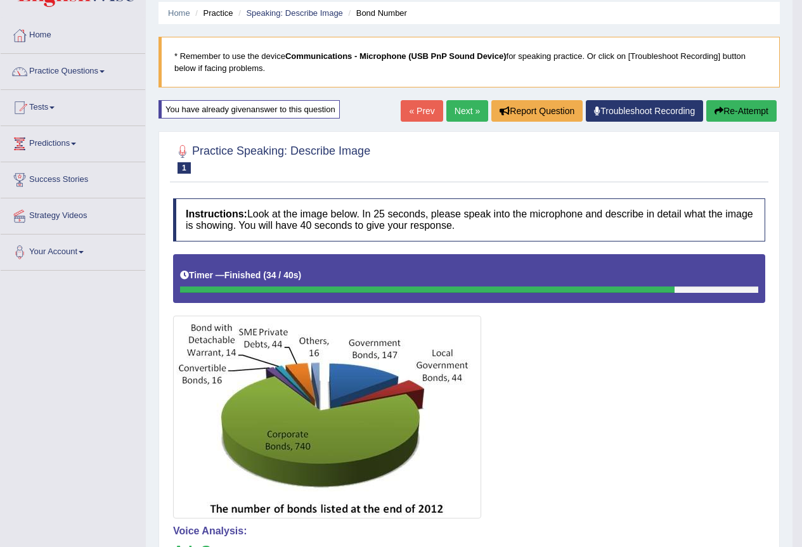
scroll to position [84, 0]
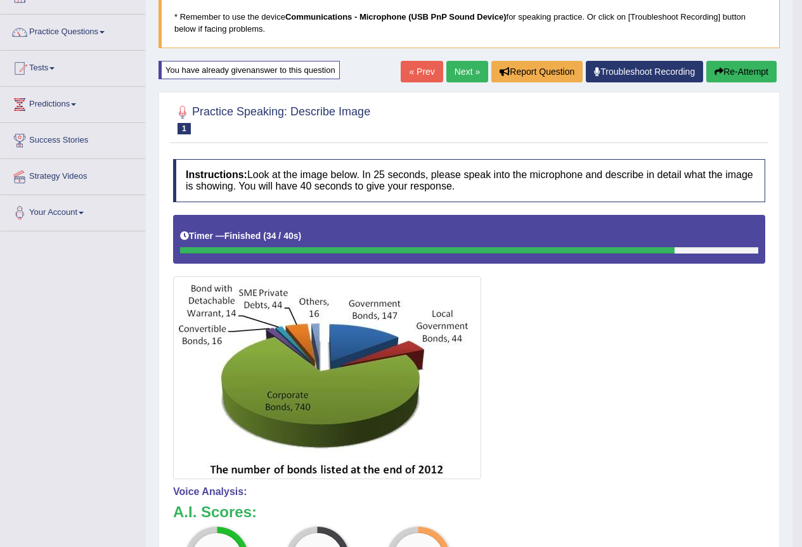
click at [716, 71] on icon "button" at bounding box center [718, 71] width 9 height 9
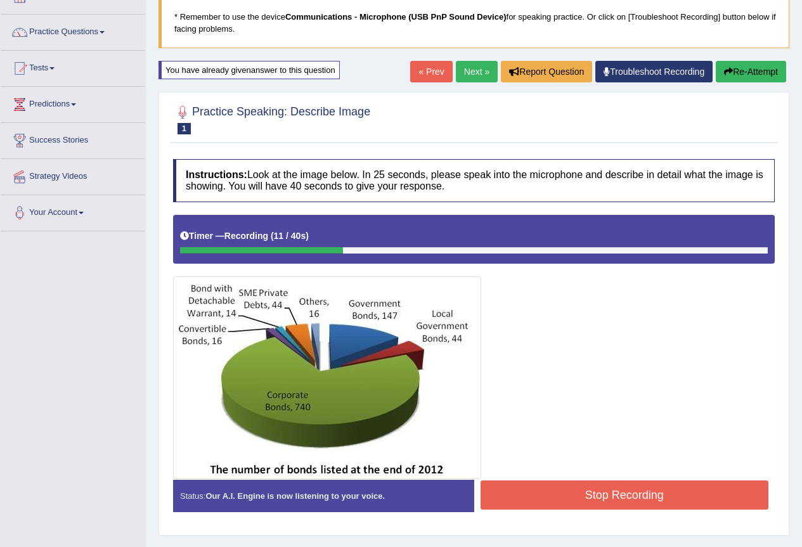
click at [700, 496] on button "Stop Recording" at bounding box center [624, 494] width 288 height 29
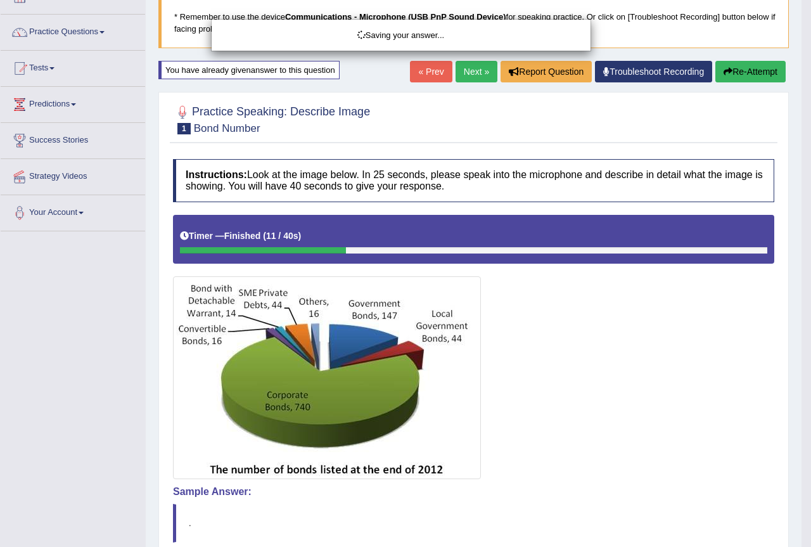
click at [757, 71] on div "Saving your answer..." at bounding box center [405, 273] width 811 height 547
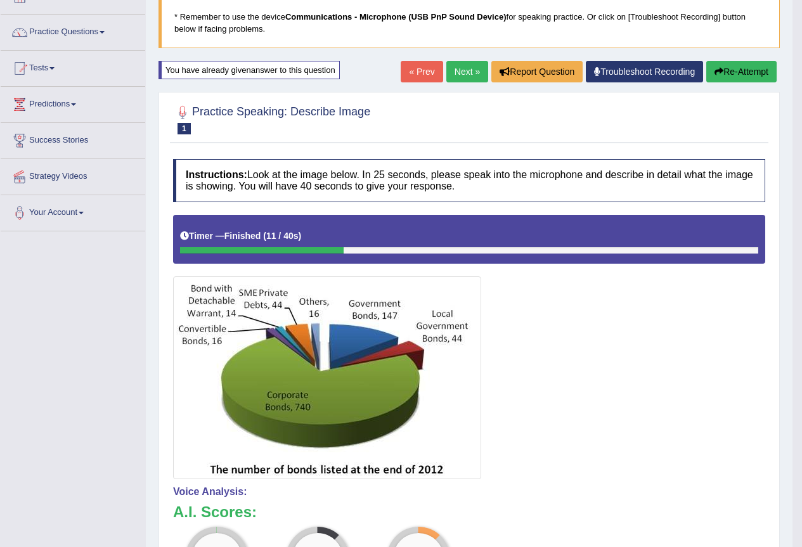
click at [751, 70] on button "Re-Attempt" at bounding box center [741, 72] width 70 height 22
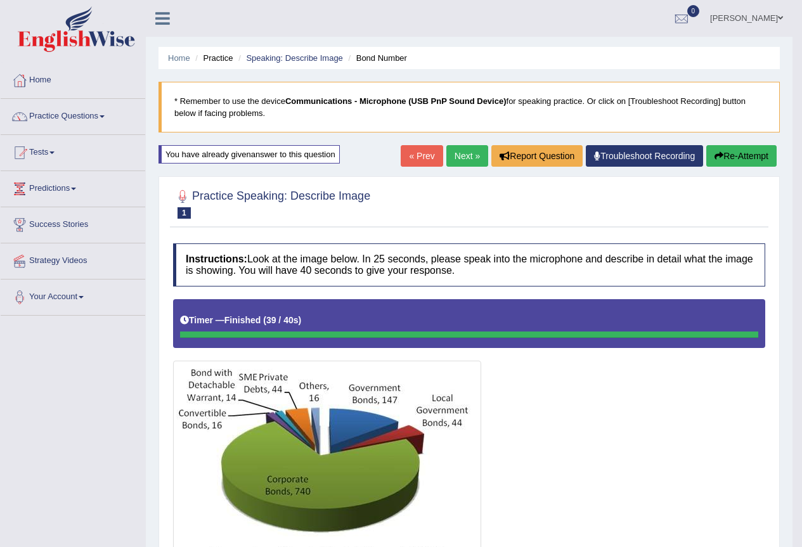
click at [749, 162] on button "Re-Attempt" at bounding box center [741, 156] width 70 height 22
click at [737, 157] on button "Re-Attempt" at bounding box center [741, 156] width 70 height 22
click at [753, 157] on button "Re-Attempt" at bounding box center [741, 156] width 70 height 22
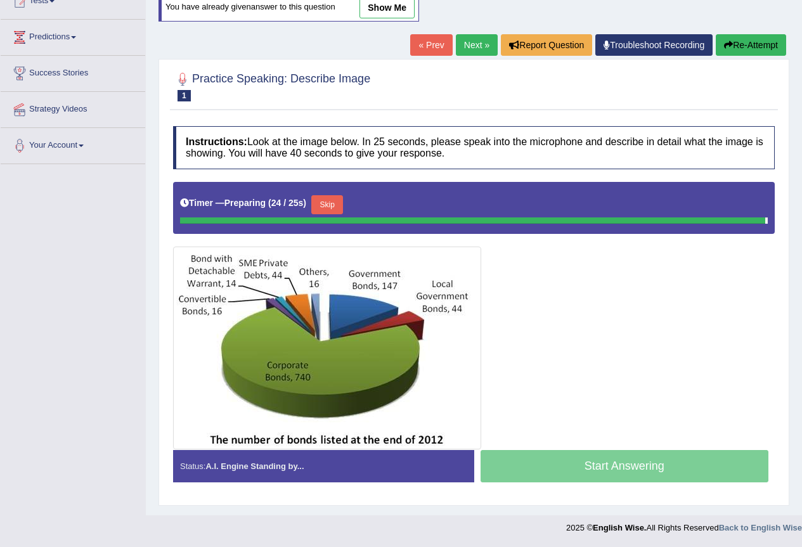
scroll to position [119, 0]
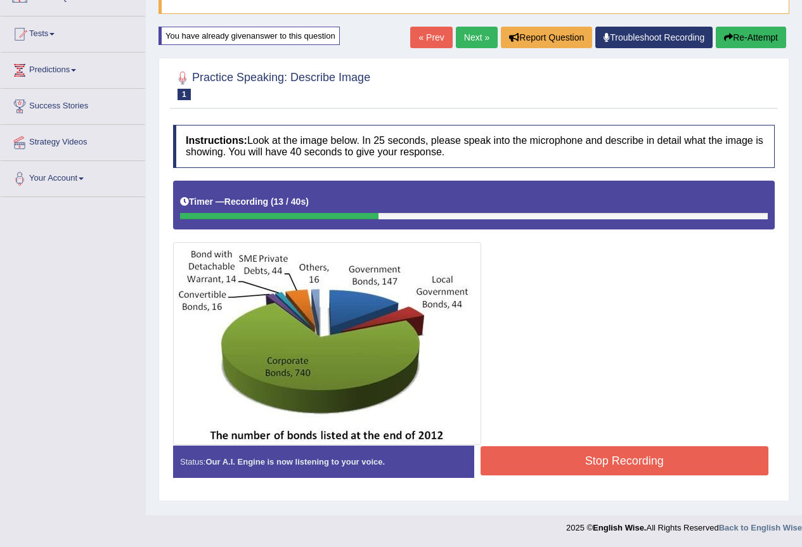
click at [722, 469] on button "Stop Recording" at bounding box center [624, 460] width 288 height 29
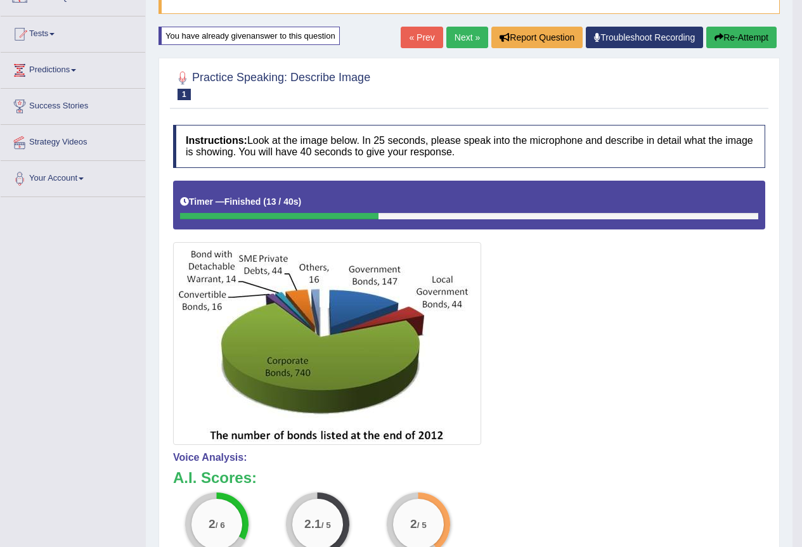
click at [754, 33] on button "Re-Attempt" at bounding box center [741, 38] width 70 height 22
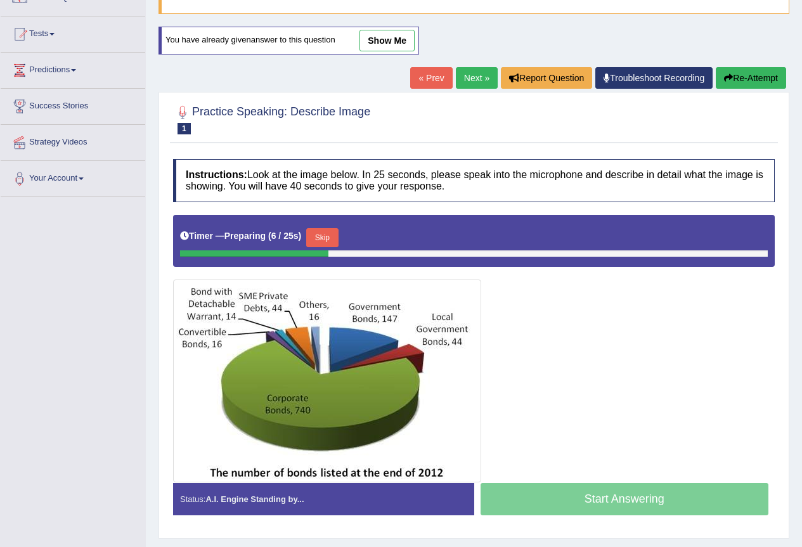
click at [333, 238] on button "Skip" at bounding box center [322, 237] width 32 height 19
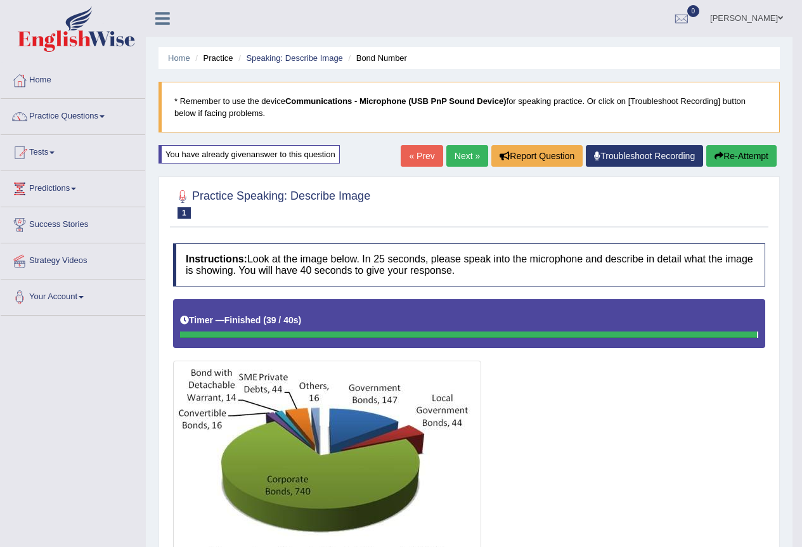
click at [758, 162] on button "Re-Attempt" at bounding box center [741, 156] width 70 height 22
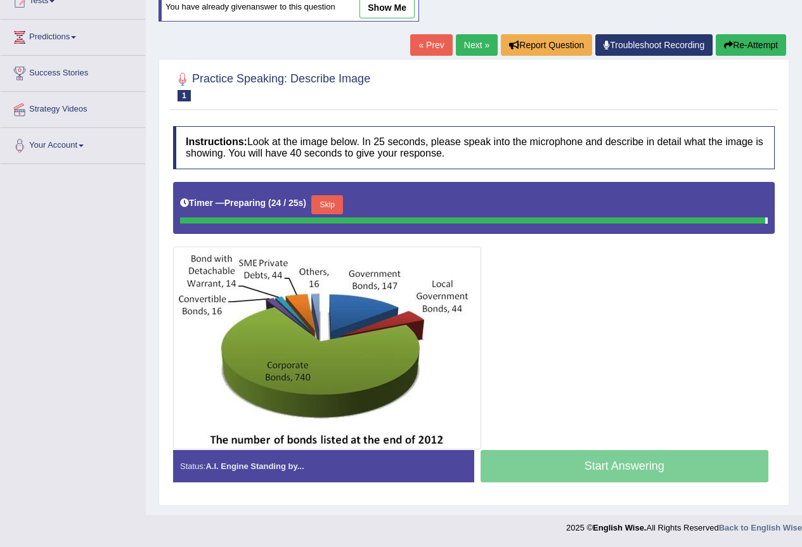
scroll to position [119, 0]
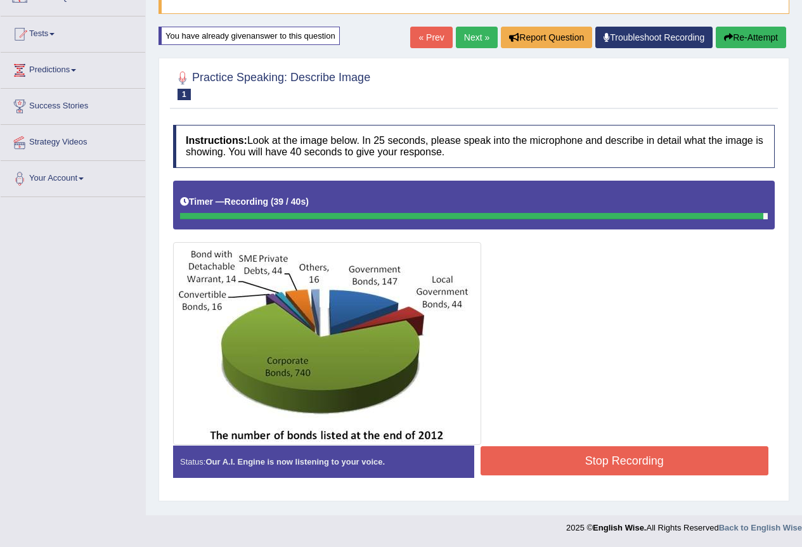
click at [704, 462] on button "Stop Recording" at bounding box center [624, 460] width 288 height 29
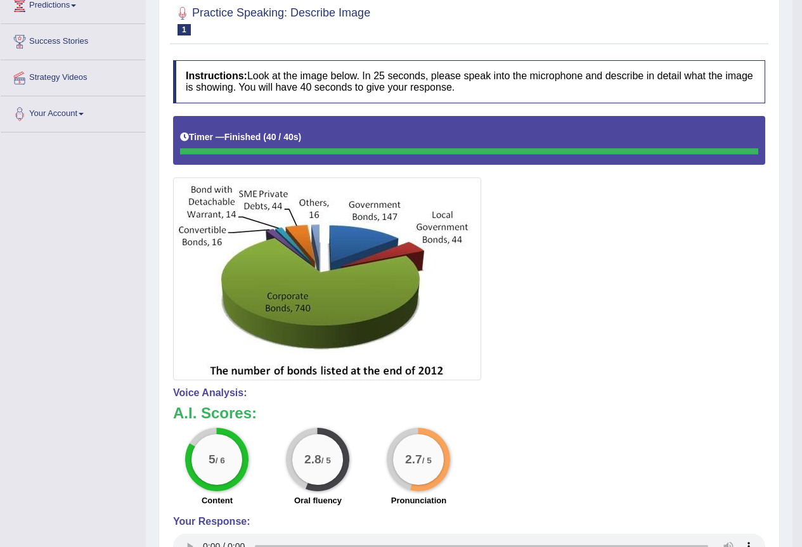
scroll to position [0, 0]
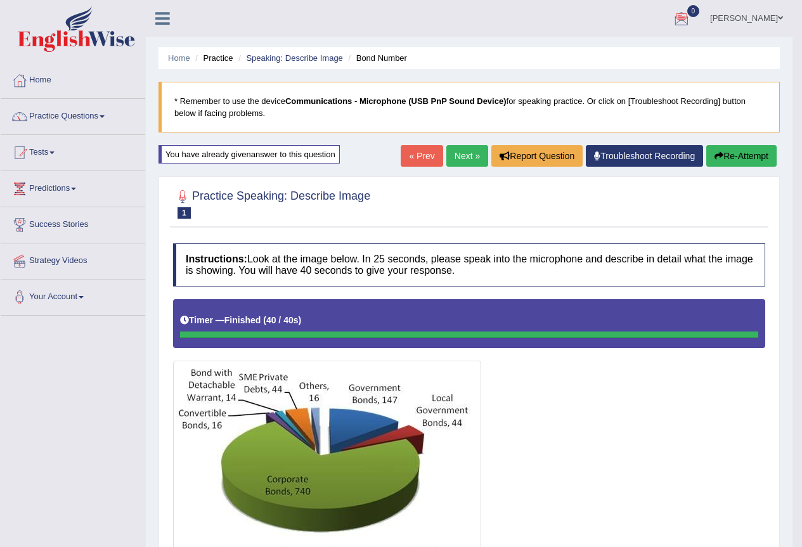
click at [720, 158] on icon "button" at bounding box center [718, 155] width 9 height 9
click at [451, 155] on link "Next »" at bounding box center [467, 156] width 42 height 22
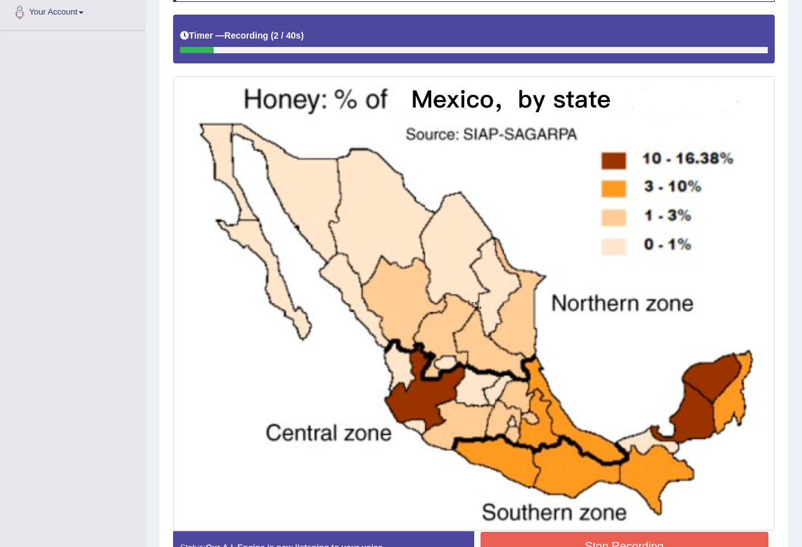
scroll to position [366, 0]
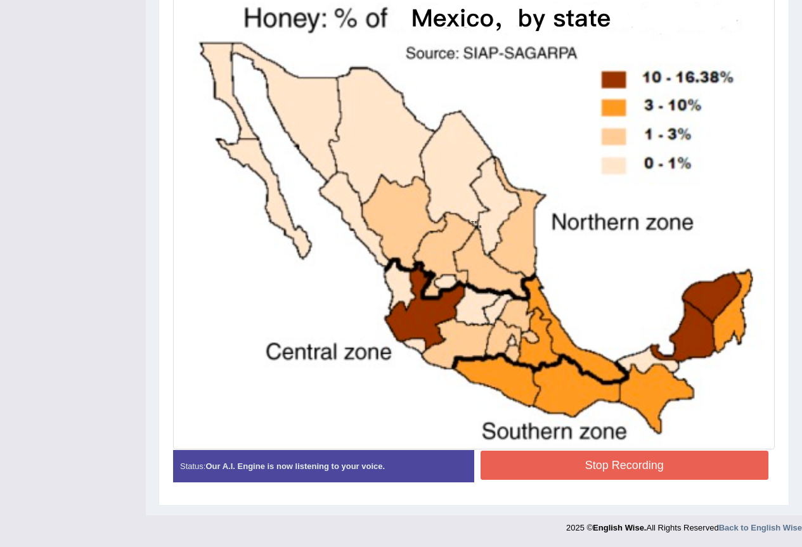
click at [621, 471] on button "Stop Recording" at bounding box center [624, 465] width 288 height 29
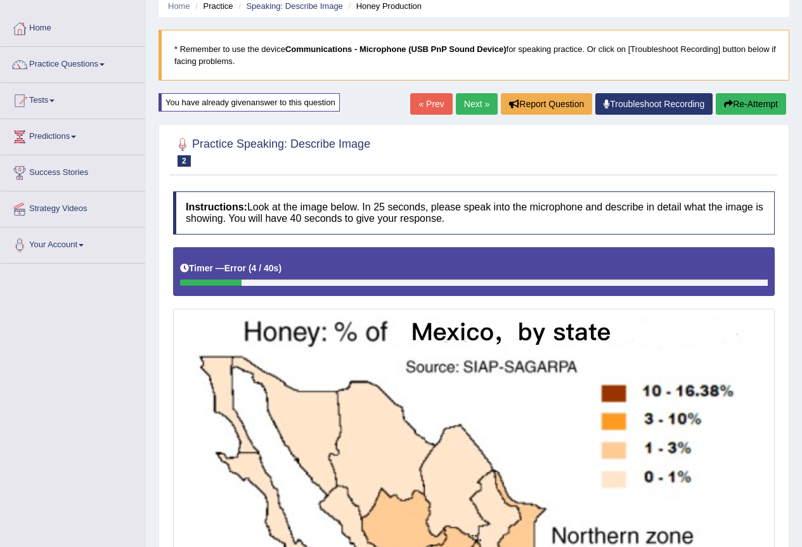
scroll to position [0, 0]
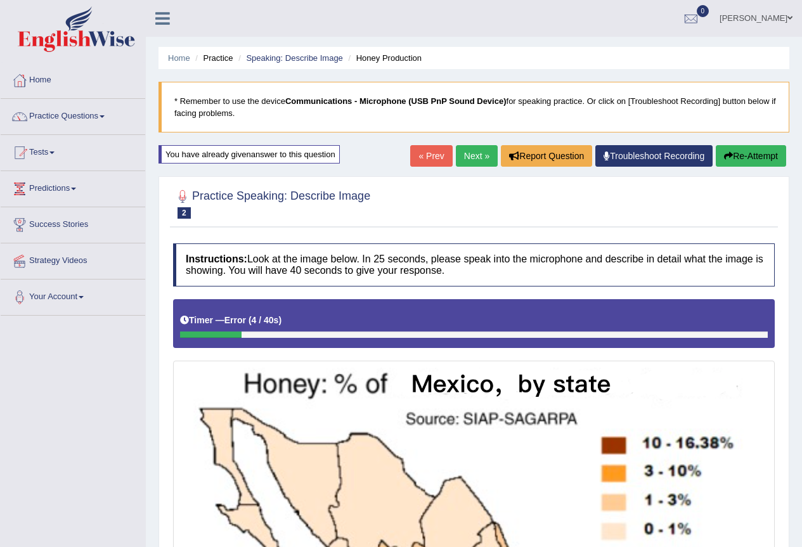
click at [749, 156] on button "Re-Attempt" at bounding box center [751, 156] width 70 height 22
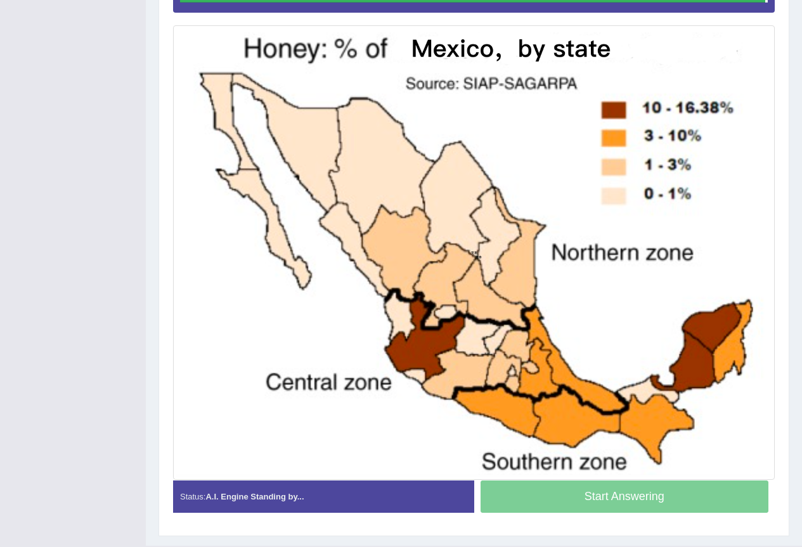
scroll to position [335, 0]
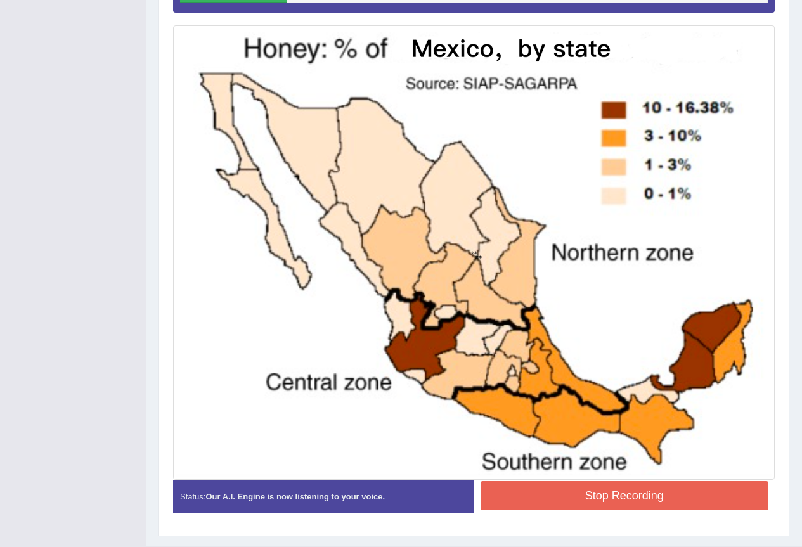
drag, startPoint x: 680, startPoint y: 498, endPoint x: 692, endPoint y: 509, distance: 16.6
click at [686, 505] on button "Stop Recording" at bounding box center [624, 495] width 288 height 29
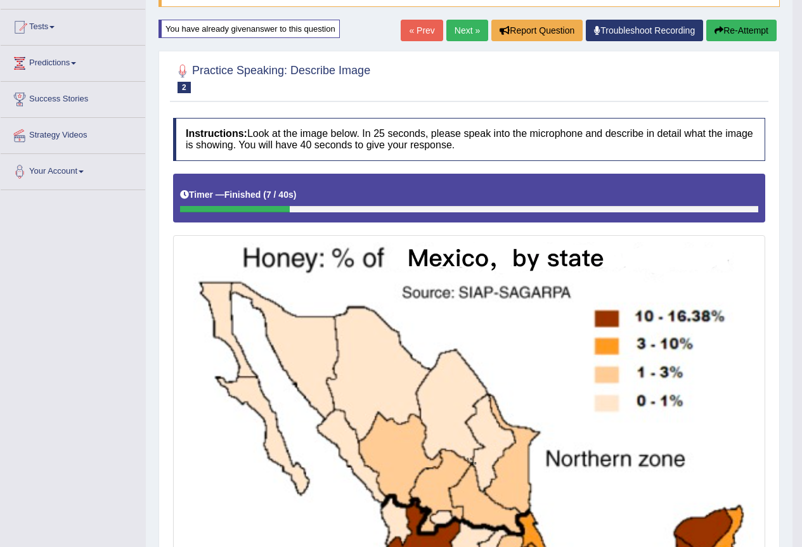
scroll to position [82, 0]
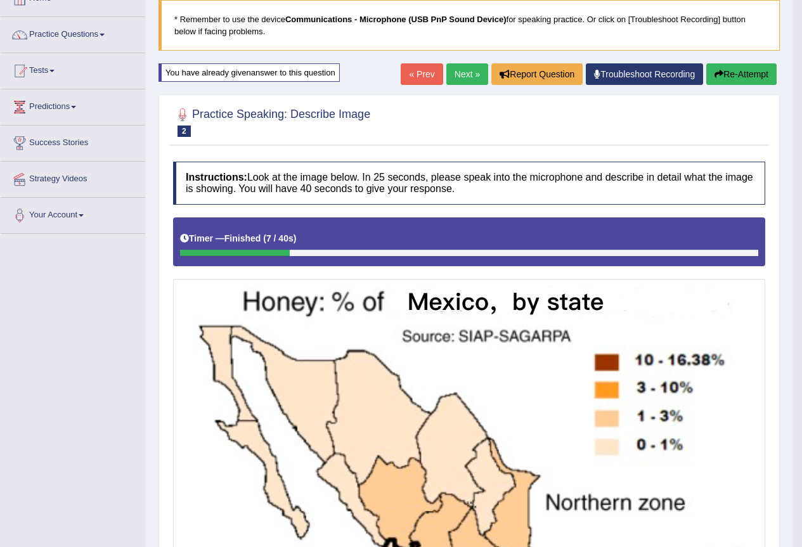
click at [712, 80] on button "Re-Attempt" at bounding box center [741, 74] width 70 height 22
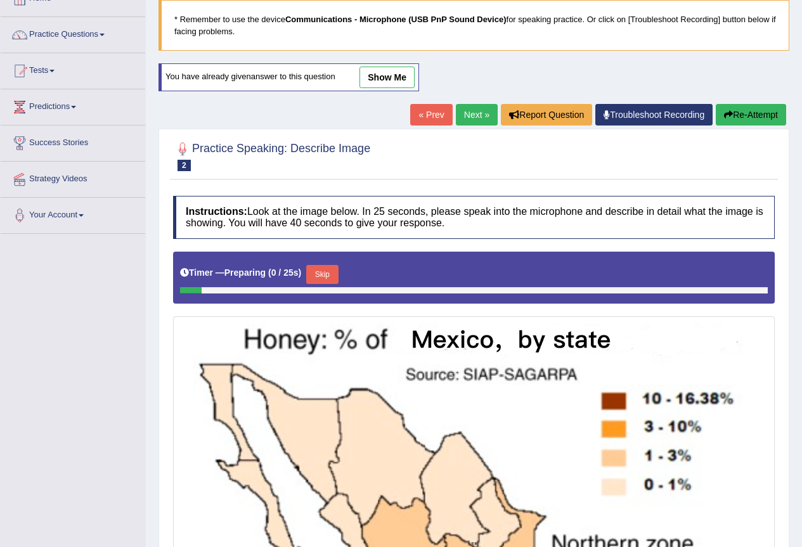
click at [323, 276] on button "Skip" at bounding box center [322, 274] width 32 height 19
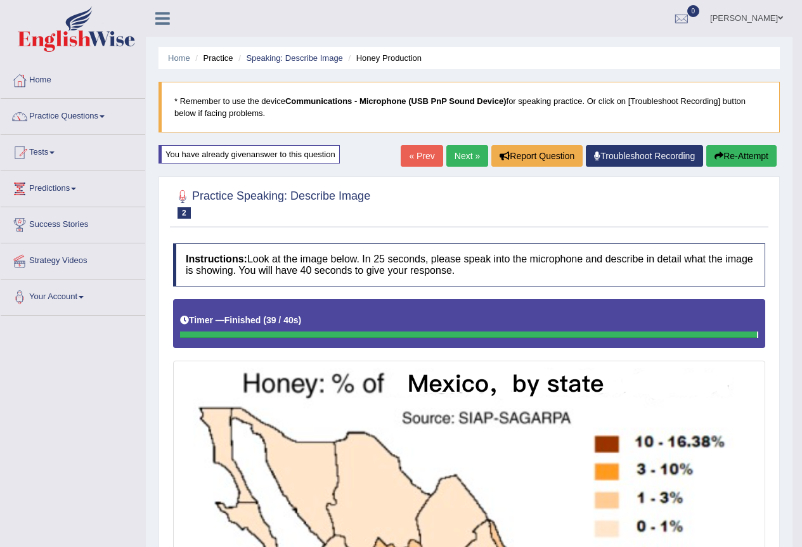
click at [731, 157] on button "Re-Attempt" at bounding box center [741, 156] width 70 height 22
click at [761, 157] on button "Re-Attempt" at bounding box center [741, 156] width 70 height 22
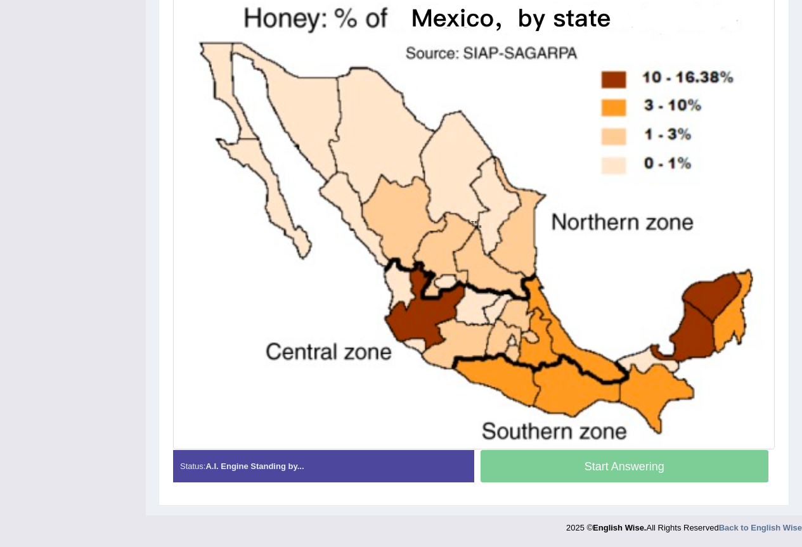
scroll to position [335, 0]
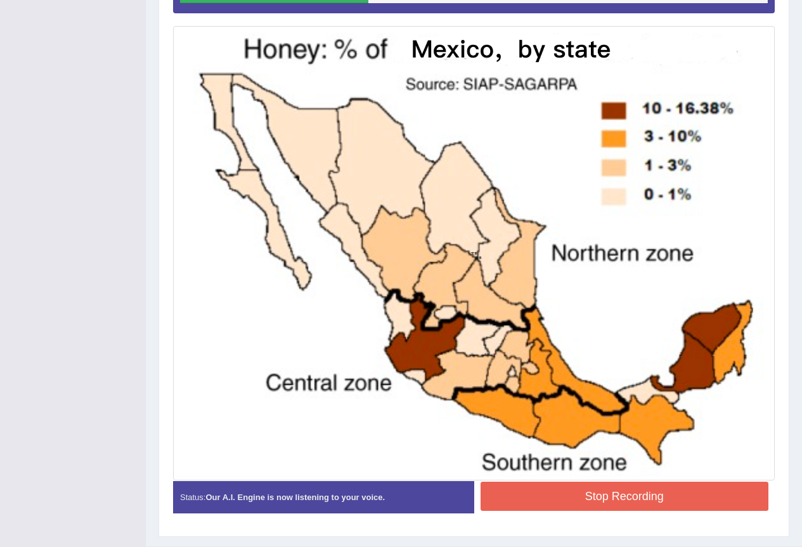
drag, startPoint x: 690, startPoint y: 496, endPoint x: 699, endPoint y: 498, distance: 8.3
click at [695, 498] on button "Stop Recording" at bounding box center [624, 496] width 288 height 29
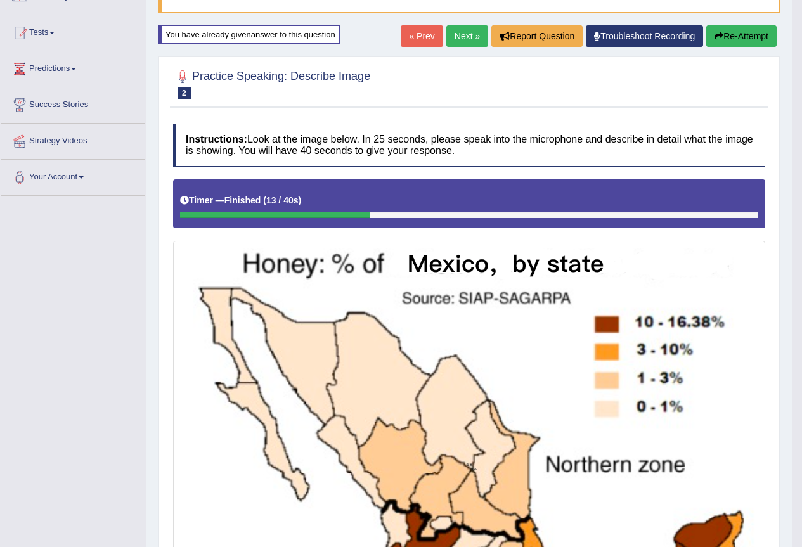
scroll to position [81, 0]
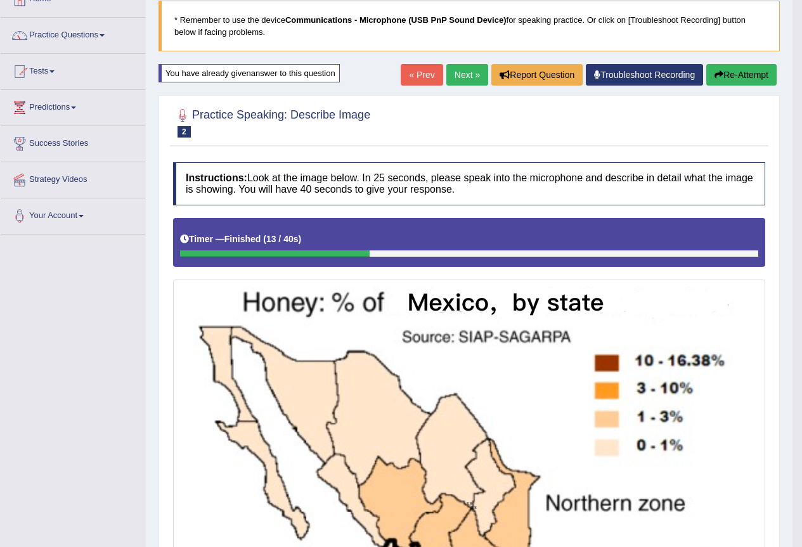
click at [736, 75] on button "Re-Attempt" at bounding box center [741, 75] width 70 height 22
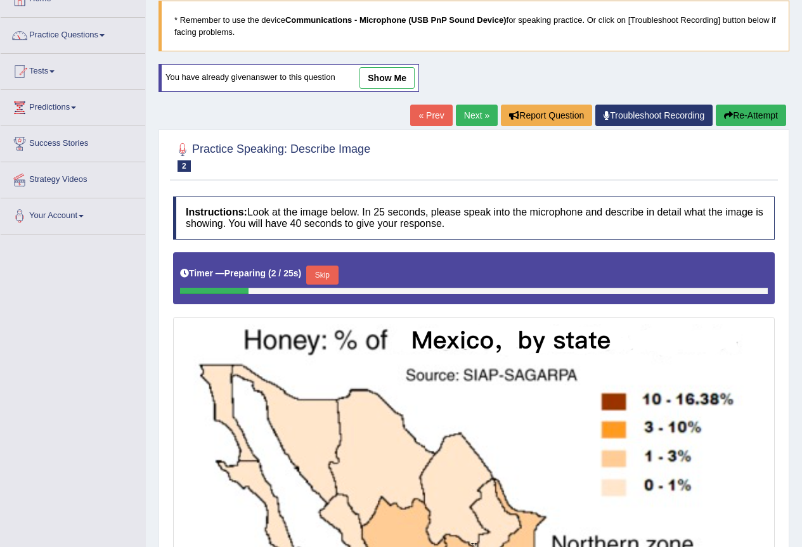
click at [331, 272] on button "Skip" at bounding box center [322, 275] width 32 height 19
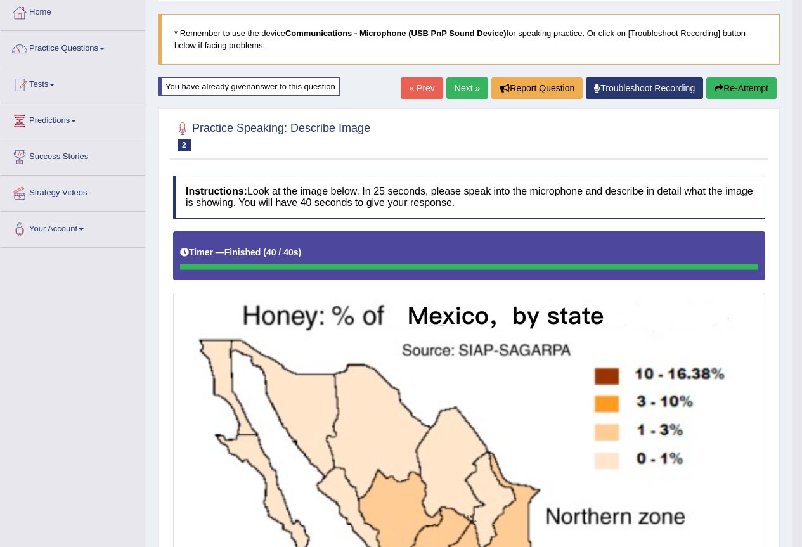
scroll to position [24, 0]
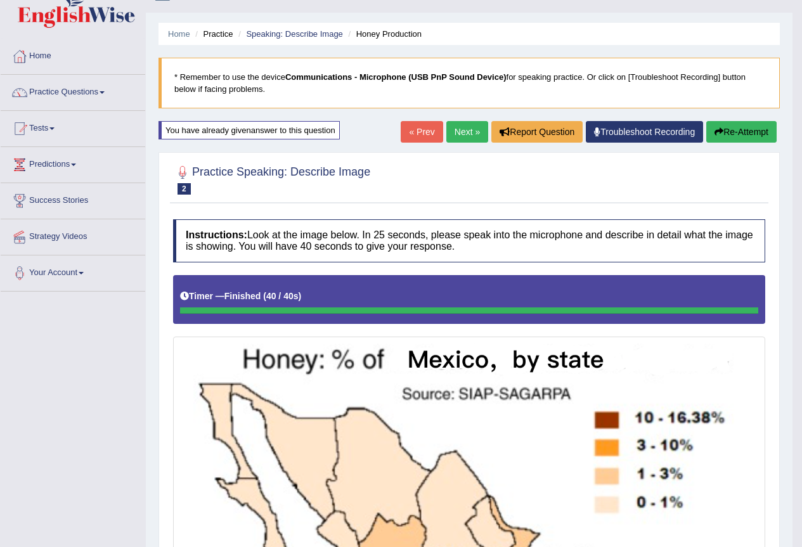
click at [721, 130] on button "Re-Attempt" at bounding box center [741, 132] width 70 height 22
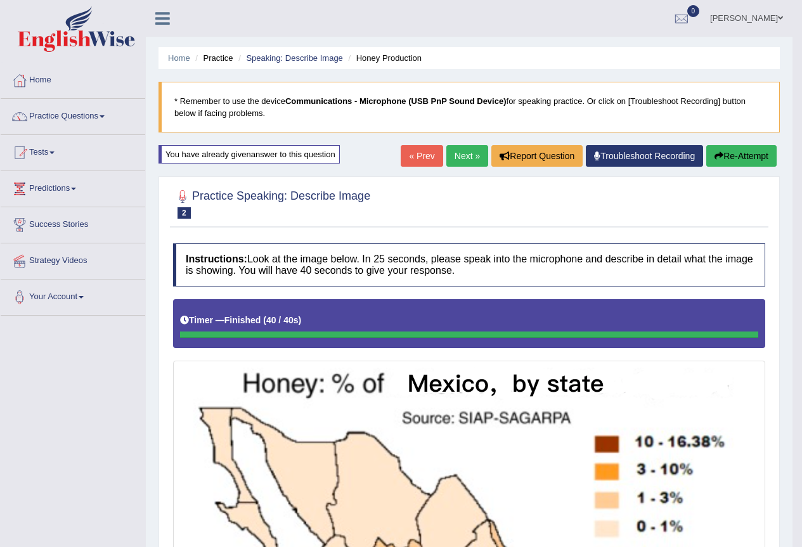
click at [748, 156] on button "Re-Attempt" at bounding box center [741, 156] width 70 height 22
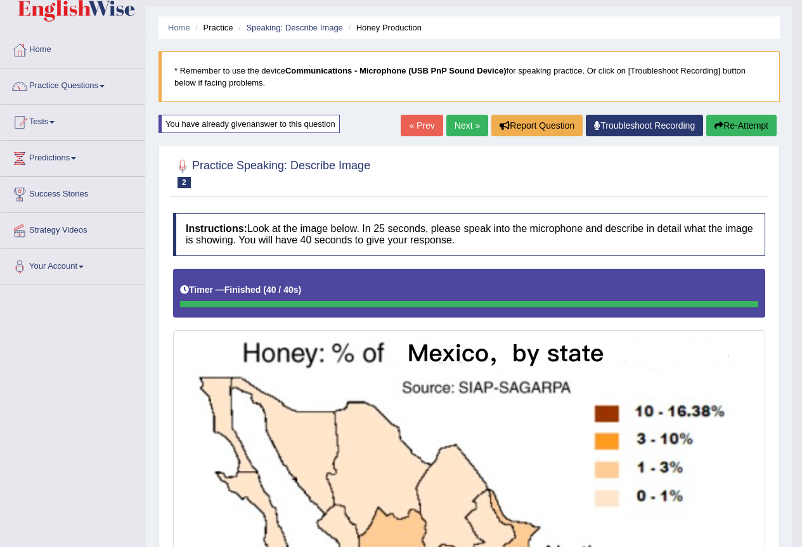
scroll to position [28, 0]
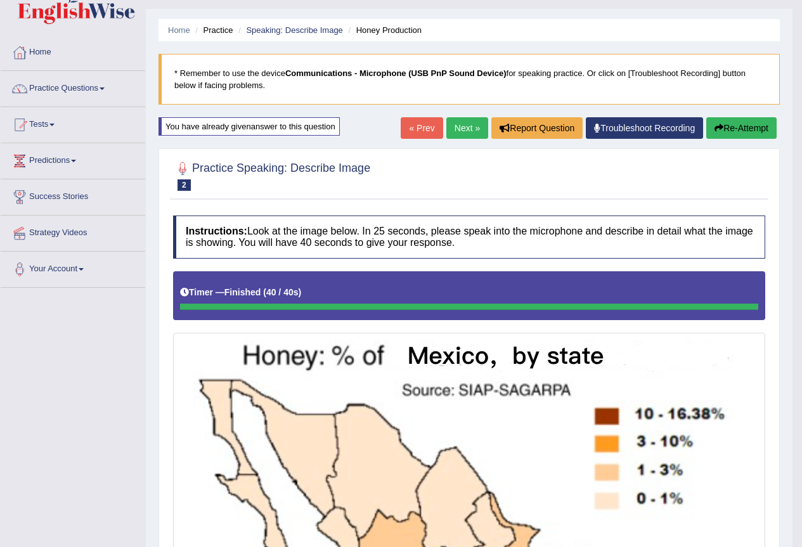
click at [764, 130] on button "Re-Attempt" at bounding box center [741, 128] width 70 height 22
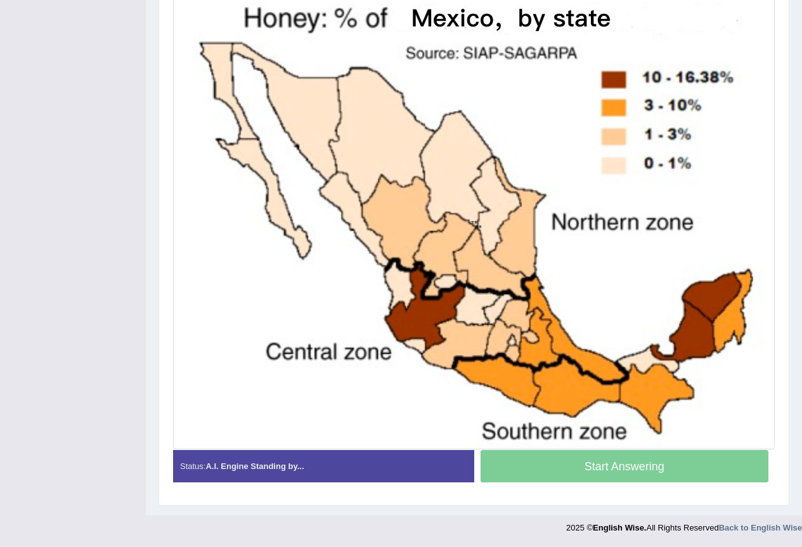
scroll to position [332, 0]
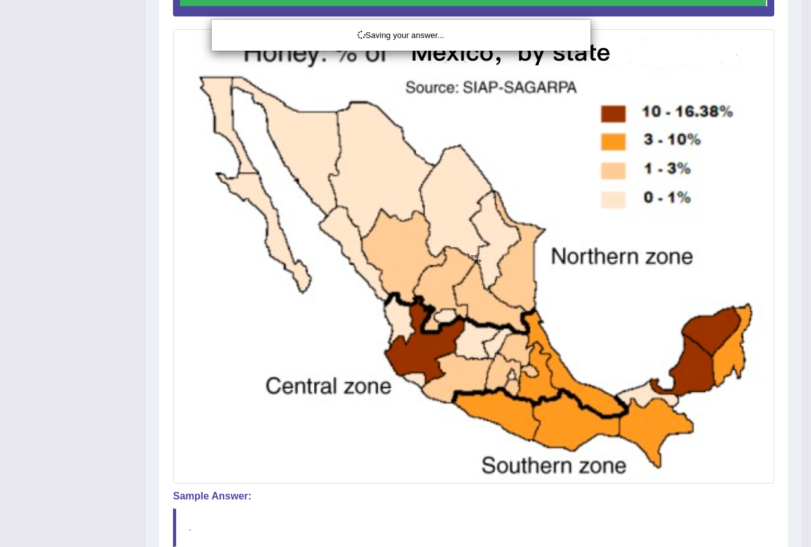
click at [700, 512] on div "Saving your answer..." at bounding box center [405, 273] width 811 height 547
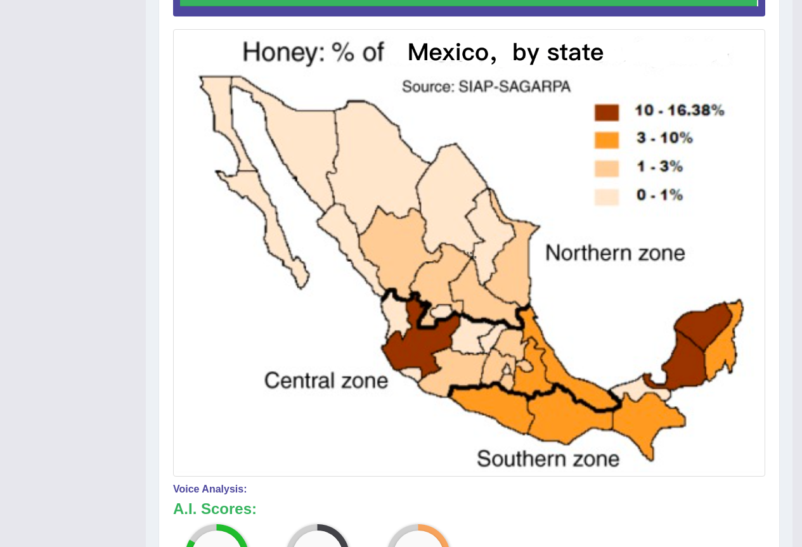
scroll to position [78, 0]
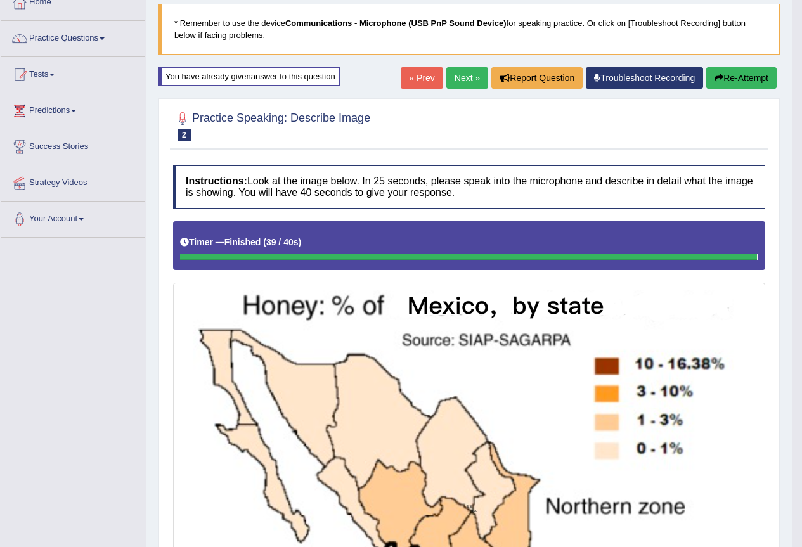
click at [718, 79] on icon "button" at bounding box center [718, 78] width 9 height 9
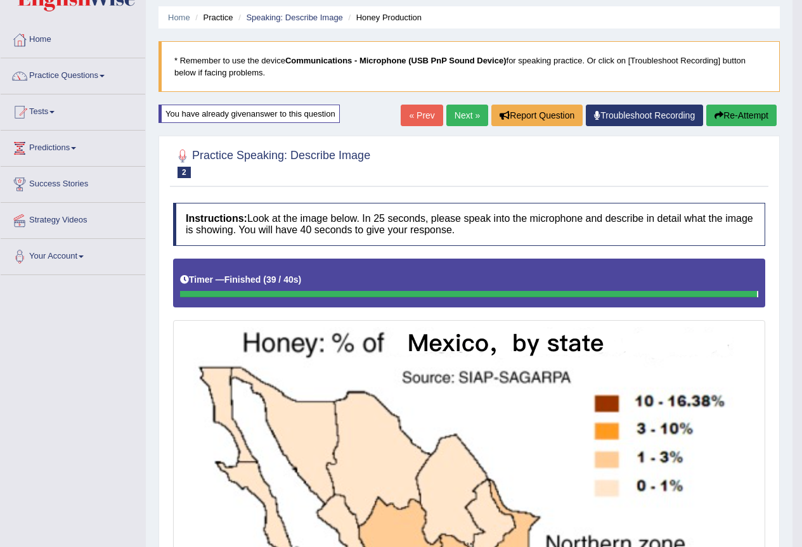
scroll to position [11, 0]
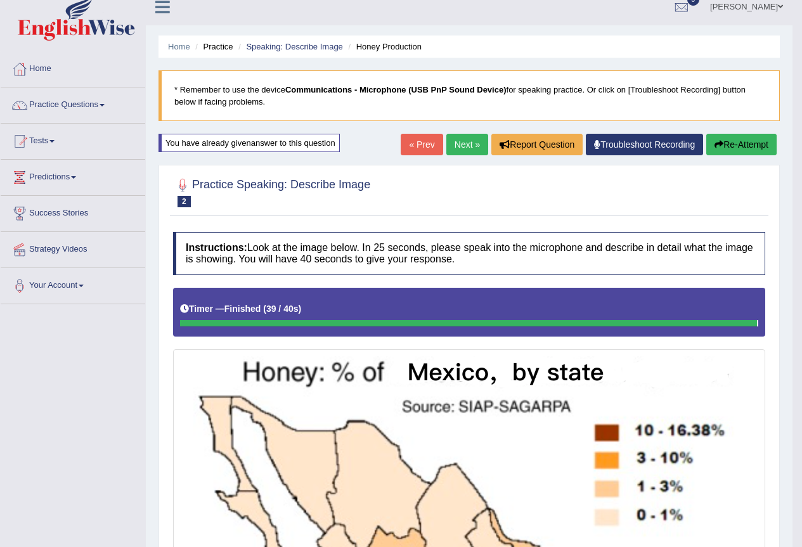
click at [757, 147] on button "Re-Attempt" at bounding box center [741, 145] width 70 height 22
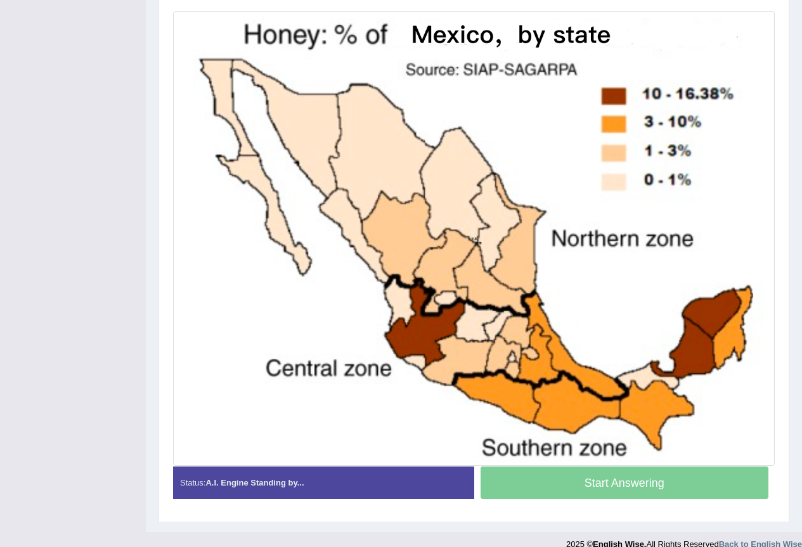
scroll to position [315, 0]
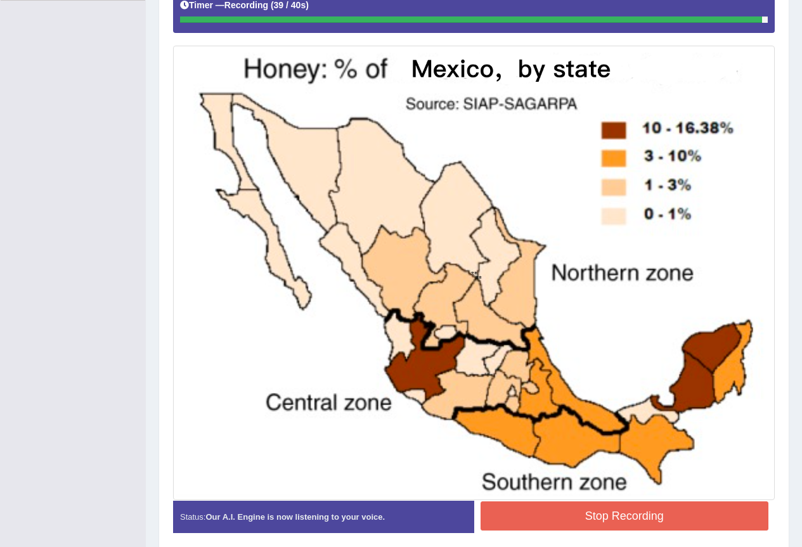
click at [647, 522] on button "Stop Recording" at bounding box center [624, 515] width 288 height 29
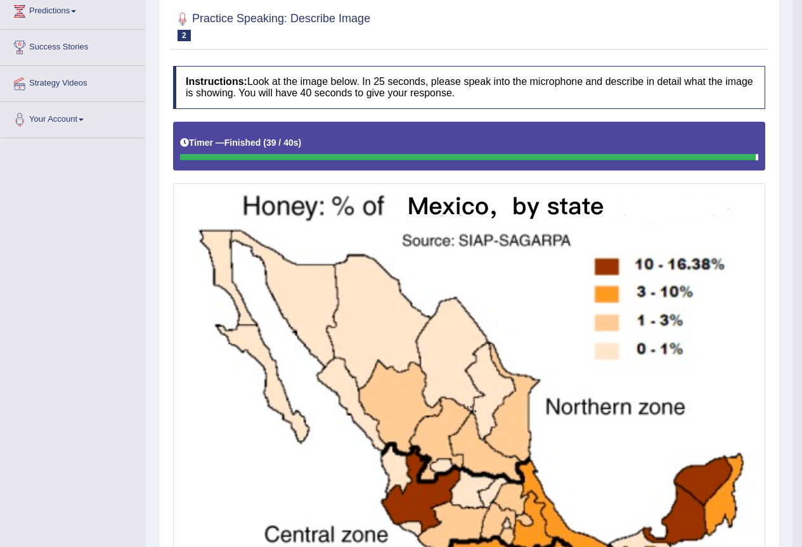
scroll to position [61, 0]
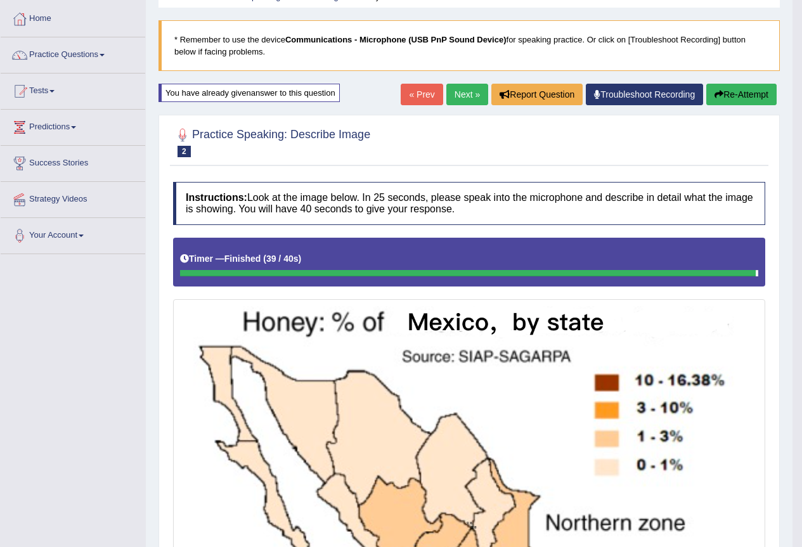
click at [724, 96] on button "Re-Attempt" at bounding box center [741, 95] width 70 height 22
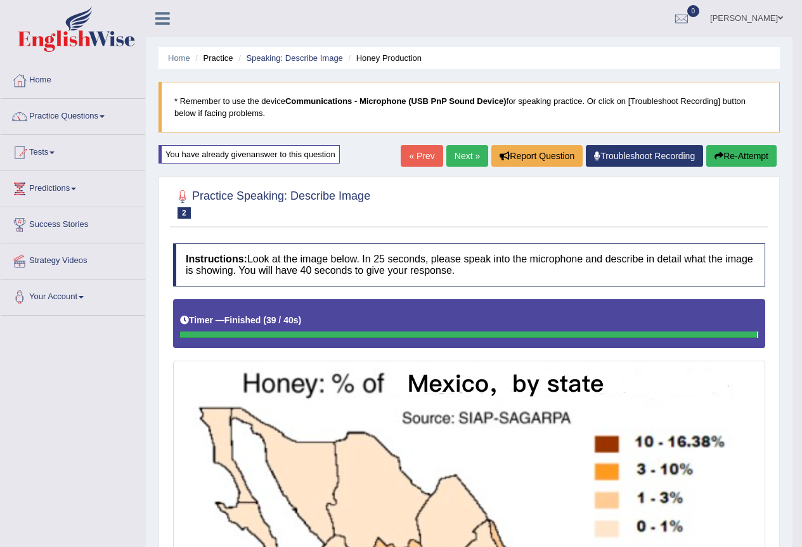
click at [719, 151] on button "Re-Attempt" at bounding box center [741, 156] width 70 height 22
click at [757, 155] on button "Re-Attempt" at bounding box center [741, 156] width 70 height 22
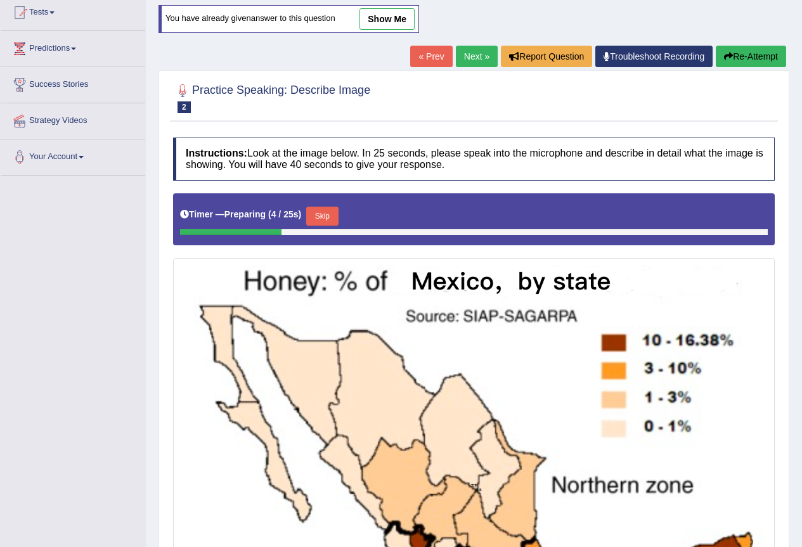
scroll to position [169, 0]
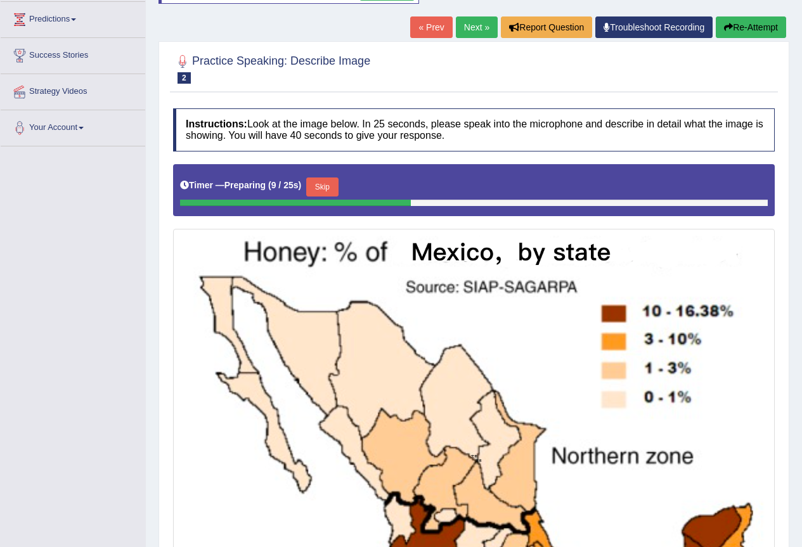
click at [333, 185] on button "Skip" at bounding box center [322, 186] width 32 height 19
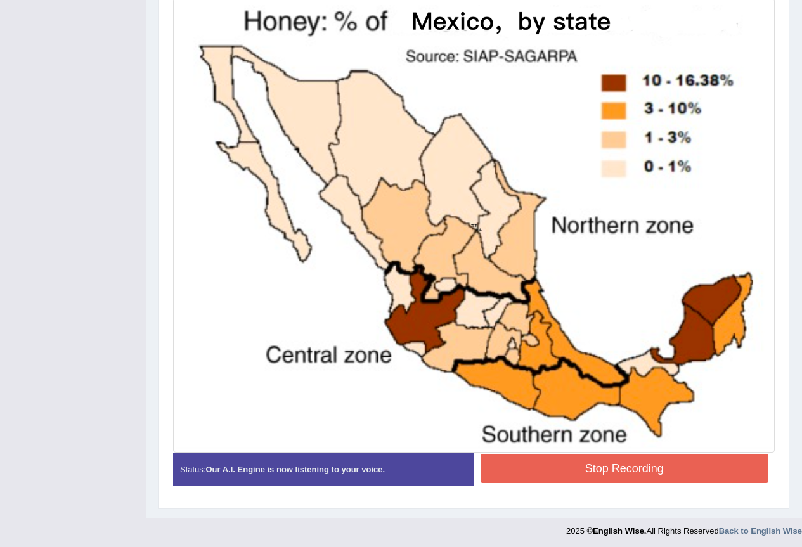
scroll to position [366, 0]
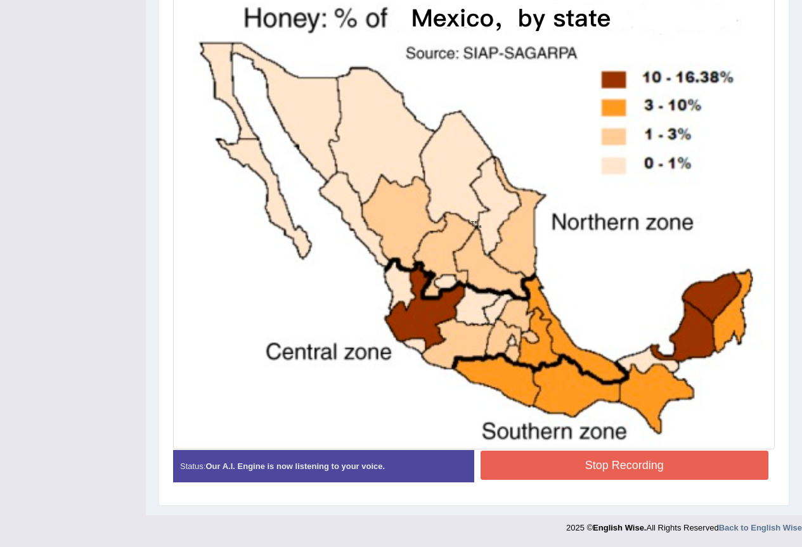
click at [536, 468] on button "Stop Recording" at bounding box center [624, 465] width 288 height 29
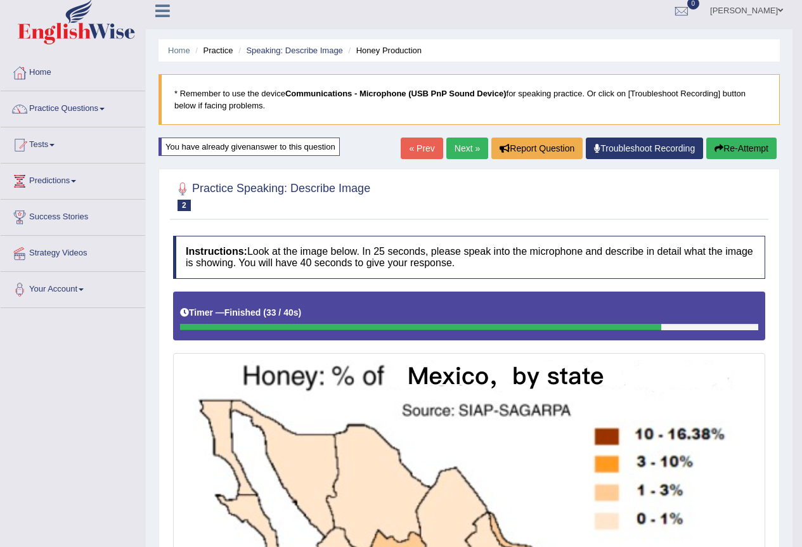
scroll to position [0, 0]
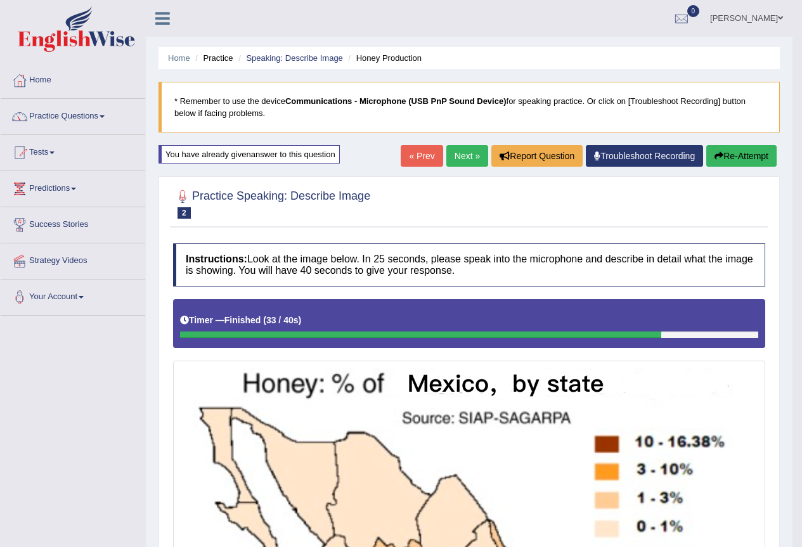
click at [747, 155] on button "Re-Attempt" at bounding box center [741, 156] width 70 height 22
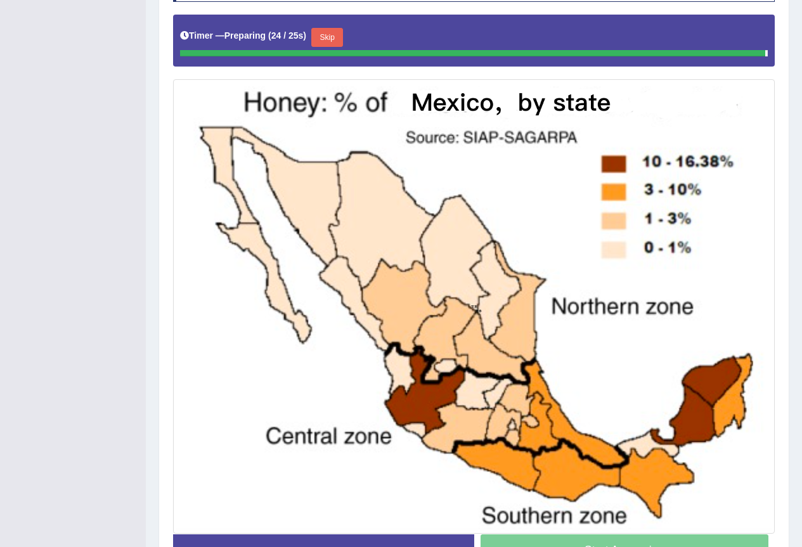
scroll to position [285, 0]
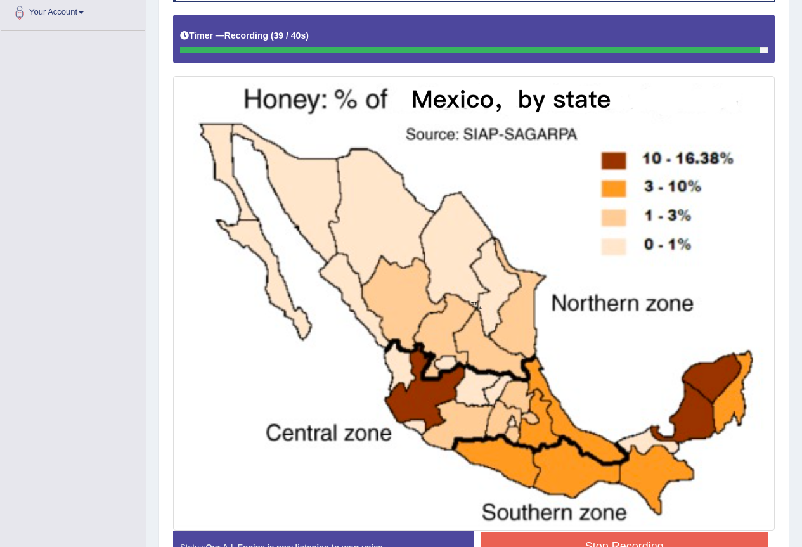
click at [732, 537] on button "Stop Recording" at bounding box center [624, 546] width 288 height 29
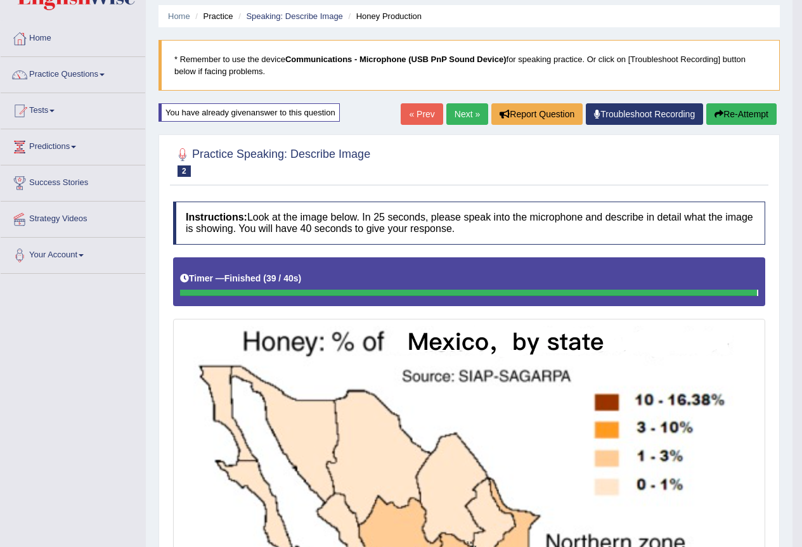
scroll to position [0, 0]
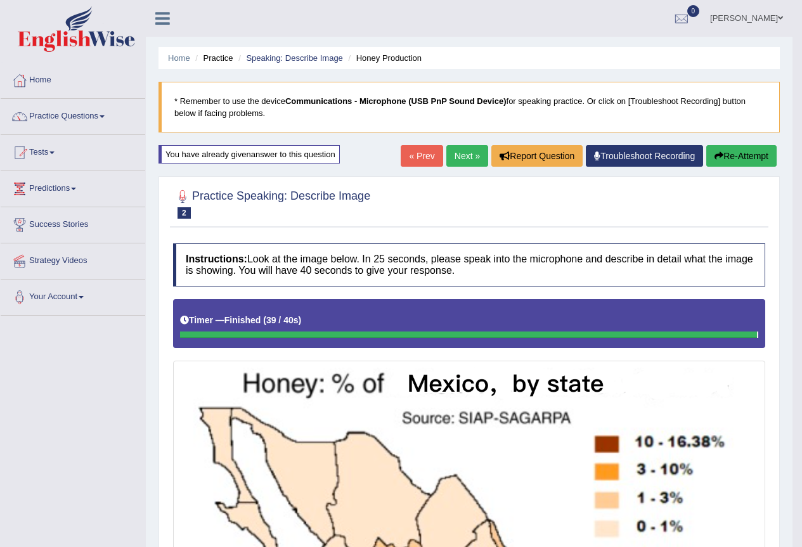
click at [749, 158] on button "Re-Attempt" at bounding box center [741, 156] width 70 height 22
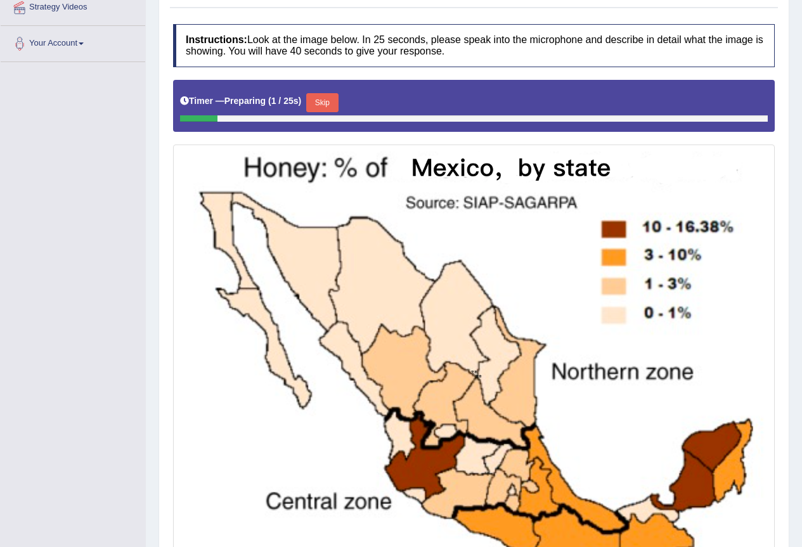
scroll to position [338, 0]
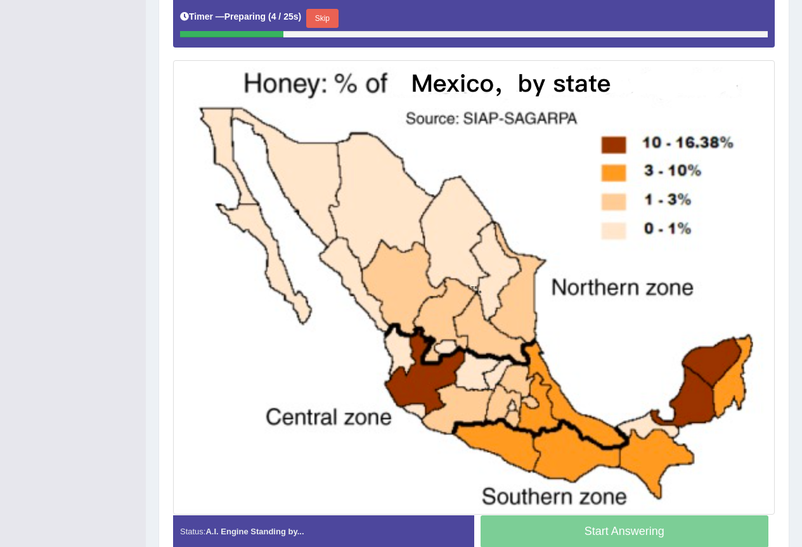
click at [329, 20] on button "Skip" at bounding box center [322, 18] width 32 height 19
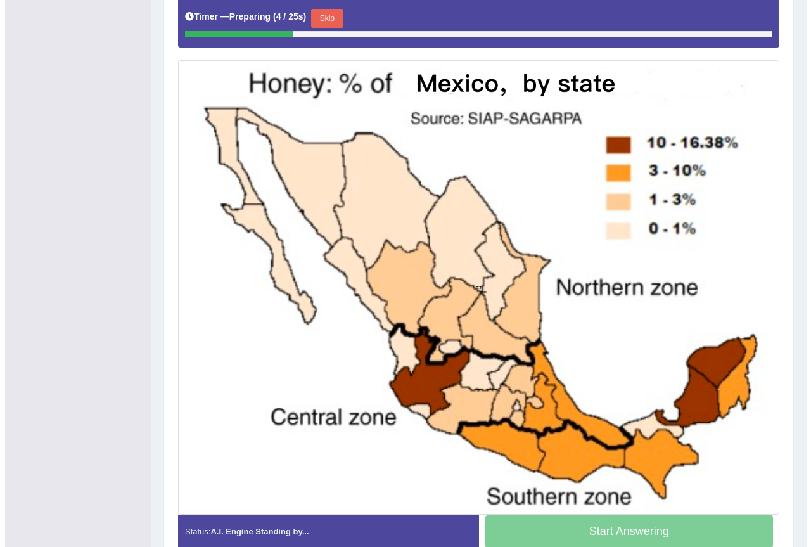
scroll to position [304, 0]
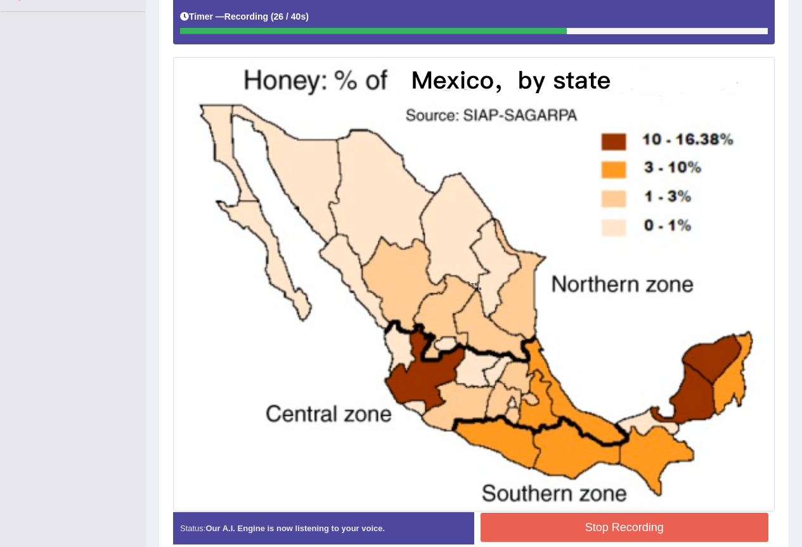
click at [532, 534] on button "Stop Recording" at bounding box center [624, 527] width 288 height 29
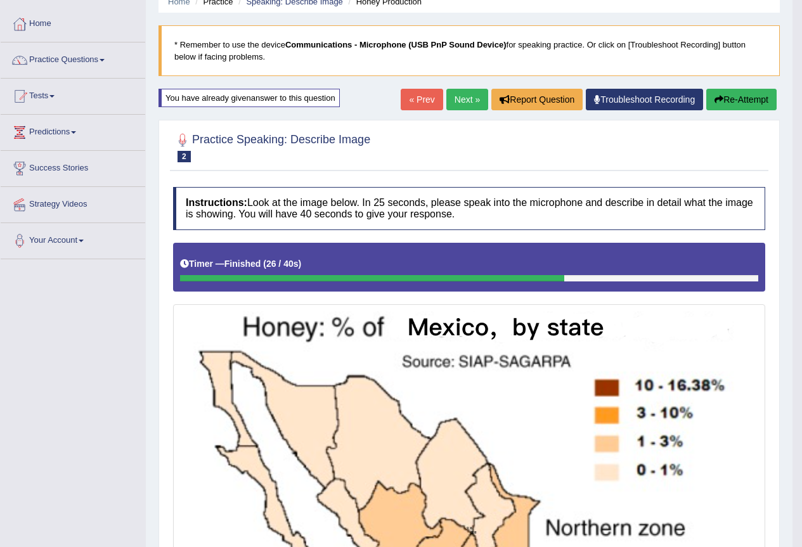
scroll to position [50, 0]
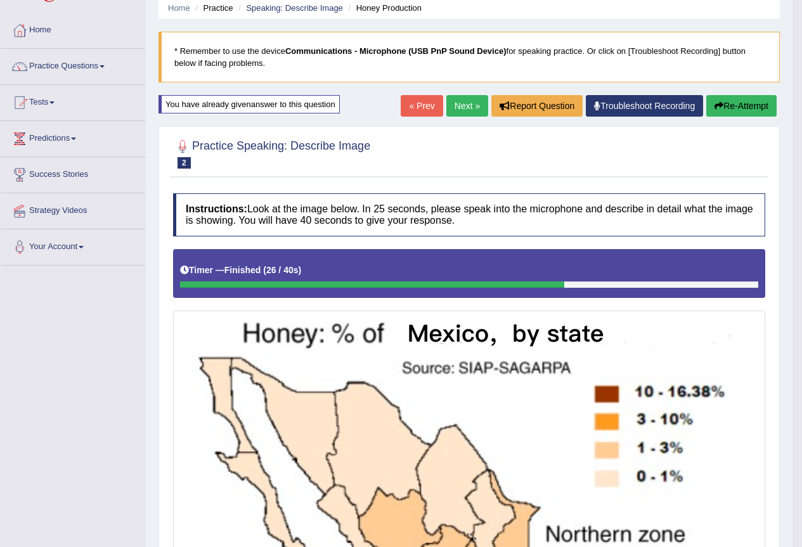
click at [756, 106] on button "Re-Attempt" at bounding box center [741, 106] width 70 height 22
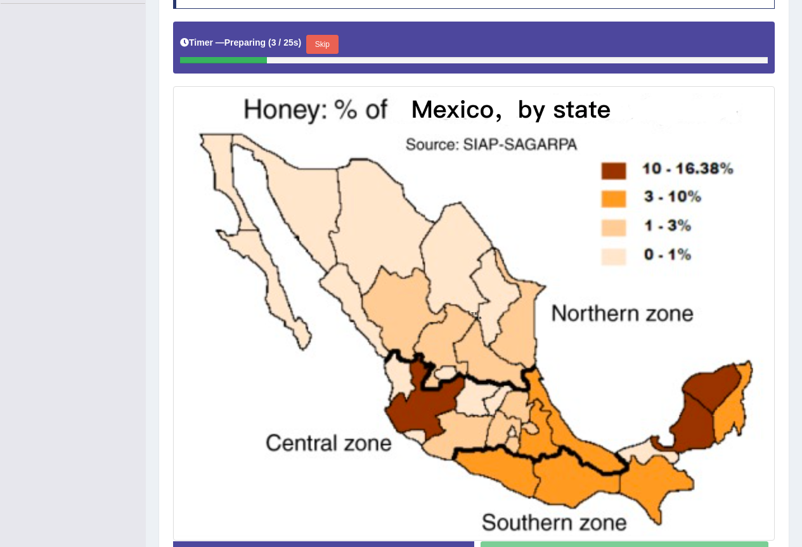
scroll to position [338, 0]
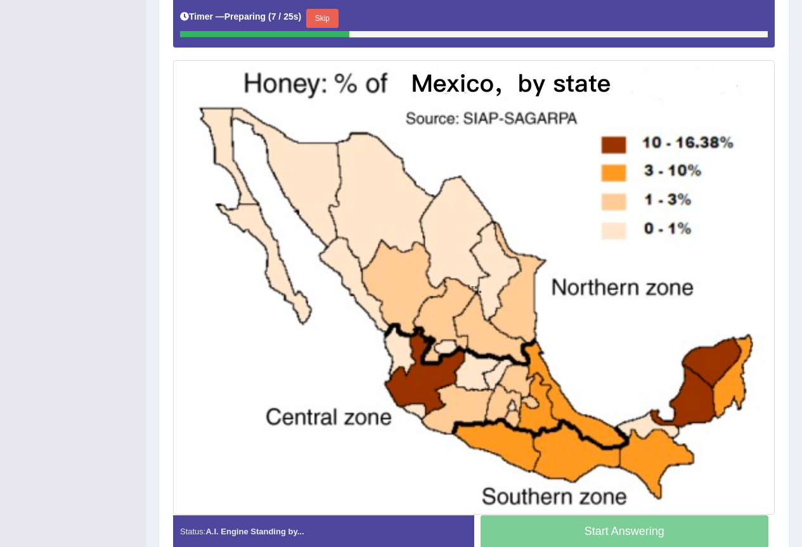
click at [325, 15] on button "Skip" at bounding box center [322, 18] width 32 height 19
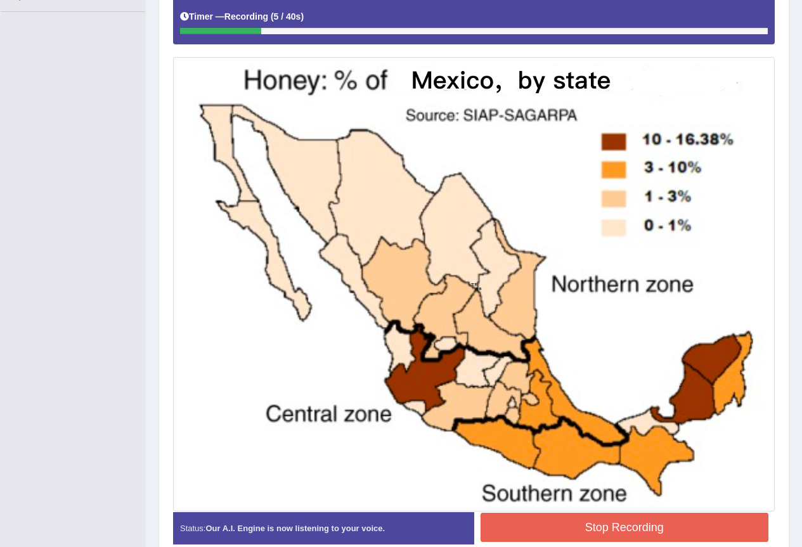
click at [637, 534] on button "Stop Recording" at bounding box center [624, 527] width 288 height 29
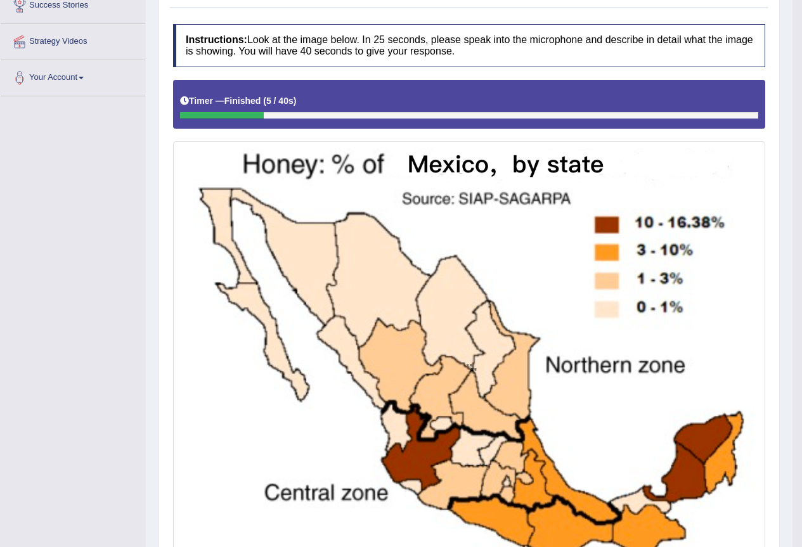
scroll to position [135, 0]
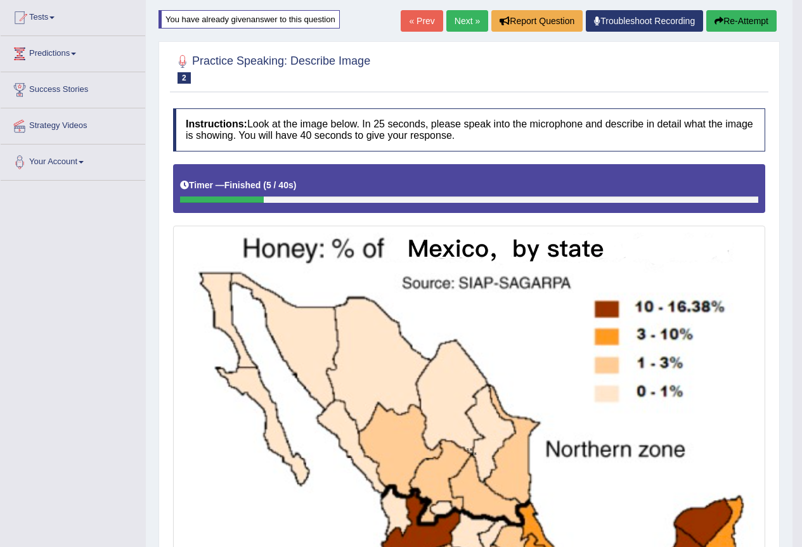
click at [734, 22] on button "Re-Attempt" at bounding box center [741, 21] width 70 height 22
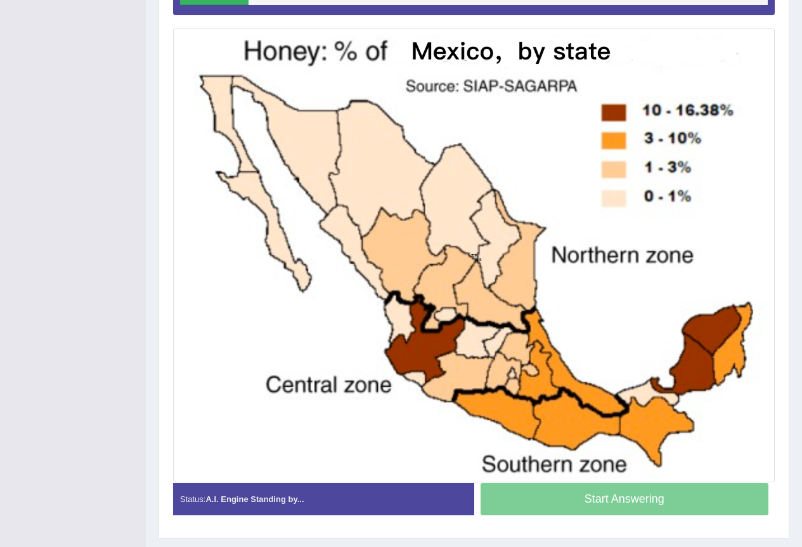
scroll to position [297, 0]
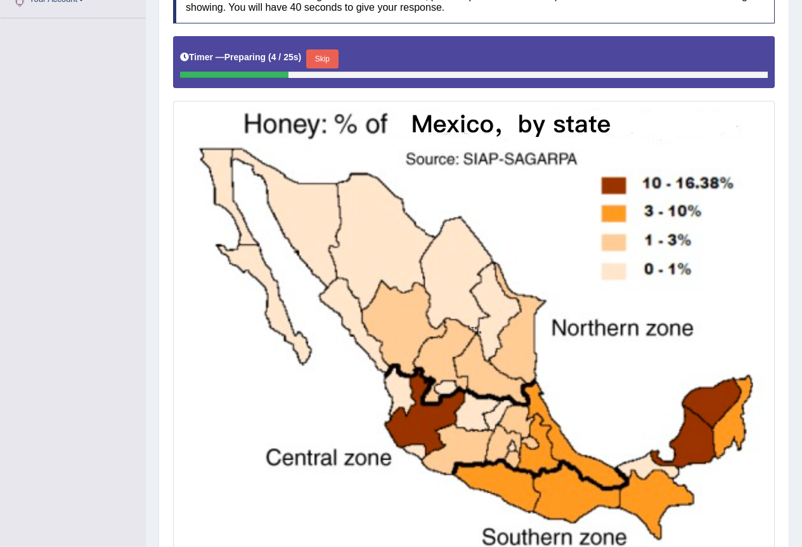
click at [330, 60] on button "Skip" at bounding box center [322, 58] width 32 height 19
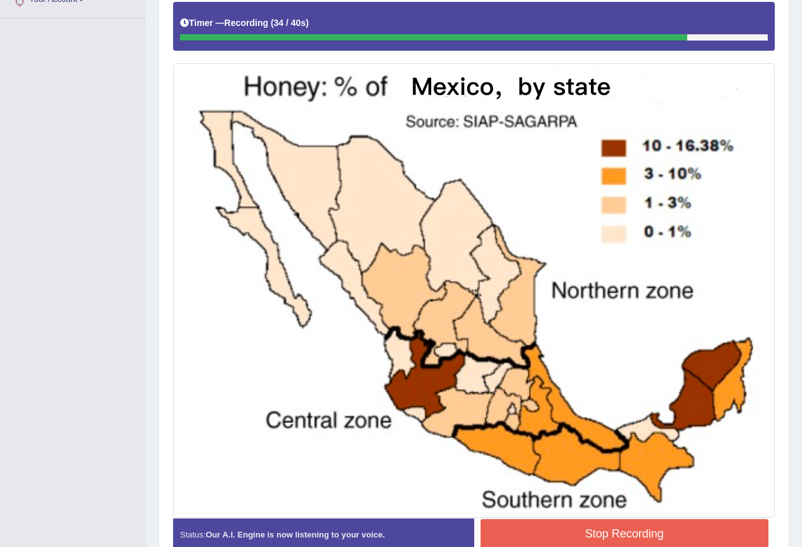
click at [639, 532] on button "Stop Recording" at bounding box center [624, 533] width 288 height 29
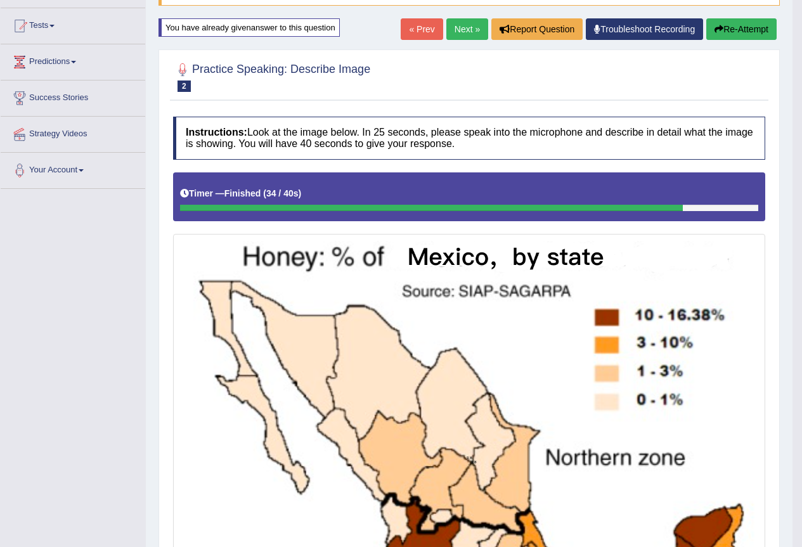
scroll to position [0, 0]
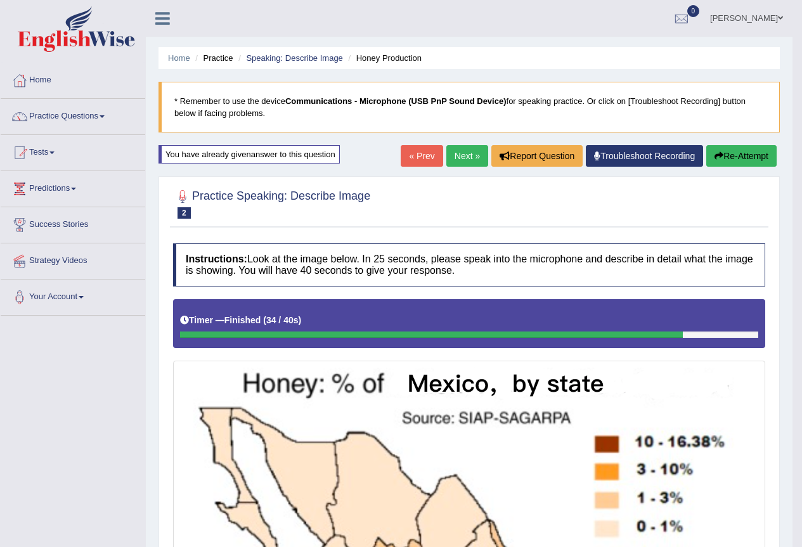
click at [761, 157] on button "Re-Attempt" at bounding box center [741, 156] width 70 height 22
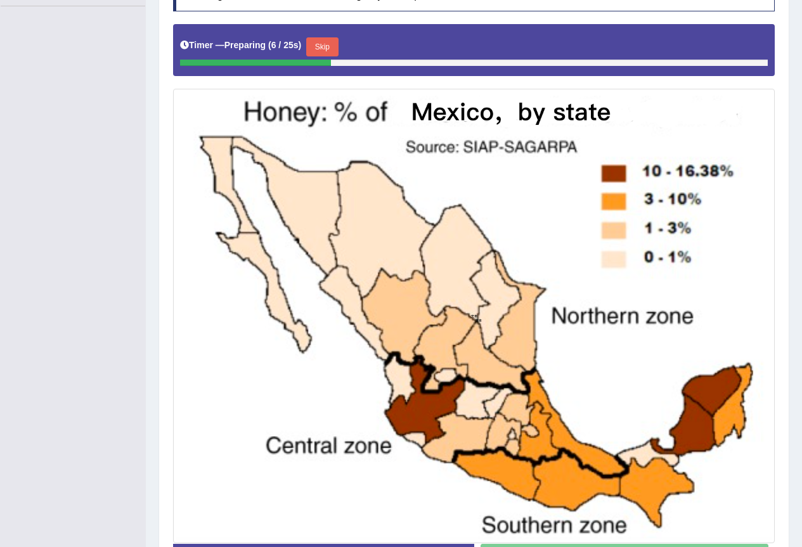
scroll to position [338, 0]
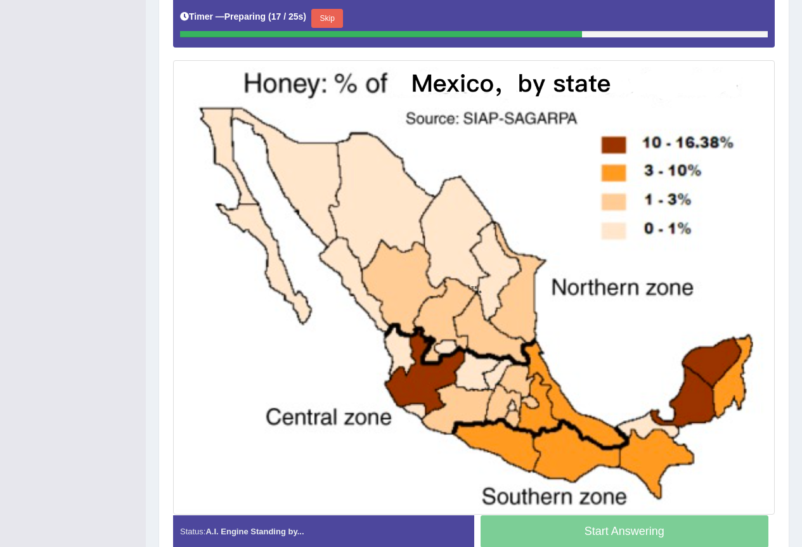
click at [325, 22] on button "Skip" at bounding box center [327, 18] width 32 height 19
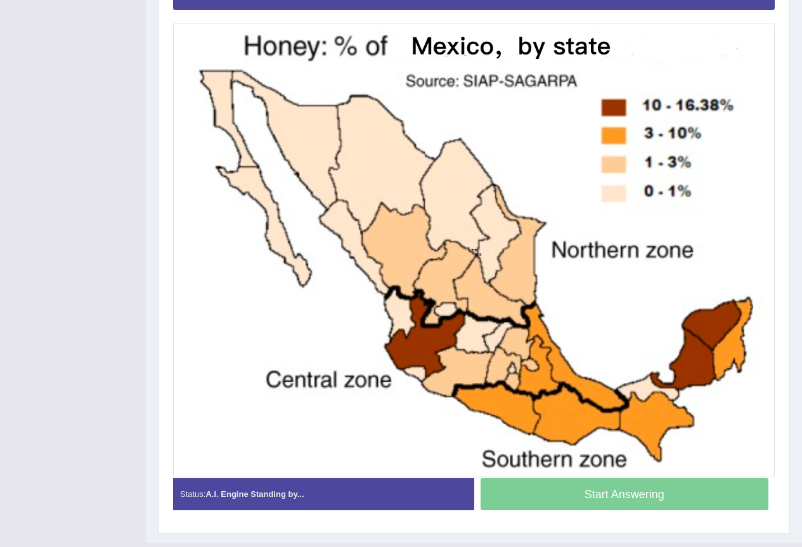
scroll to position [304, 0]
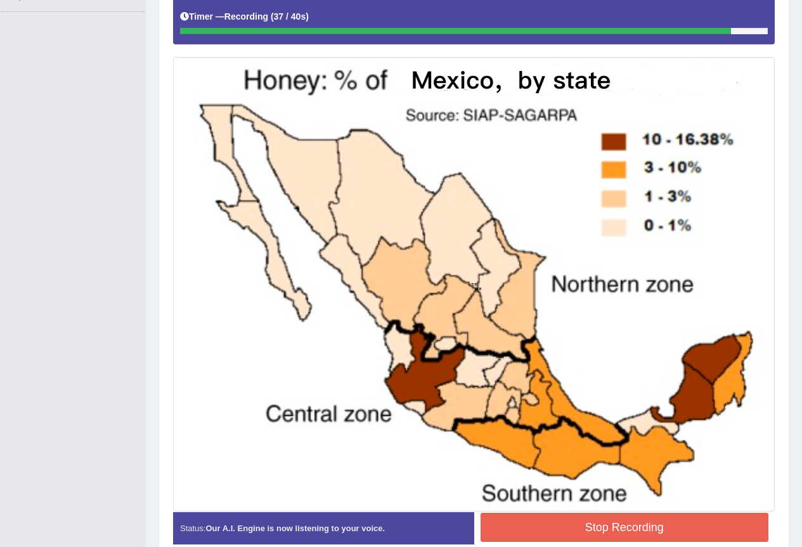
click at [737, 527] on button "Stop Recording" at bounding box center [624, 527] width 288 height 29
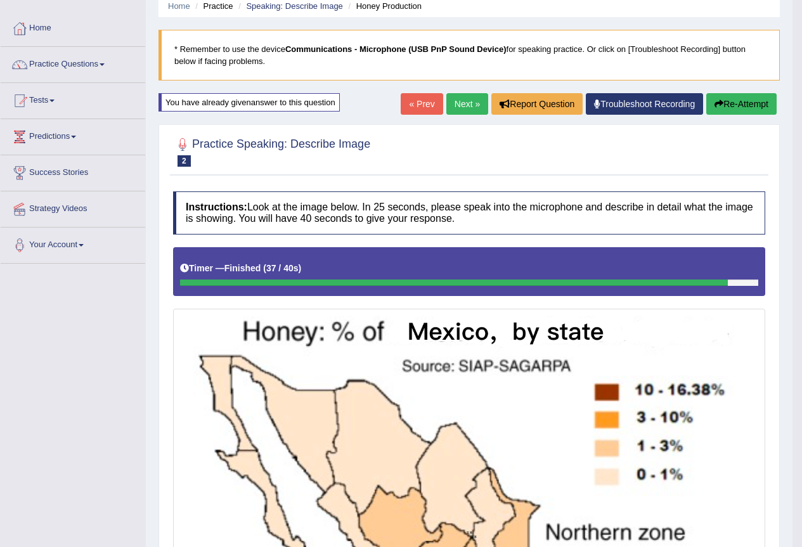
scroll to position [50, 0]
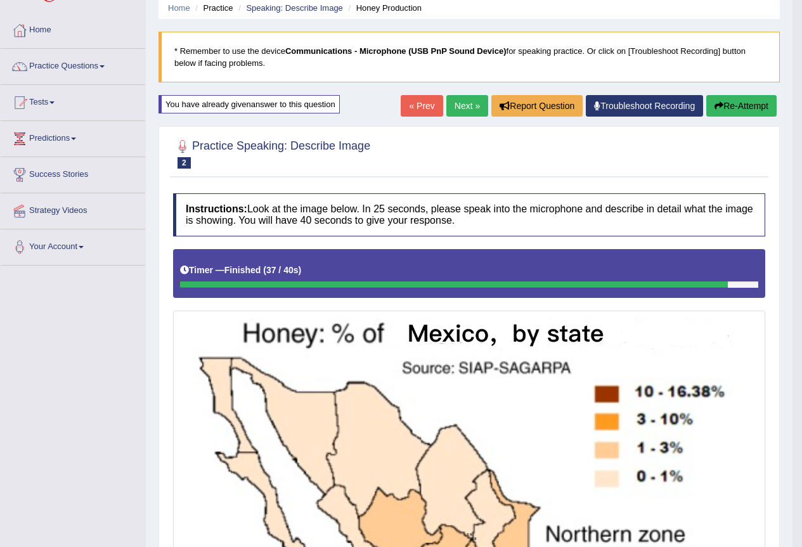
click at [722, 108] on button "Re-Attempt" at bounding box center [741, 106] width 70 height 22
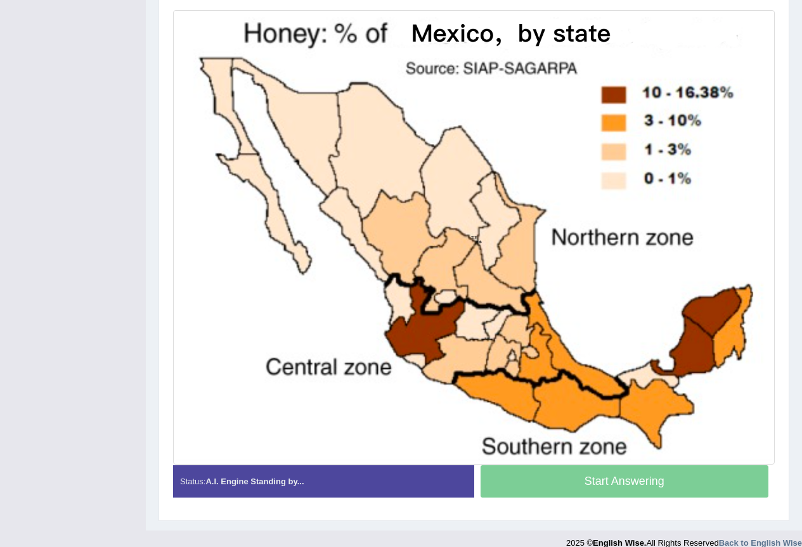
scroll to position [304, 0]
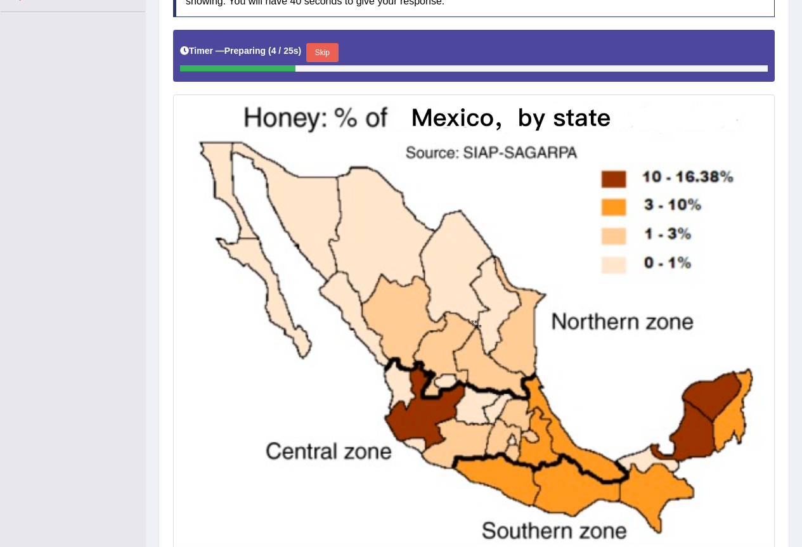
click at [316, 57] on button "Skip" at bounding box center [322, 52] width 32 height 19
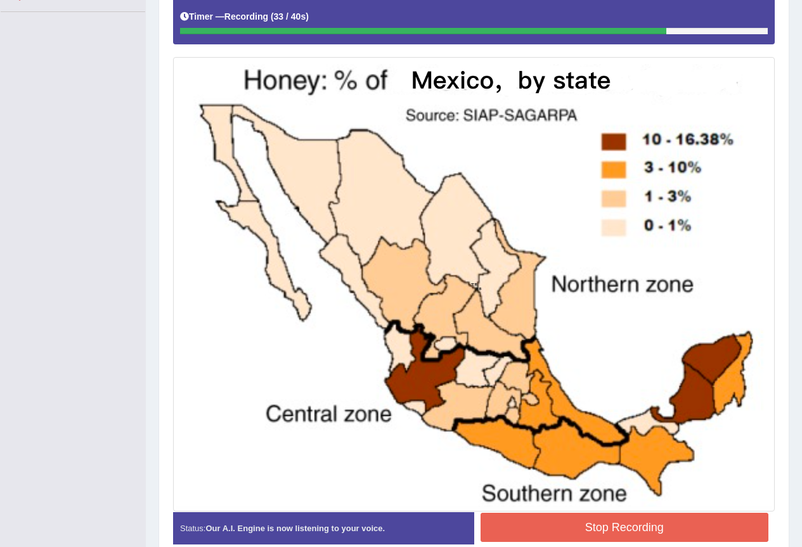
click at [587, 534] on button "Stop Recording" at bounding box center [624, 527] width 288 height 29
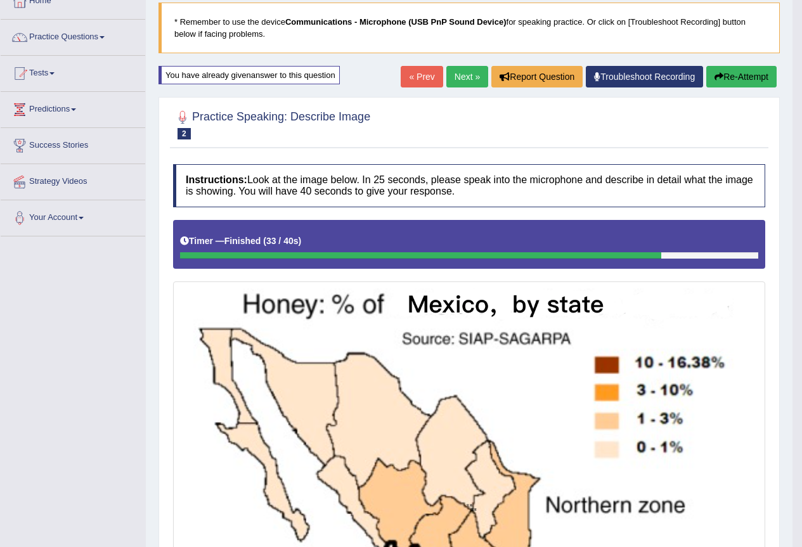
scroll to position [50, 0]
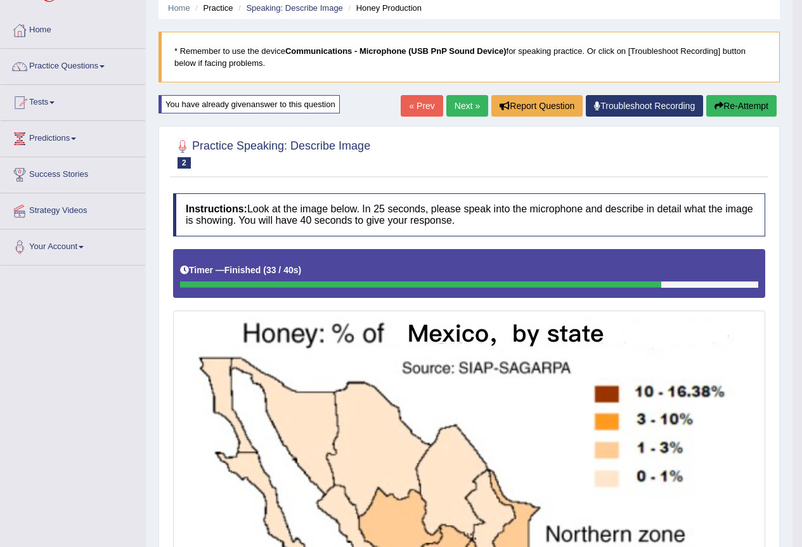
click at [761, 104] on button "Re-Attempt" at bounding box center [741, 106] width 70 height 22
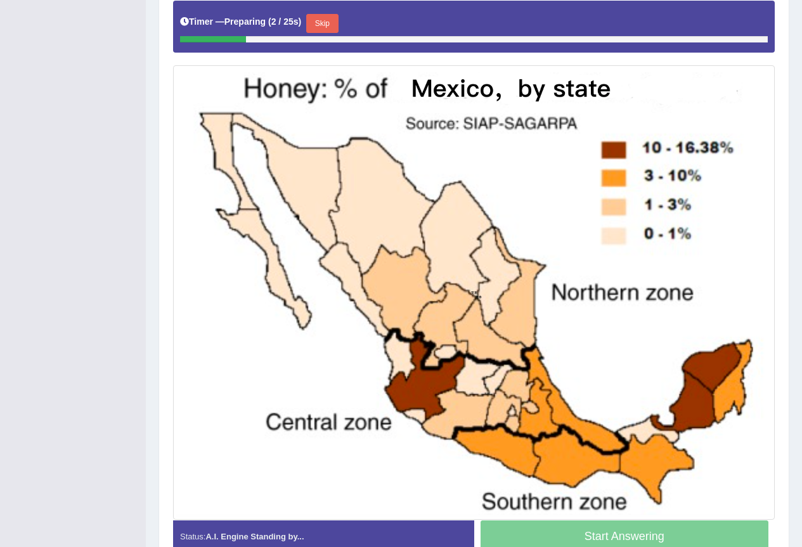
scroll to position [304, 0]
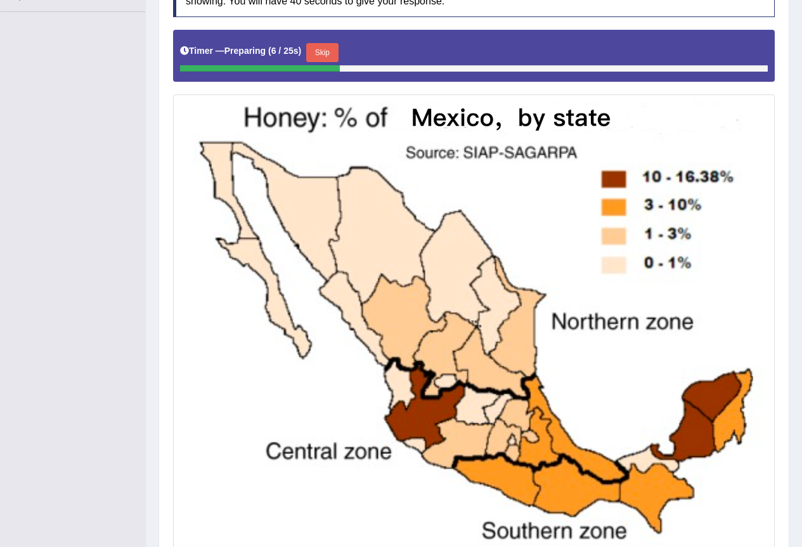
click at [336, 53] on button "Skip" at bounding box center [322, 52] width 32 height 19
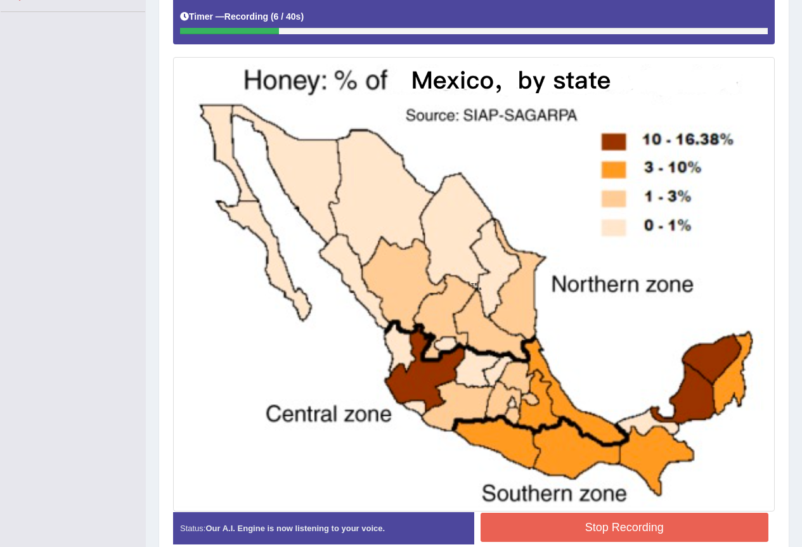
click at [614, 515] on button "Stop Recording" at bounding box center [624, 527] width 288 height 29
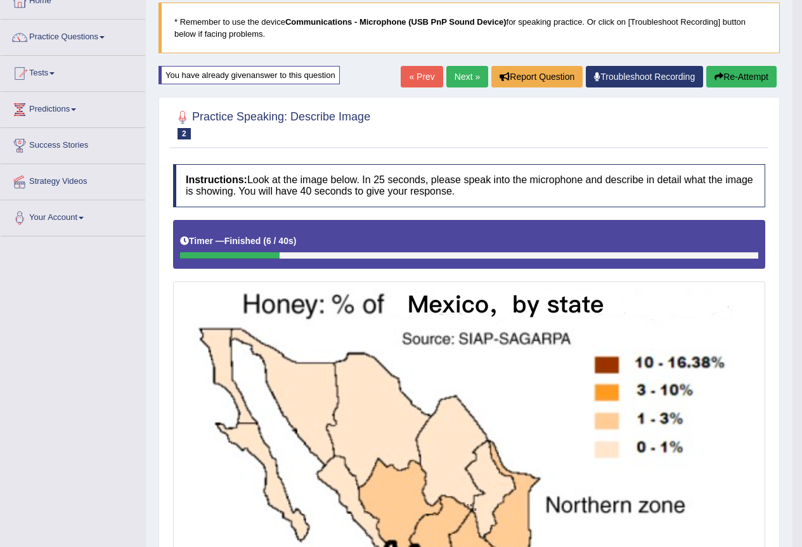
scroll to position [50, 0]
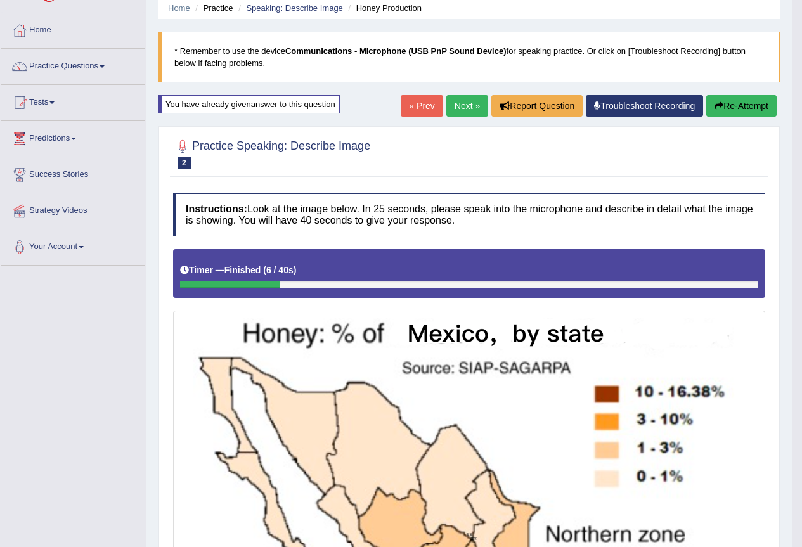
click at [716, 113] on button "Re-Attempt" at bounding box center [741, 106] width 70 height 22
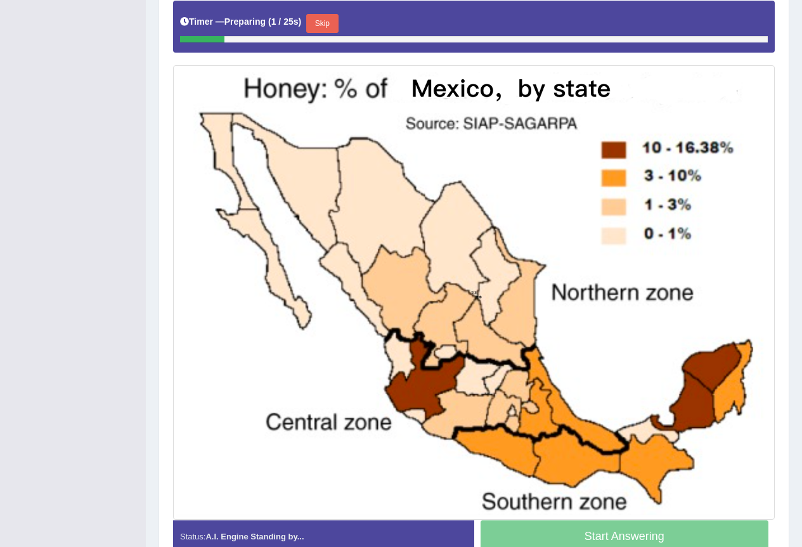
scroll to position [304, 0]
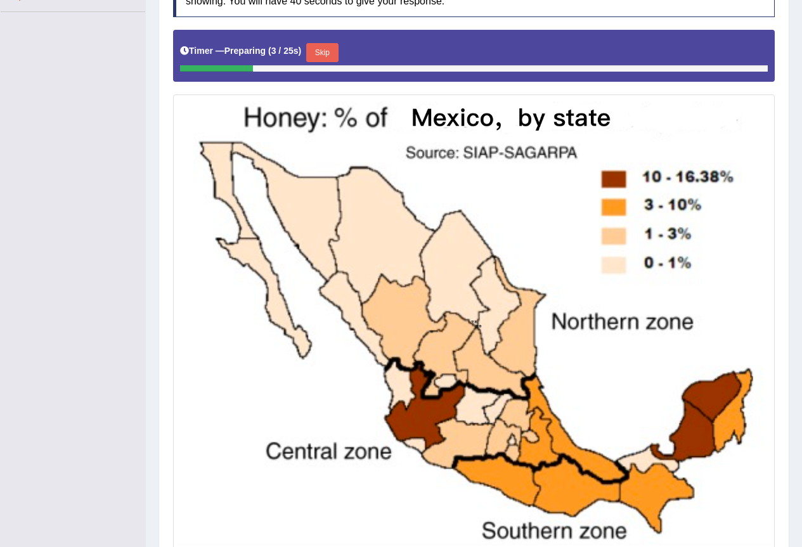
click at [313, 55] on button "Skip" at bounding box center [322, 52] width 32 height 19
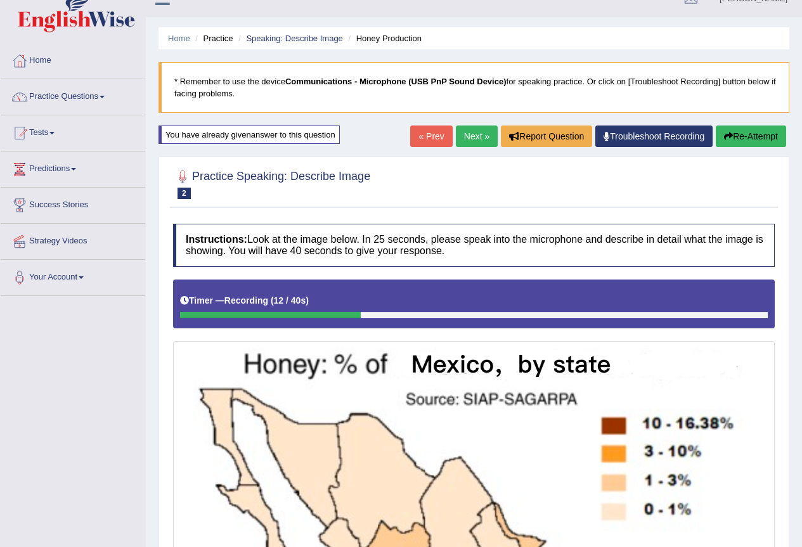
scroll to position [0, 0]
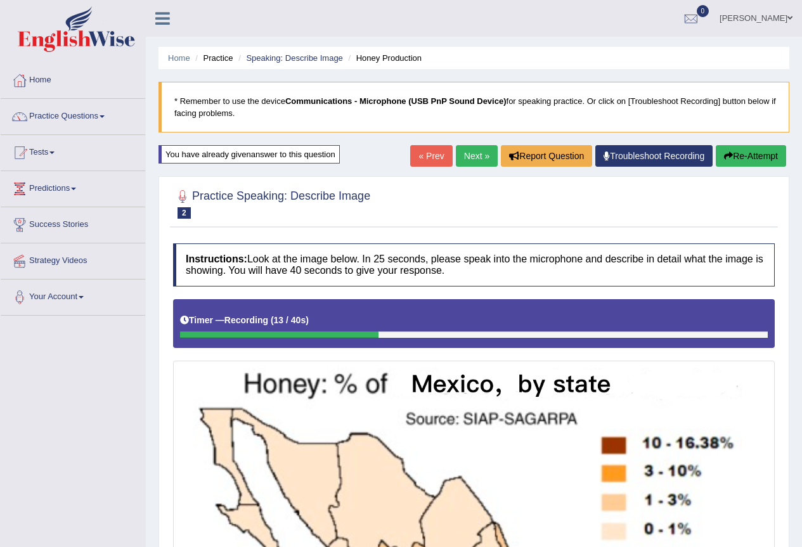
click at [733, 152] on button "Re-Attempt" at bounding box center [751, 156] width 70 height 22
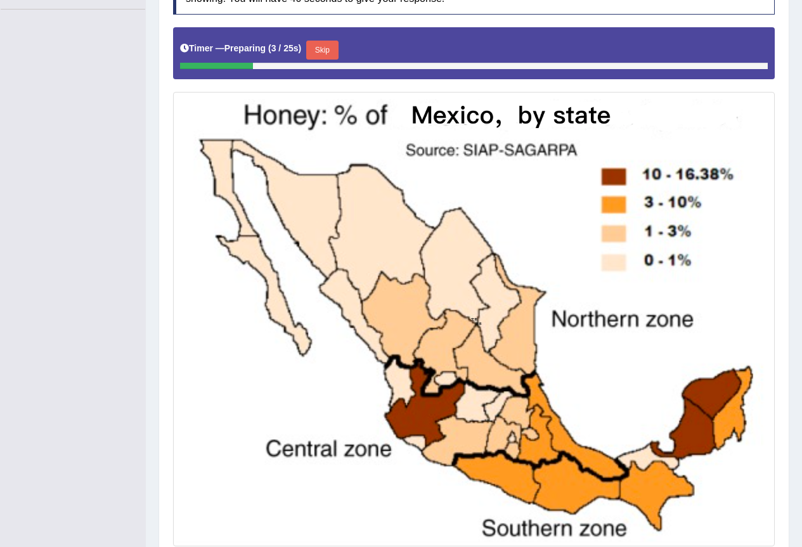
scroll to position [338, 0]
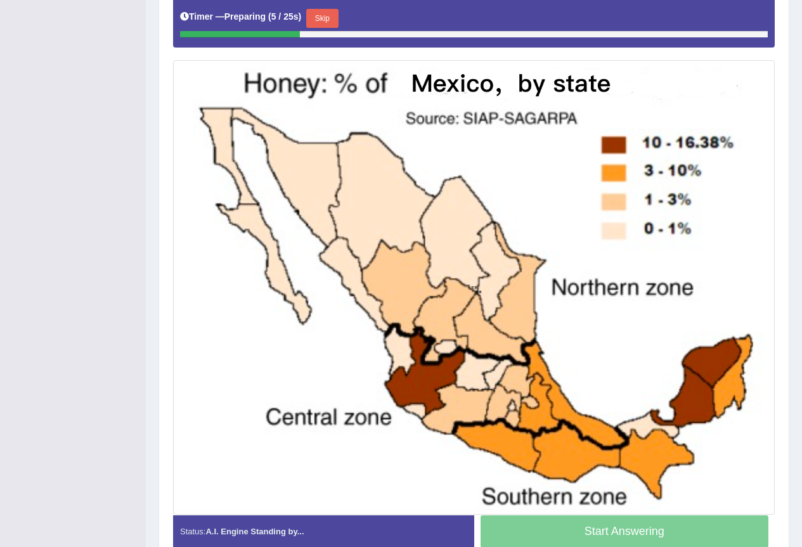
click at [336, 18] on button "Skip" at bounding box center [322, 18] width 32 height 19
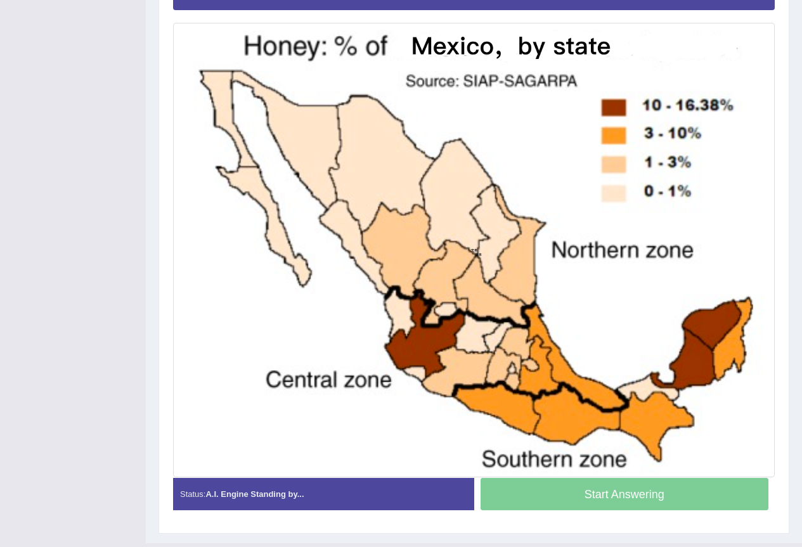
scroll to position [304, 0]
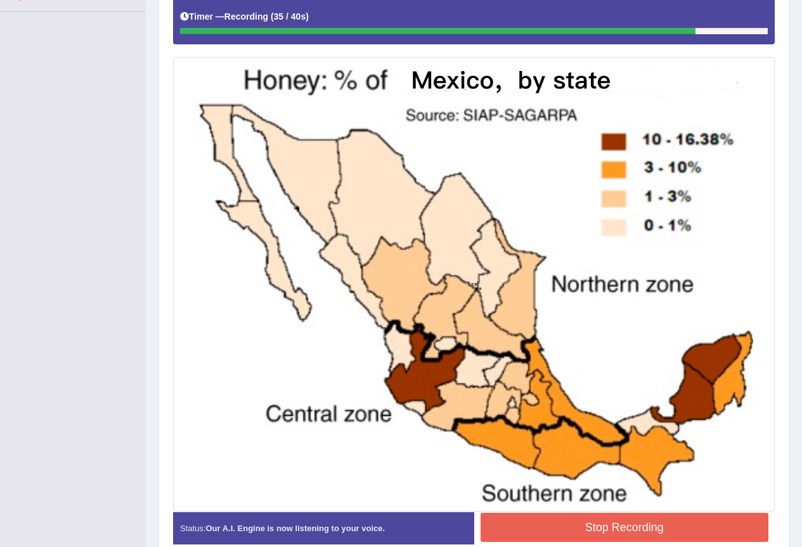
click at [569, 536] on button "Stop Recording" at bounding box center [624, 527] width 288 height 29
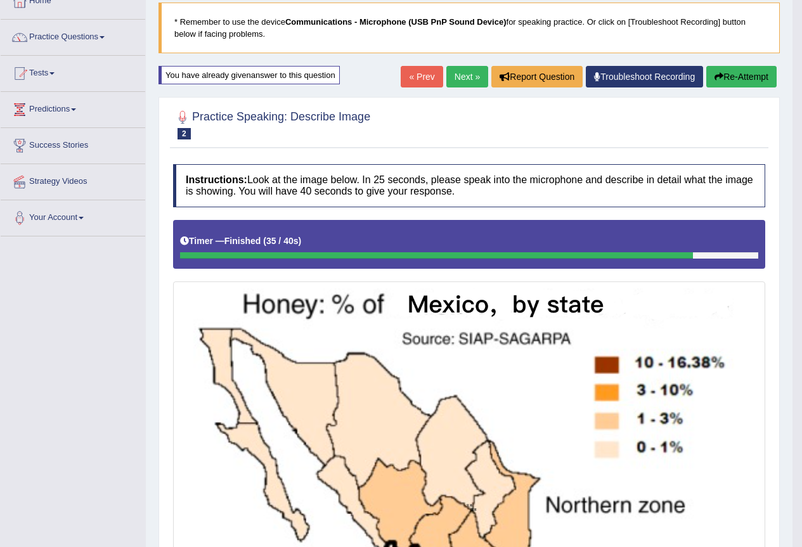
scroll to position [50, 0]
